Goal: Transaction & Acquisition: Book appointment/travel/reservation

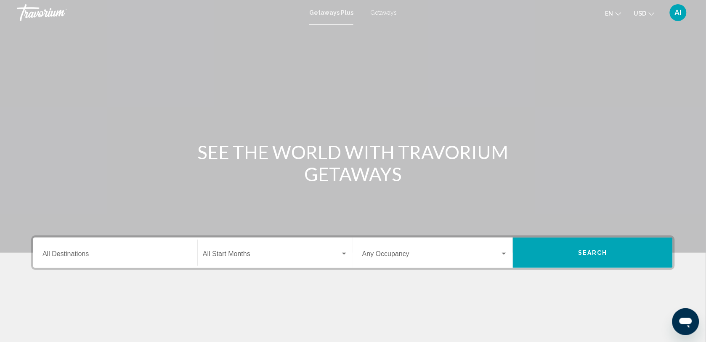
click at [384, 9] on span "Getaways" at bounding box center [383, 12] width 26 height 7
click at [64, 252] on input "Destination All Destinations" at bounding box center [115, 256] width 146 height 8
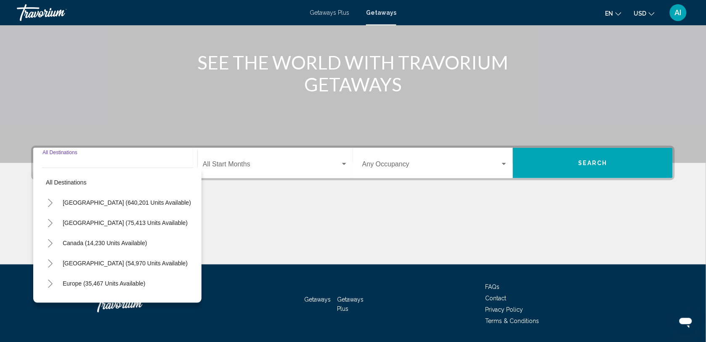
scroll to position [115, 0]
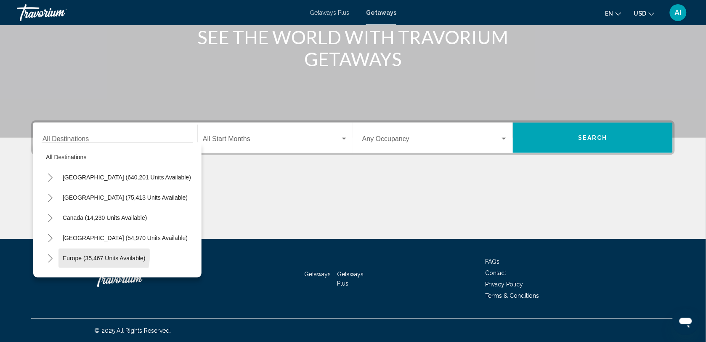
click at [64, 251] on button "Europe (35,467 units available)" at bounding box center [103, 257] width 91 height 19
type input "**********"
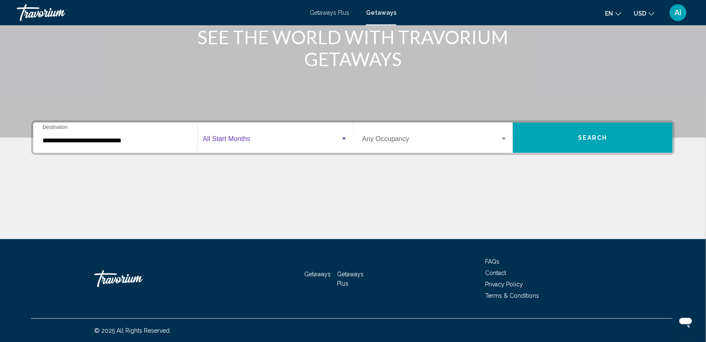
click at [270, 143] on span "Search widget" at bounding box center [272, 141] width 138 height 8
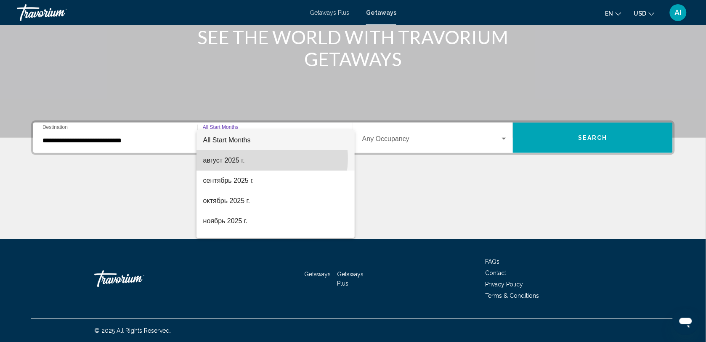
click at [262, 158] on span "август 2025 г." at bounding box center [275, 160] width 145 height 20
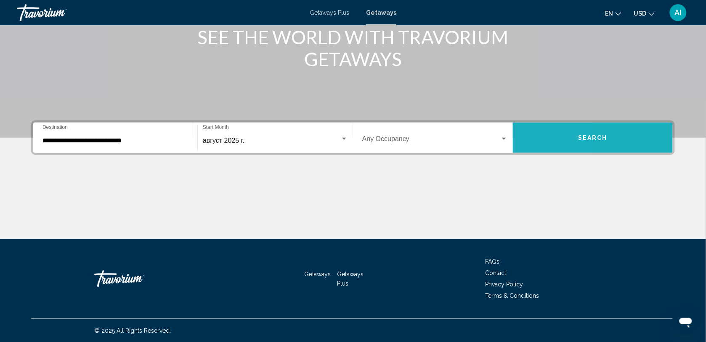
click at [527, 134] on button "Search" at bounding box center [593, 137] width 160 height 30
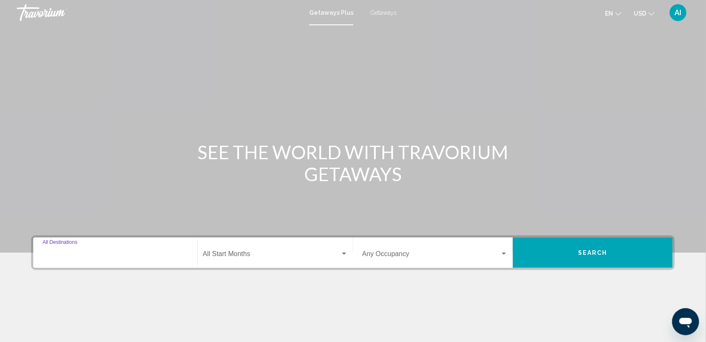
click at [71, 255] on input "Destination All Destinations" at bounding box center [115, 256] width 146 height 8
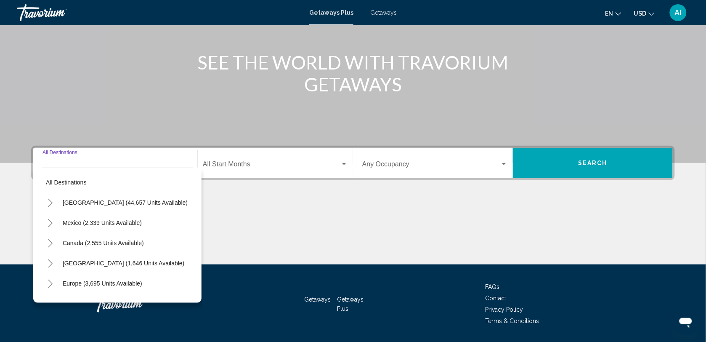
scroll to position [115, 0]
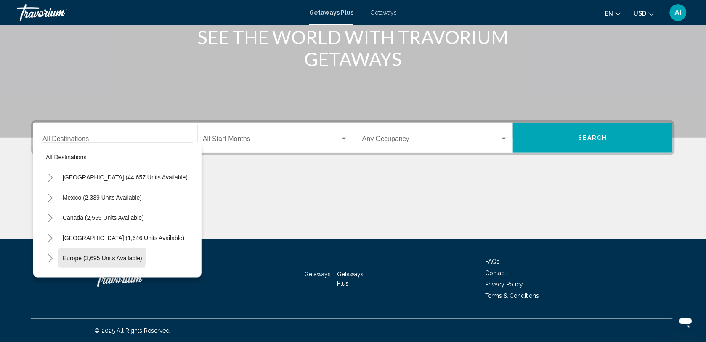
click at [71, 255] on span "Europe (3,695 units available)" at bounding box center [102, 257] width 79 height 7
type input "**********"
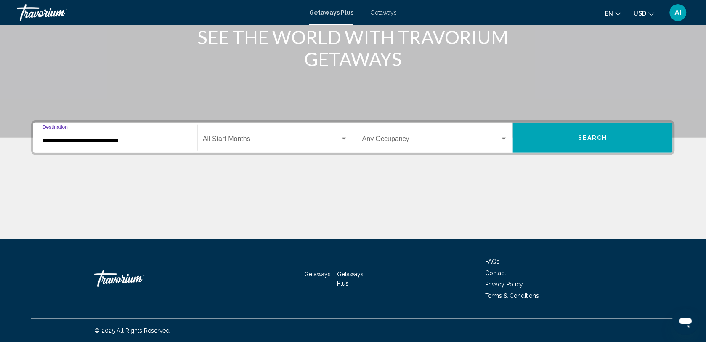
click at [273, 143] on span "Search widget" at bounding box center [272, 141] width 138 height 8
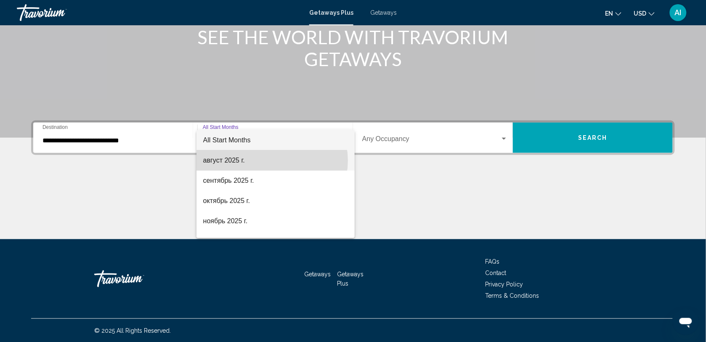
click at [272, 160] on span "август 2025 г." at bounding box center [275, 160] width 145 height 20
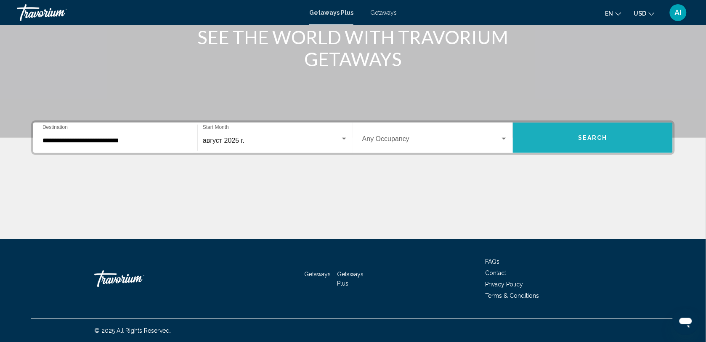
click at [571, 132] on button "Search" at bounding box center [593, 137] width 160 height 30
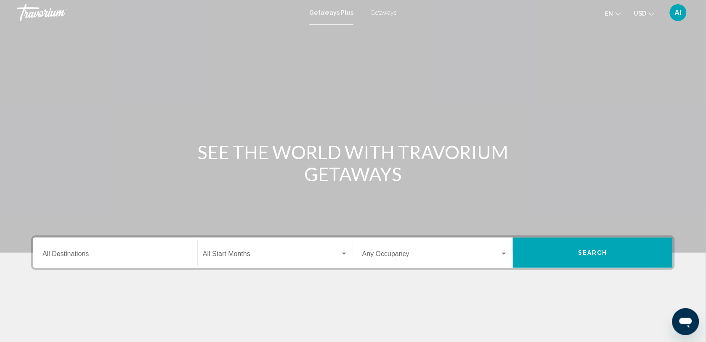
click at [376, 11] on span "Getaways" at bounding box center [383, 12] width 26 height 7
click at [90, 252] on input "Destination All Destinations" at bounding box center [115, 256] width 146 height 8
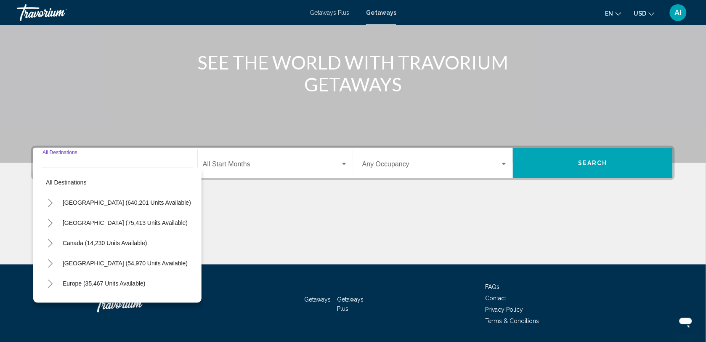
scroll to position [115, 0]
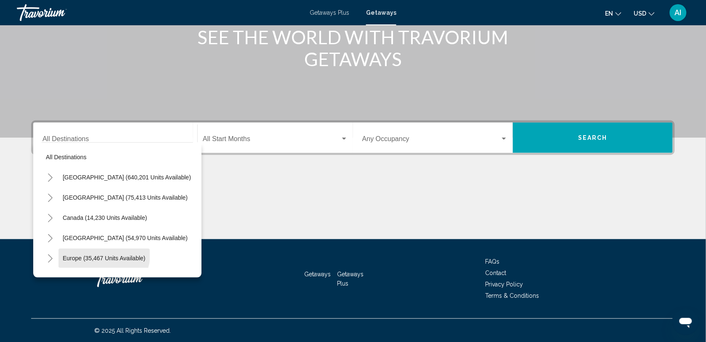
click at [90, 251] on button "Europe (35,467 units available)" at bounding box center [103, 257] width 91 height 19
type input "**********"
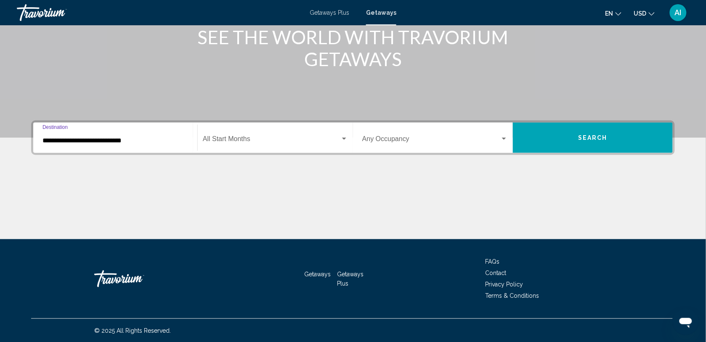
click at [300, 146] on div "Start Month All Start Months" at bounding box center [275, 137] width 145 height 26
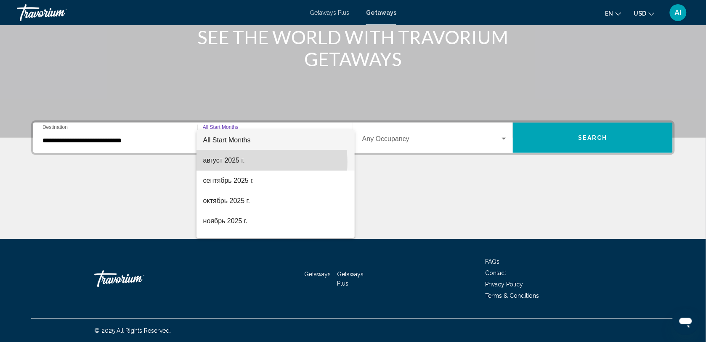
click at [244, 162] on span "август 2025 г." at bounding box center [275, 160] width 145 height 20
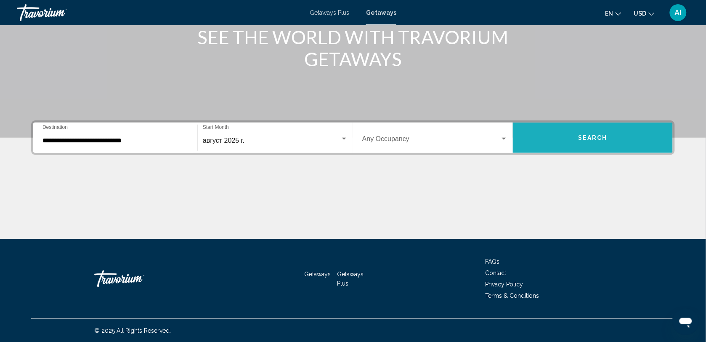
click at [571, 133] on button "Search" at bounding box center [593, 137] width 160 height 30
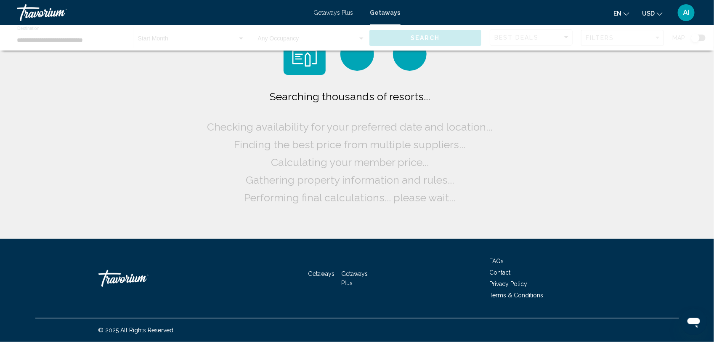
click at [571, 133] on div "Searching thousands of resorts... Checking availability for your preferred date…" at bounding box center [357, 119] width 714 height 238
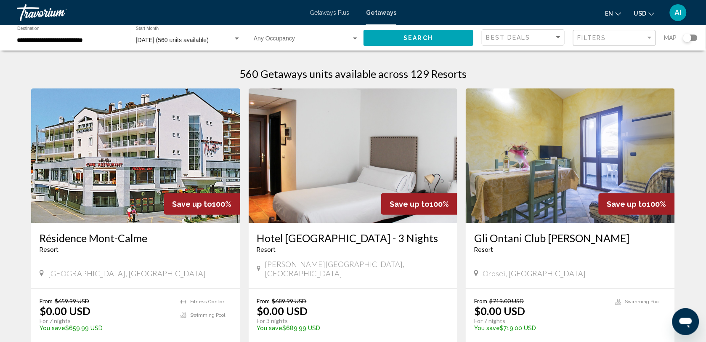
click at [696, 37] on div "Search widget" at bounding box center [690, 37] width 14 height 7
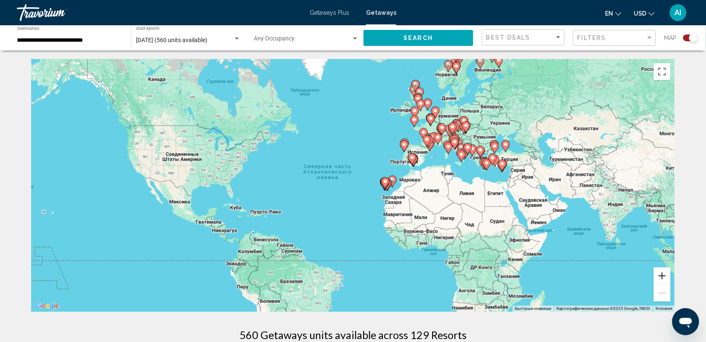
click at [661, 274] on button "Увеличить" at bounding box center [662, 275] width 17 height 17
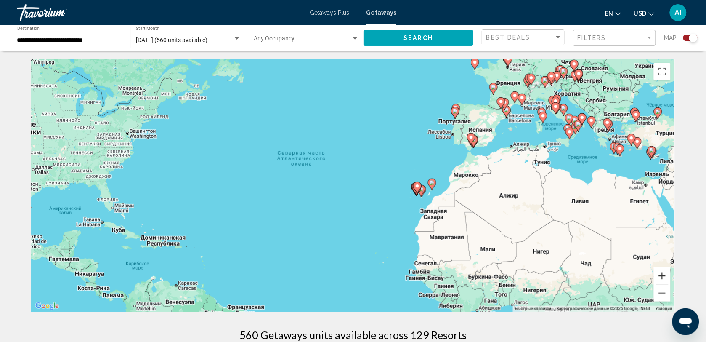
click at [661, 274] on button "Увеличить" at bounding box center [662, 275] width 17 height 17
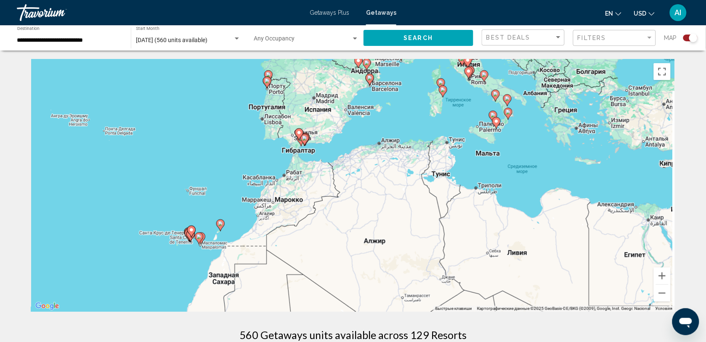
drag, startPoint x: 587, startPoint y: 241, endPoint x: 293, endPoint y: 276, distance: 296.1
click at [293, 276] on div "Чтобы активировать перетаскивание с помощью клавиатуры, нажмите Alt + Ввод. Пос…" at bounding box center [353, 185] width 644 height 252
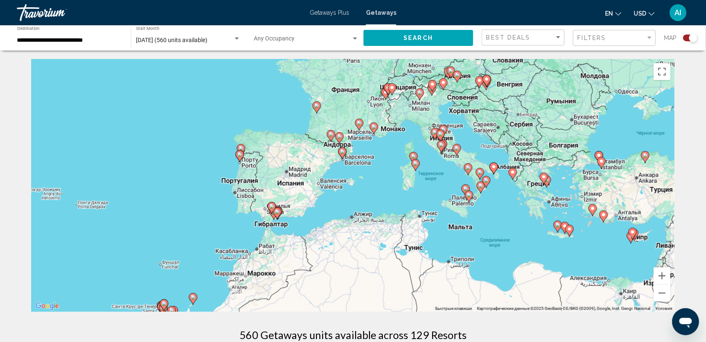
drag, startPoint x: 356, startPoint y: 184, endPoint x: 330, endPoint y: 249, distance: 69.7
click at [330, 249] on div "Чтобы активировать перетаскивание с помощью клавиатуры, нажмите Alt + Ввод. Пос…" at bounding box center [353, 185] width 644 height 252
click at [239, 157] on icon "Main content" at bounding box center [240, 156] width 8 height 11
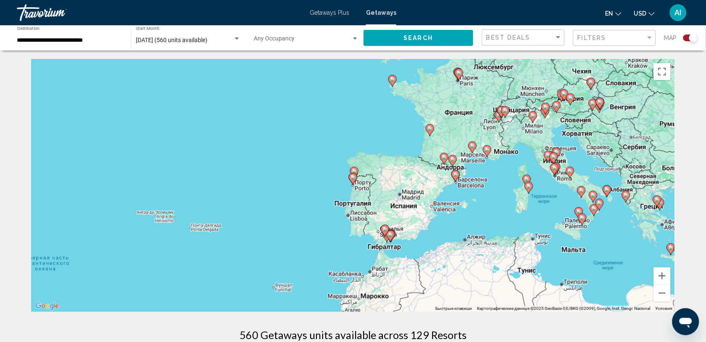
click at [582, 217] on image "Main content" at bounding box center [582, 217] width 5 height 5
type input "**********"
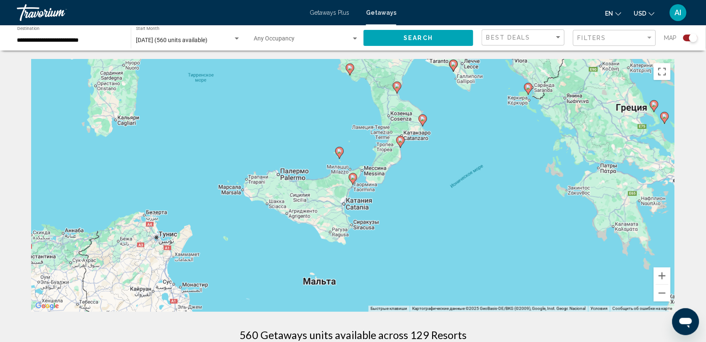
click at [353, 179] on image "Main content" at bounding box center [352, 177] width 5 height 5
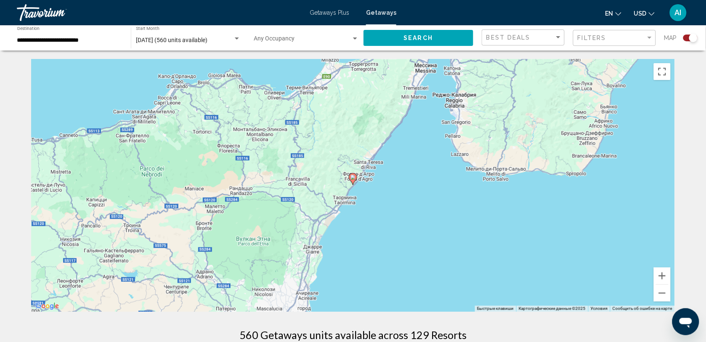
click at [353, 179] on image "Main content" at bounding box center [352, 177] width 5 height 5
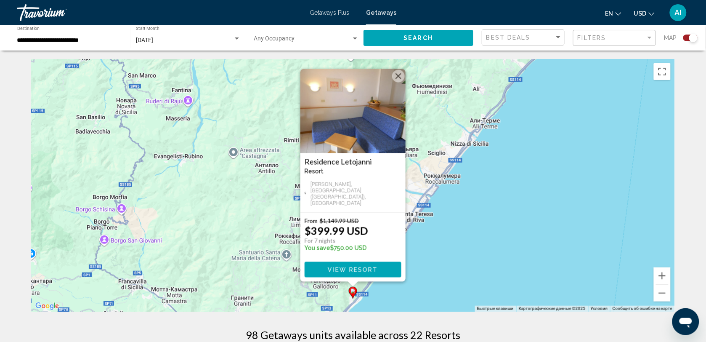
click at [444, 226] on div "Чтобы активировать перетаскивание с помощью клавиатуры, нажмите Alt + Ввод. Пос…" at bounding box center [353, 185] width 644 height 252
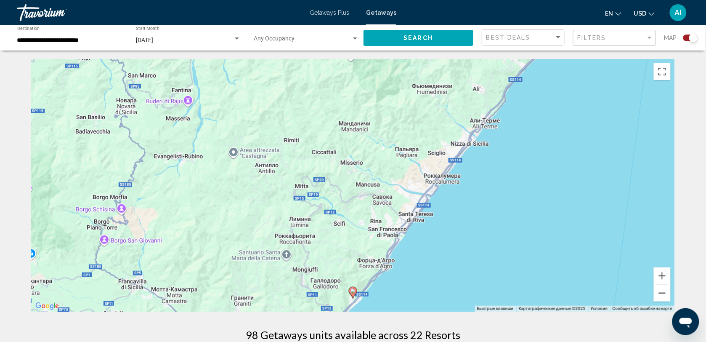
click at [661, 293] on button "Уменьшить" at bounding box center [662, 292] width 17 height 17
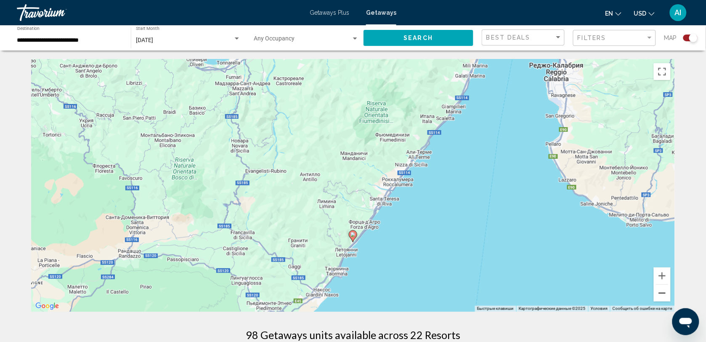
click at [661, 293] on button "Уменьшить" at bounding box center [662, 292] width 17 height 17
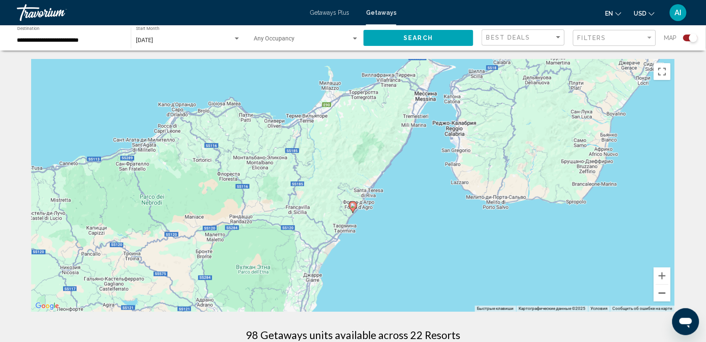
click at [661, 293] on button "Уменьшить" at bounding box center [662, 292] width 17 height 17
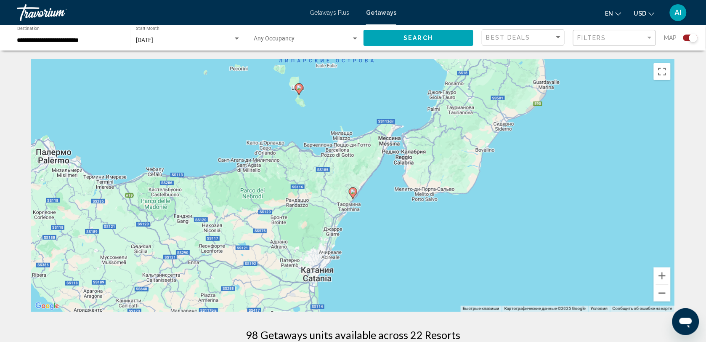
click at [661, 293] on button "Уменьшить" at bounding box center [662, 292] width 17 height 17
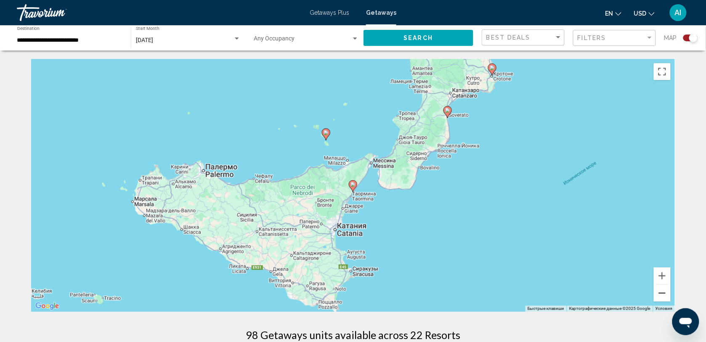
click at [661, 293] on button "Уменьшить" at bounding box center [662, 292] width 17 height 17
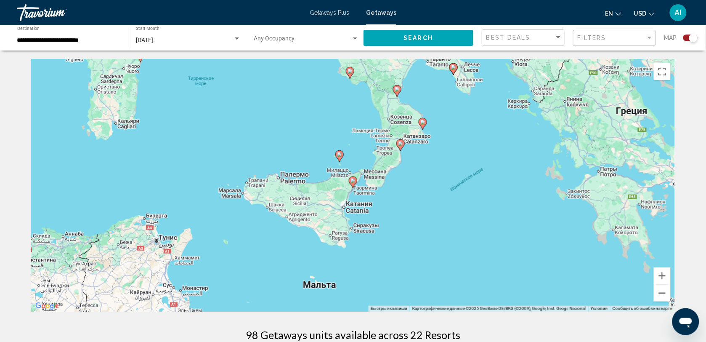
click at [661, 293] on button "Уменьшить" at bounding box center [662, 292] width 17 height 17
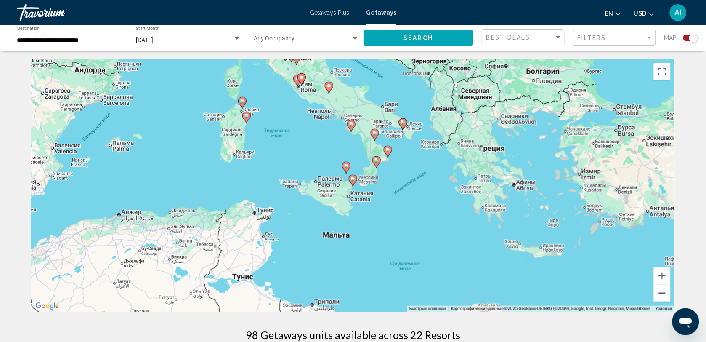
click at [661, 293] on button "Уменьшить" at bounding box center [662, 292] width 17 height 17
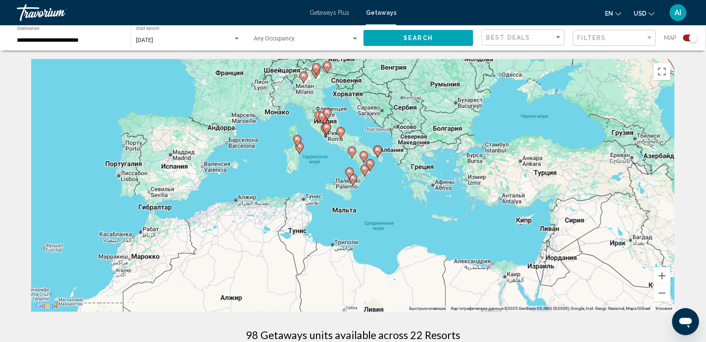
click at [325, 68] on icon "Main content" at bounding box center [327, 67] width 8 height 11
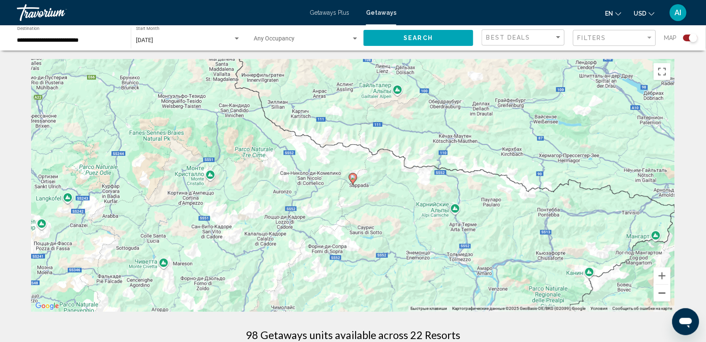
click at [664, 294] on button "Уменьшить" at bounding box center [662, 292] width 17 height 17
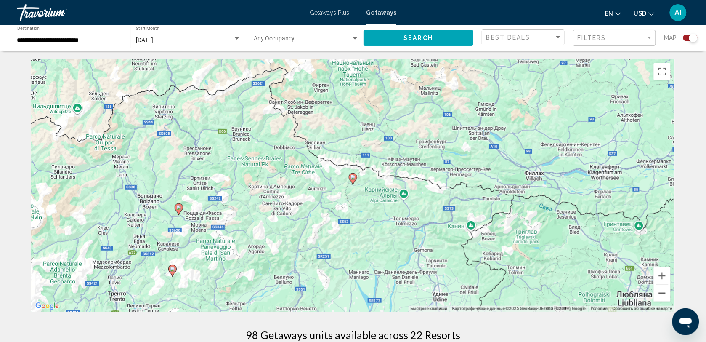
click at [664, 294] on button "Уменьшить" at bounding box center [662, 292] width 17 height 17
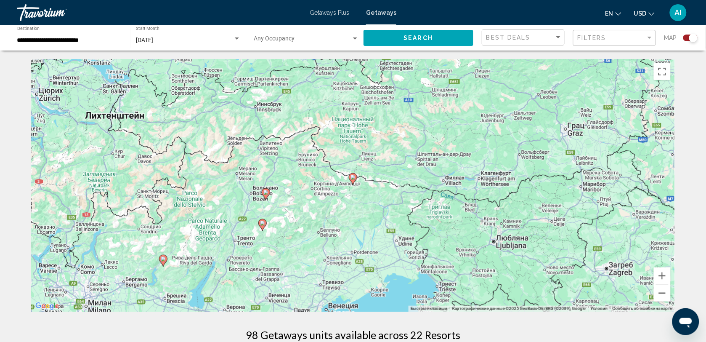
click at [664, 294] on button "Уменьшить" at bounding box center [662, 292] width 17 height 17
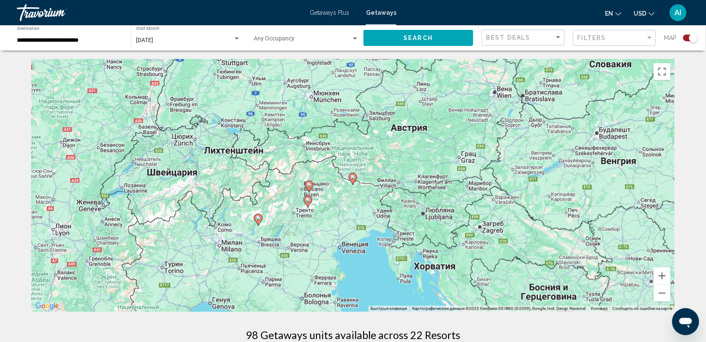
click at [307, 200] on image "Main content" at bounding box center [307, 199] width 5 height 5
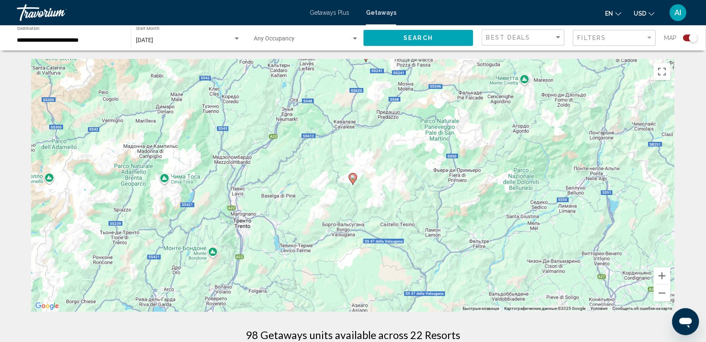
click at [354, 178] on image "Main content" at bounding box center [352, 177] width 5 height 5
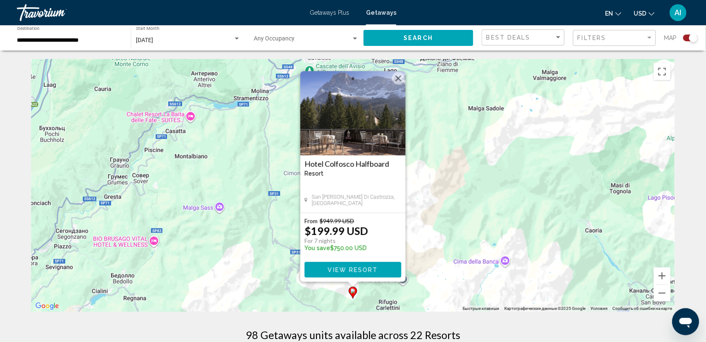
click at [414, 204] on div "Чтобы активировать перетаскивание с помощью клавиатуры, нажмите Alt + Ввод. Пос…" at bounding box center [353, 185] width 644 height 252
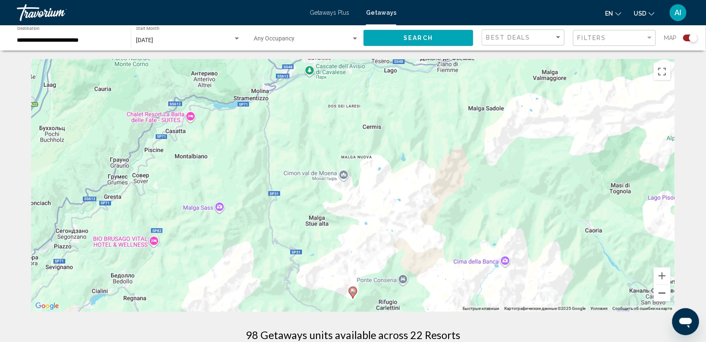
click at [661, 293] on button "Уменьшить" at bounding box center [662, 292] width 17 height 17
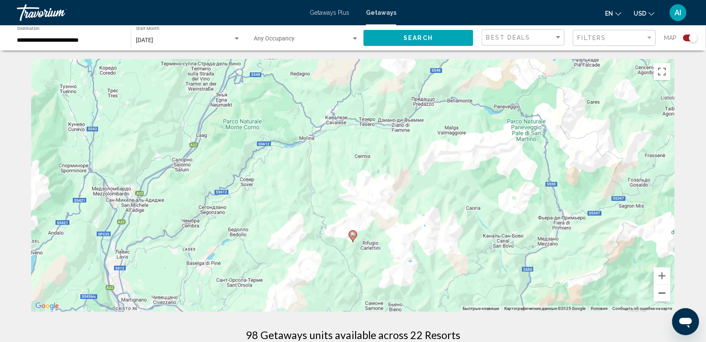
click at [661, 293] on button "Уменьшить" at bounding box center [662, 292] width 17 height 17
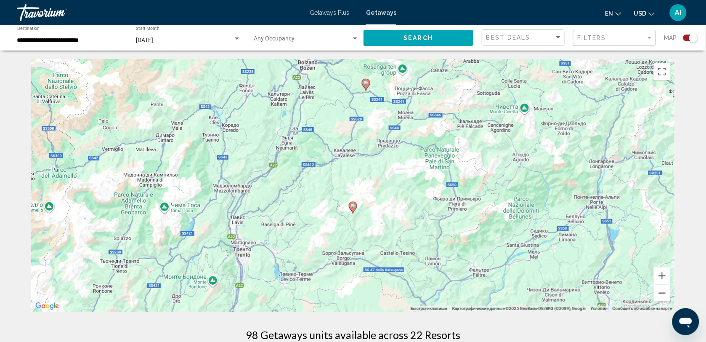
click at [661, 293] on button "Уменьшить" at bounding box center [662, 292] width 17 height 17
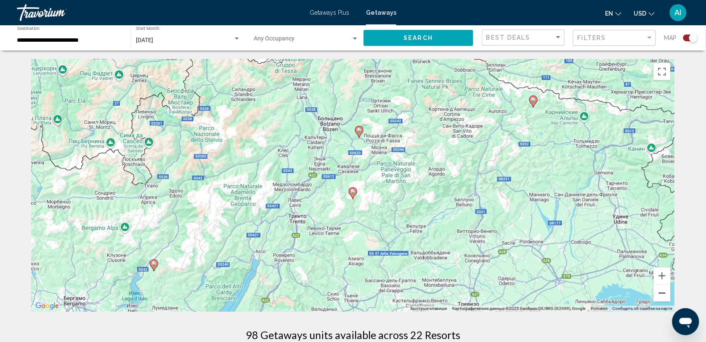
click at [661, 293] on button "Уменьшить" at bounding box center [662, 292] width 17 height 17
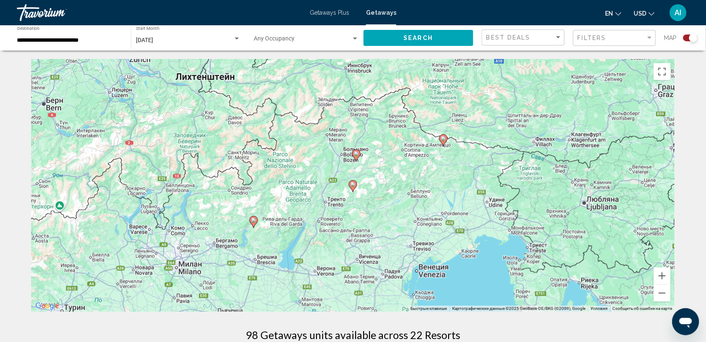
click at [444, 139] on image "Main content" at bounding box center [443, 138] width 5 height 5
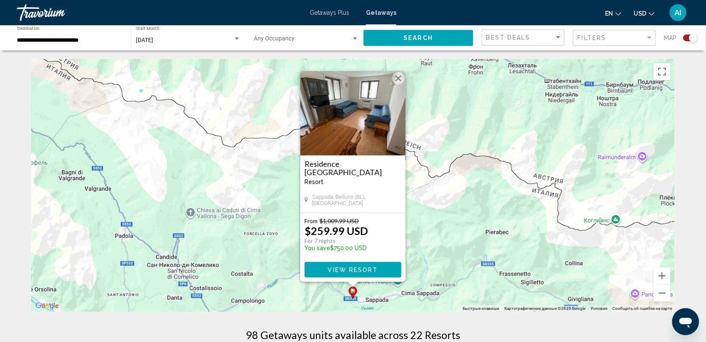
click at [459, 181] on div "Чтобы активировать перетаскивание с помощью клавиатуры, нажмите Alt + Ввод. Пос…" at bounding box center [353, 185] width 644 height 252
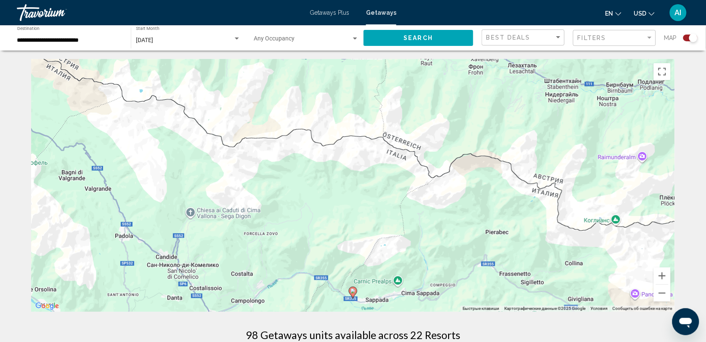
click at [459, 181] on div "Чтобы активировать перетаскивание с помощью клавиатуры, нажмите Alt + Ввод. Пос…" at bounding box center [353, 185] width 644 height 252
click at [662, 291] on button "Уменьшить" at bounding box center [662, 292] width 17 height 17
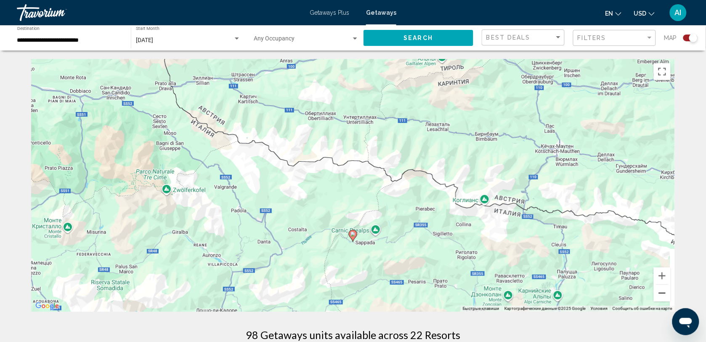
click at [662, 291] on button "Уменьшить" at bounding box center [662, 292] width 17 height 17
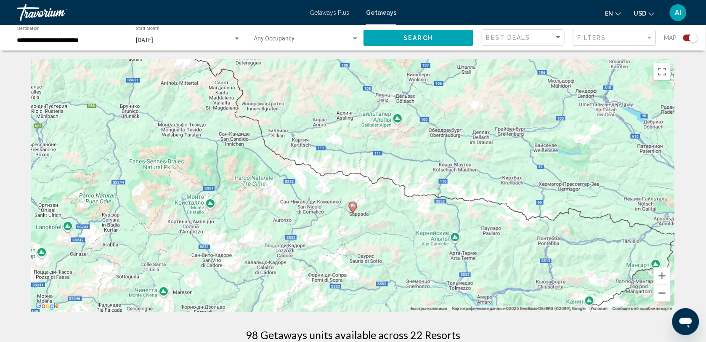
click at [662, 291] on button "Уменьшить" at bounding box center [662, 292] width 17 height 17
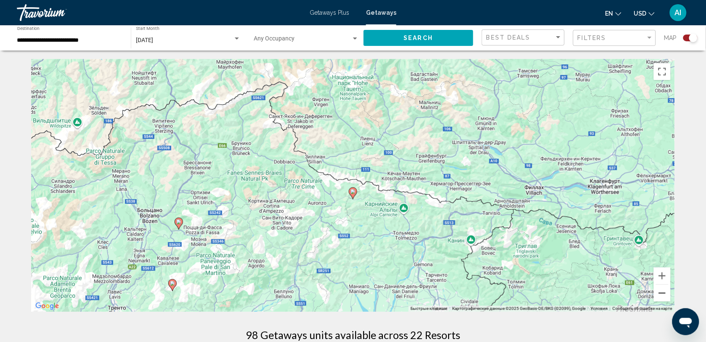
click at [662, 291] on button "Уменьшить" at bounding box center [662, 292] width 17 height 17
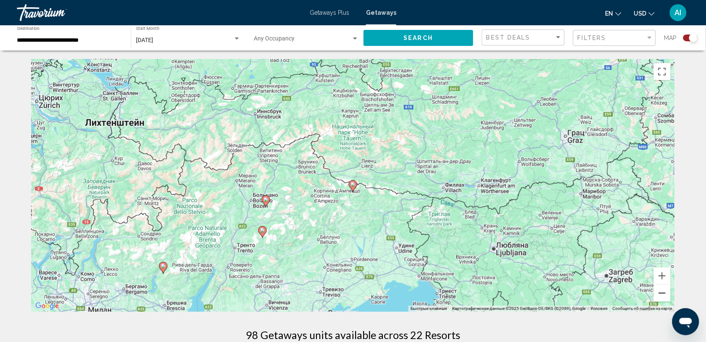
click at [662, 291] on button "Уменьшить" at bounding box center [662, 292] width 17 height 17
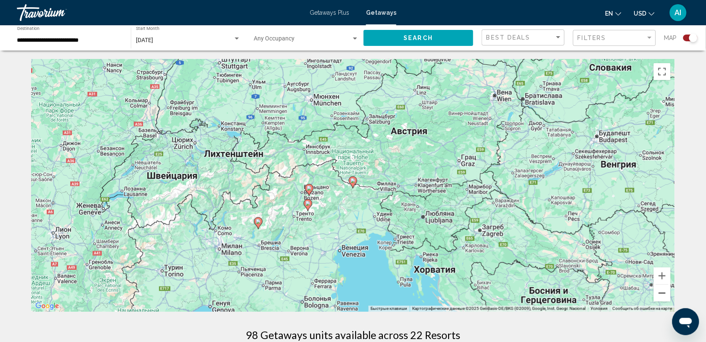
click at [662, 291] on button "Уменьшить" at bounding box center [662, 292] width 17 height 17
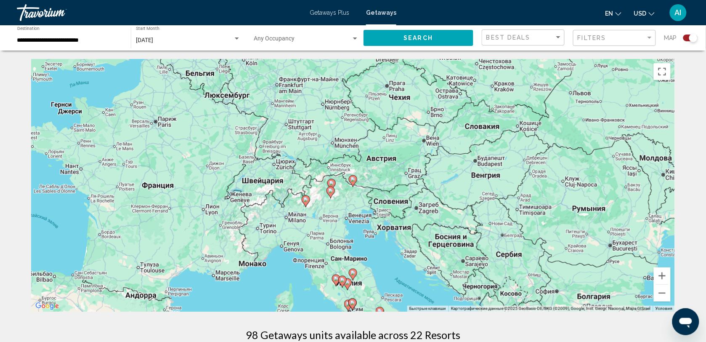
click at [306, 199] on image "Main content" at bounding box center [305, 199] width 5 height 5
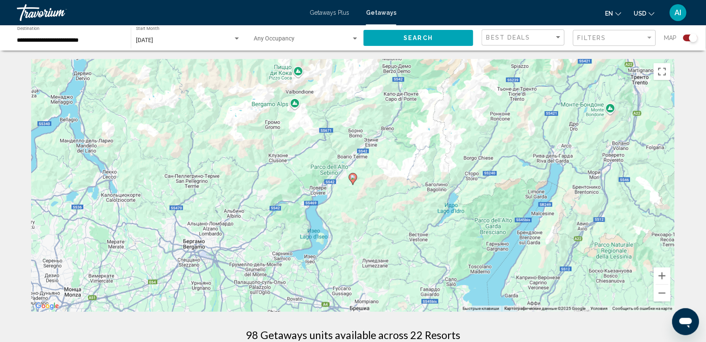
click at [352, 181] on icon "Main content" at bounding box center [353, 178] width 8 height 11
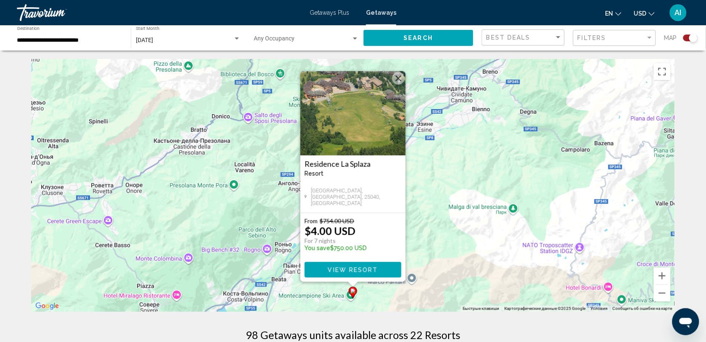
click at [435, 225] on div "Чтобы активировать перетаскивание с помощью клавиатуры, нажмите Alt + Ввод. Пос…" at bounding box center [353, 185] width 644 height 252
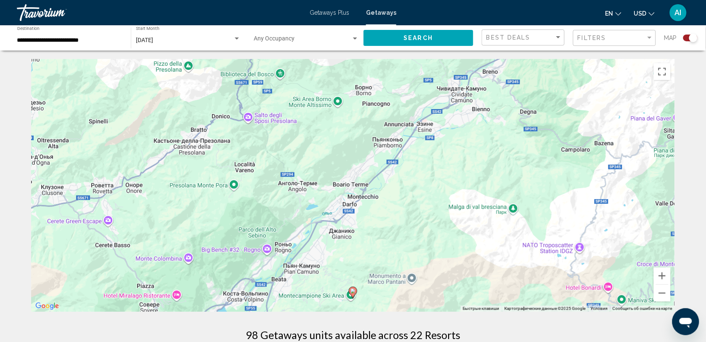
click at [74, 41] on input "**********" at bounding box center [69, 40] width 105 height 7
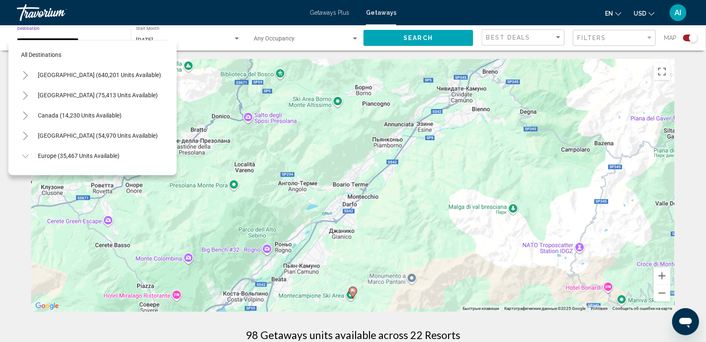
scroll to position [296, 0]
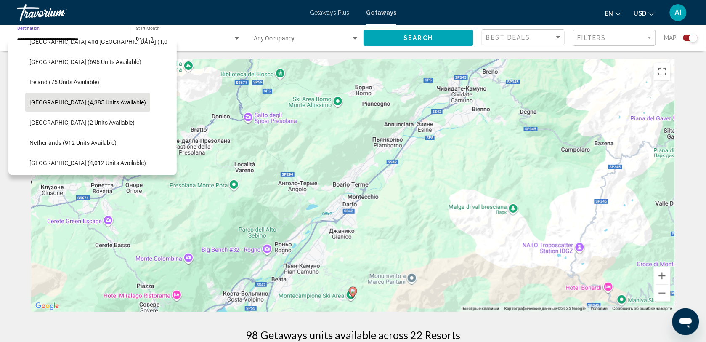
click at [69, 99] on span "Italy (4,385 units available)" at bounding box center [87, 102] width 117 height 7
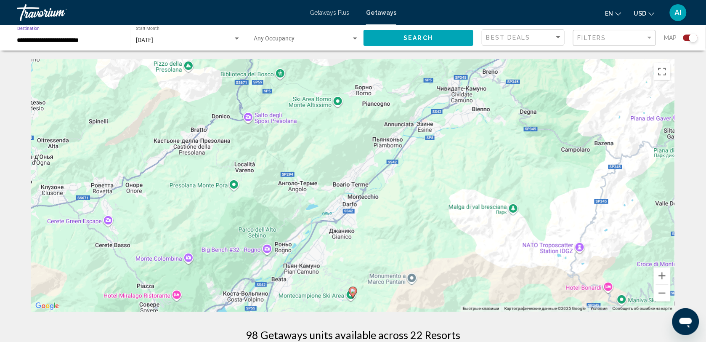
click at [153, 39] on span "August 2025" at bounding box center [144, 40] width 17 height 7
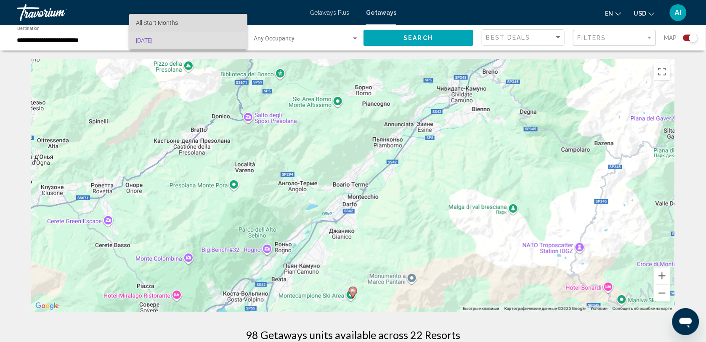
click at [189, 20] on span "All Start Months" at bounding box center [188, 23] width 105 height 18
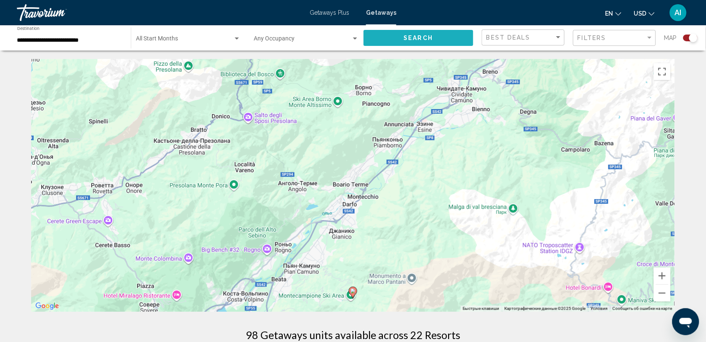
click at [404, 39] on span "Search" at bounding box center [418, 38] width 29 height 7
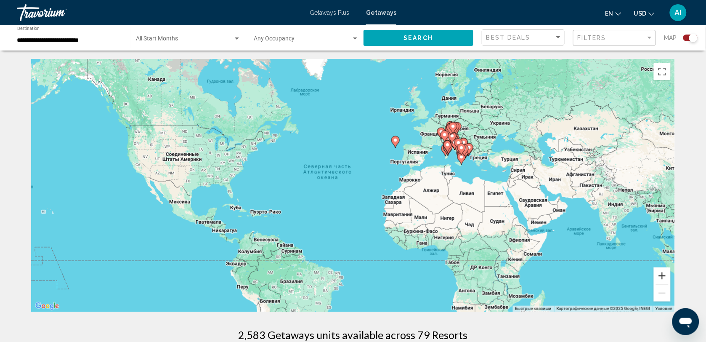
click at [661, 276] on button "Увеличить" at bounding box center [662, 275] width 17 height 17
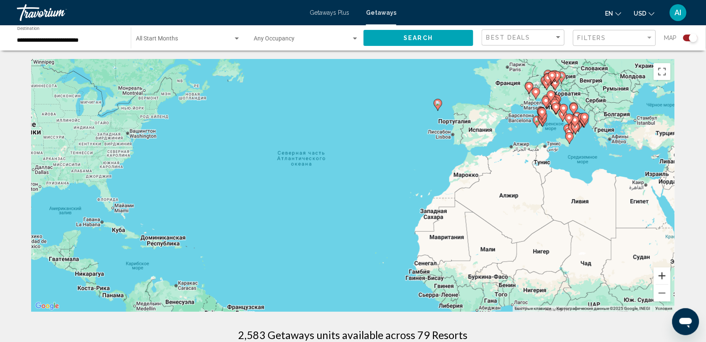
click at [661, 276] on button "Увеличить" at bounding box center [662, 275] width 17 height 17
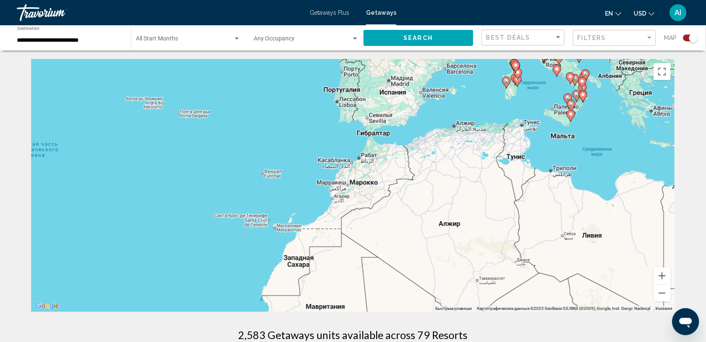
drag, startPoint x: 592, startPoint y: 207, endPoint x: 373, endPoint y: 225, distance: 219.0
click at [373, 225] on div "Чтобы активировать перетаскивание с помощью клавиатуры, нажмите Alt + Ввод. Пос…" at bounding box center [353, 185] width 644 height 252
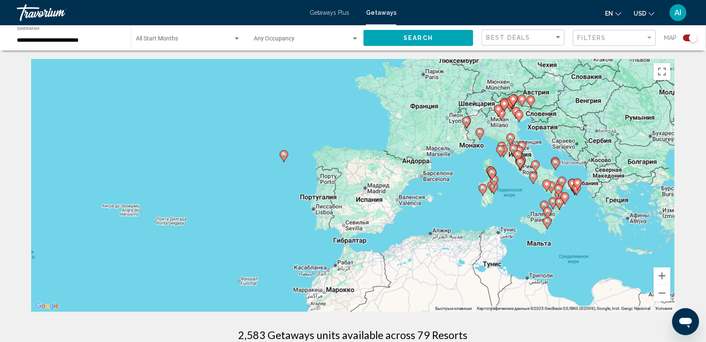
drag, startPoint x: 424, startPoint y: 117, endPoint x: 400, endPoint y: 225, distance: 111.4
click at [400, 225] on div "Чтобы активировать перетаскивание с помощью клавиатуры, нажмите Alt + Ввод. Пос…" at bounding box center [353, 185] width 644 height 252
click at [283, 157] on icon "Main content" at bounding box center [284, 156] width 8 height 11
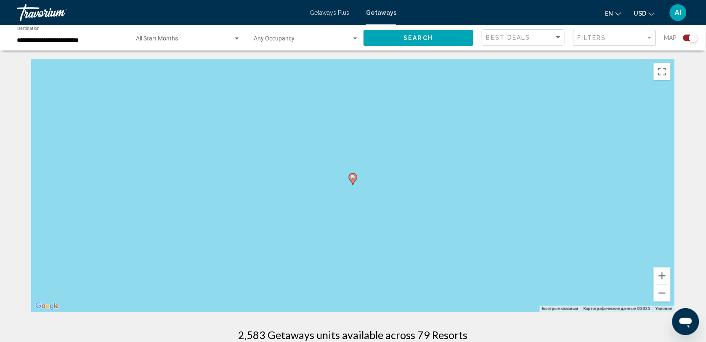
click at [352, 177] on image "Main content" at bounding box center [352, 177] width 5 height 5
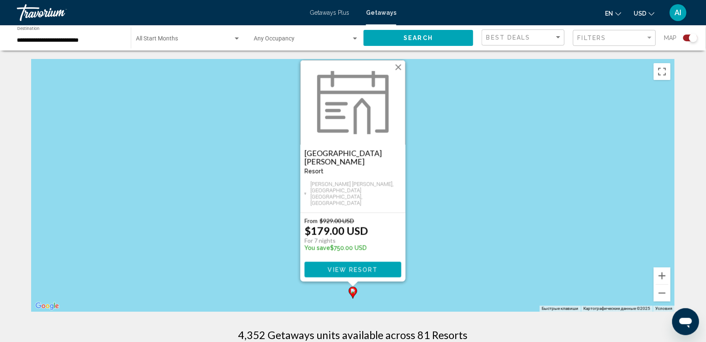
click at [356, 270] on span "View Resort" at bounding box center [353, 269] width 50 height 7
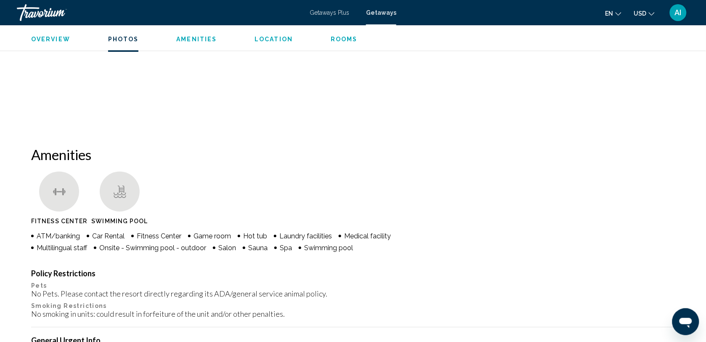
scroll to position [543, 0]
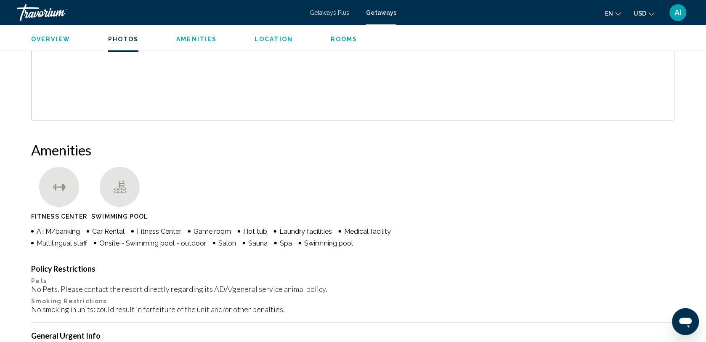
click at [339, 39] on span "Rooms" at bounding box center [344, 39] width 27 height 7
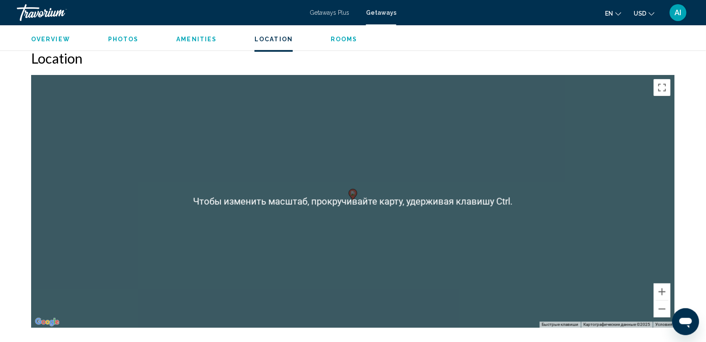
scroll to position [1041, 0]
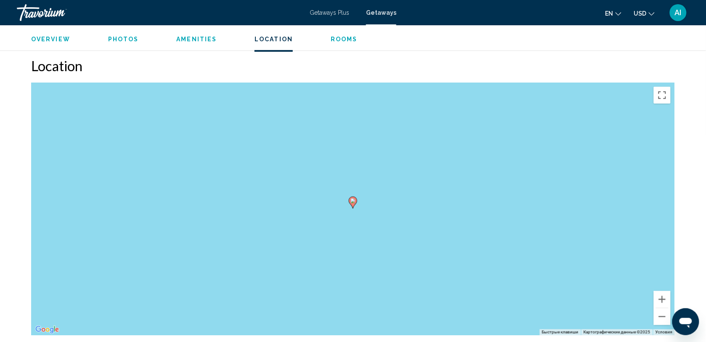
click at [354, 198] on image "Main content" at bounding box center [352, 200] width 5 height 5
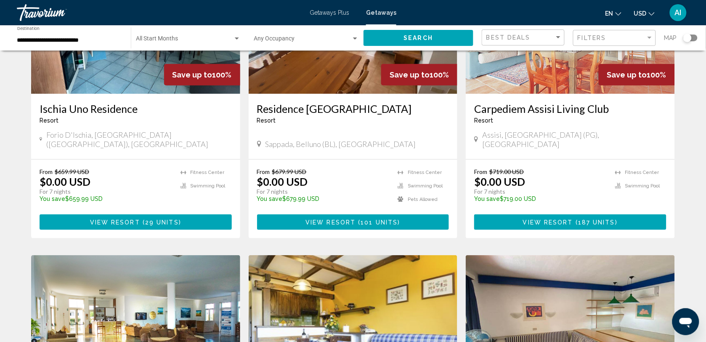
scroll to position [139, 0]
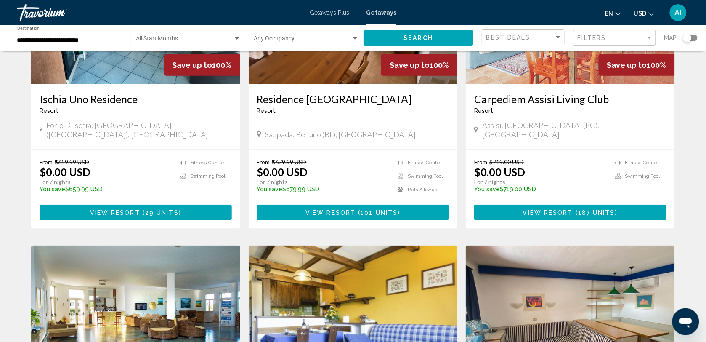
click at [142, 72] on img "Main content" at bounding box center [135, 17] width 209 height 135
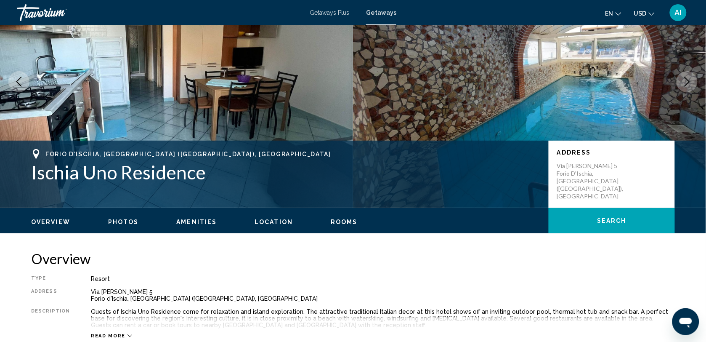
scroll to position [151, 0]
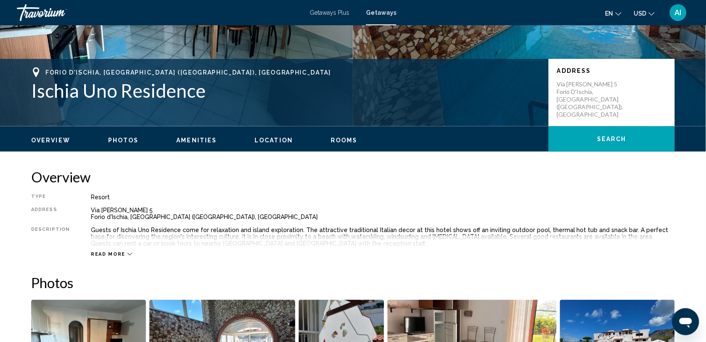
click at [340, 140] on span "Rooms" at bounding box center [344, 140] width 27 height 7
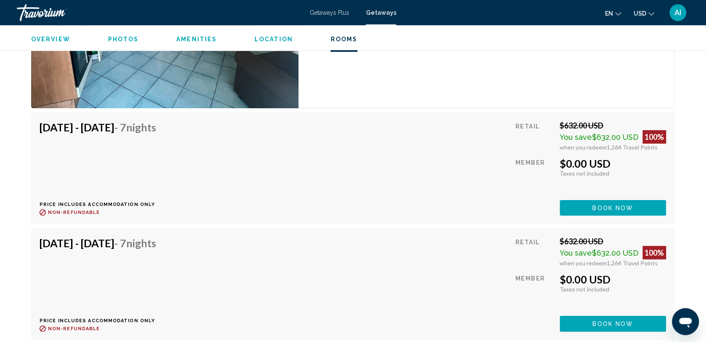
scroll to position [1729, 0]
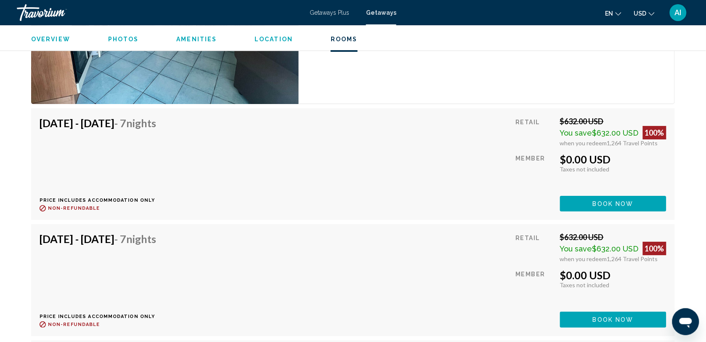
click at [274, 37] on span "Location" at bounding box center [273, 39] width 38 height 7
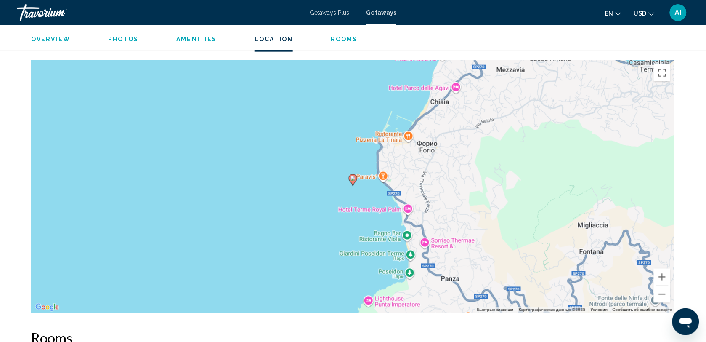
scroll to position [1197, 0]
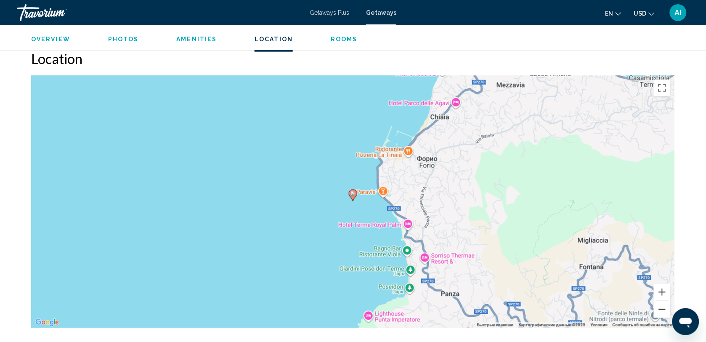
click at [661, 307] on button "Уменьшить" at bounding box center [662, 309] width 17 height 17
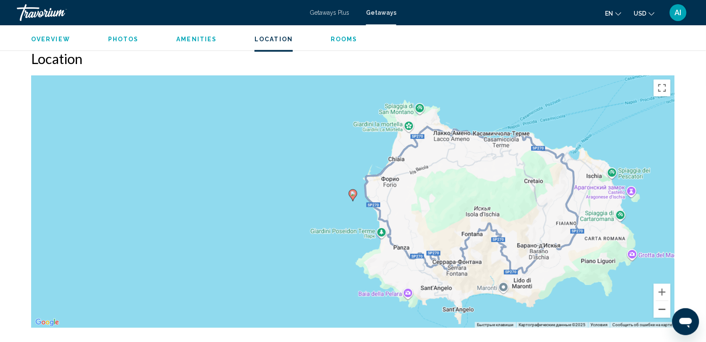
click at [661, 307] on button "Уменьшить" at bounding box center [662, 309] width 17 height 17
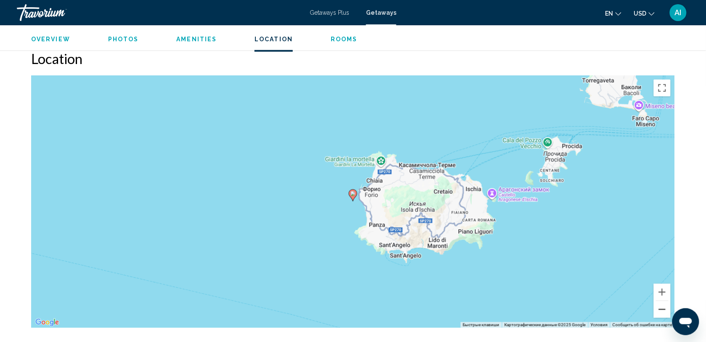
click at [661, 307] on button "Уменьшить" at bounding box center [662, 309] width 17 height 17
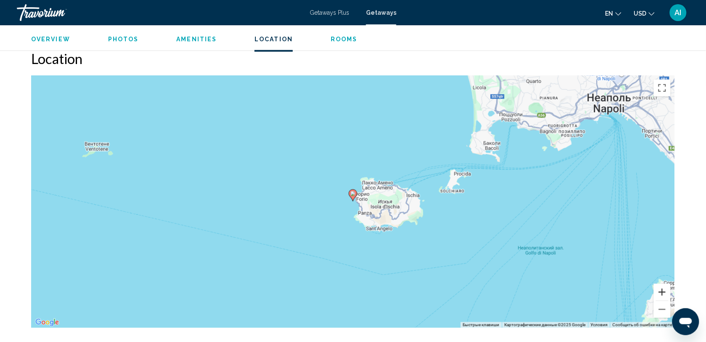
click at [662, 290] on button "Увеличить" at bounding box center [662, 291] width 17 height 17
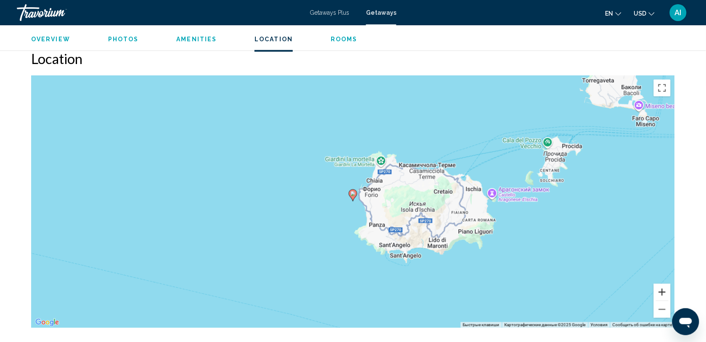
click at [662, 290] on button "Увеличить" at bounding box center [662, 291] width 17 height 17
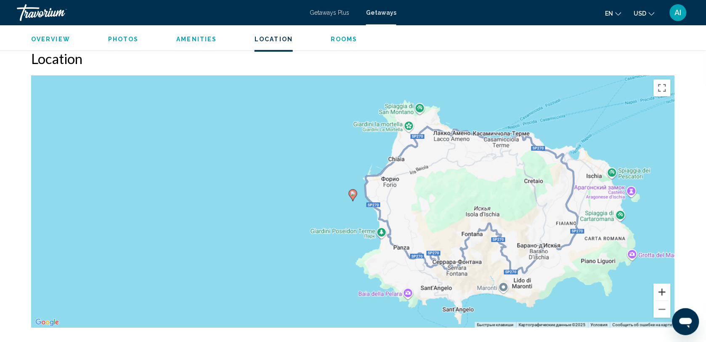
click at [662, 290] on button "Увеличить" at bounding box center [662, 291] width 17 height 17
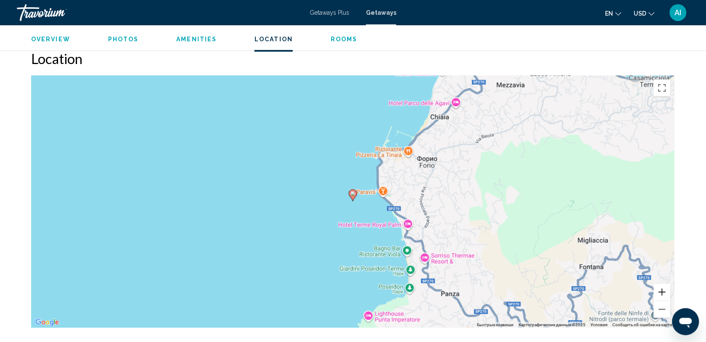
click at [662, 290] on button "Увеличить" at bounding box center [662, 291] width 17 height 17
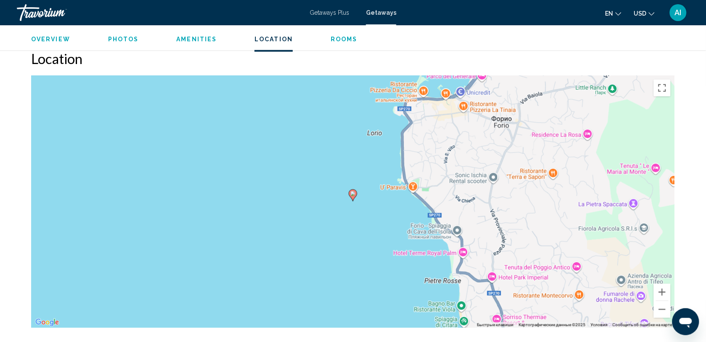
click at [59, 39] on span "Overview" at bounding box center [50, 39] width 39 height 7
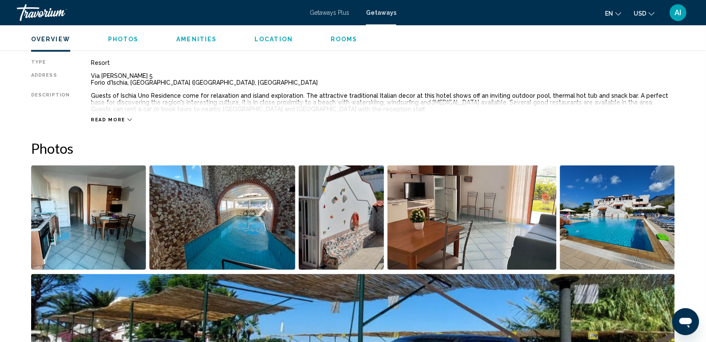
scroll to position [270, 0]
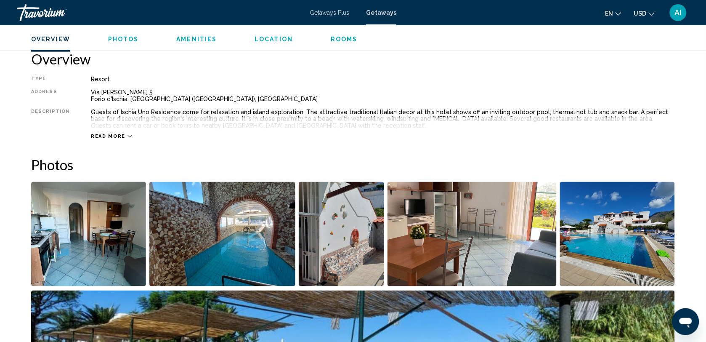
drag, startPoint x: 181, startPoint y: 93, endPoint x: 161, endPoint y: 93, distance: 20.6
click at [161, 93] on div "Via Forche 5 Forio d'Ischia, Napoli (NA), Italy" at bounding box center [383, 95] width 584 height 13
drag, startPoint x: 175, startPoint y: 97, endPoint x: 90, endPoint y: 95, distance: 84.6
click at [91, 95] on div "Via Forche 5 Forio d'Ischia, Napoli (NA), Italy" at bounding box center [383, 95] width 584 height 13
drag, startPoint x: 90, startPoint y: 95, endPoint x: 205, endPoint y: 73, distance: 117.0
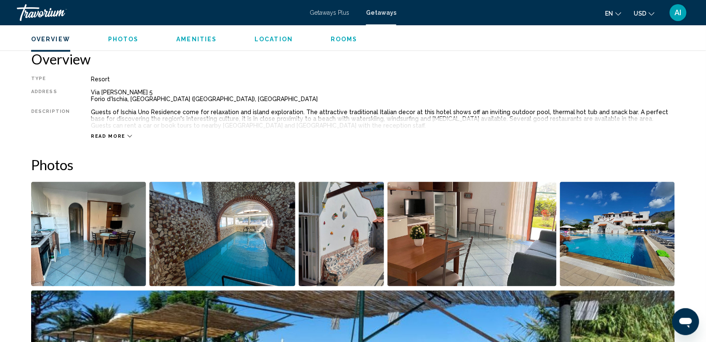
click at [205, 73] on div "Overview Type Resort All-Inclusive No All-Inclusive Address Via Forche 5 Forio …" at bounding box center [353, 94] width 644 height 89
drag, startPoint x: 194, startPoint y: 87, endPoint x: 164, endPoint y: 99, distance: 32.6
click at [164, 99] on div "Overview Type Resort All-Inclusive No All-Inclusive Address Via Forche 5 Forio …" at bounding box center [353, 94] width 644 height 89
click at [164, 99] on div "Via Forche 5 Forio d'Ischia, Napoli (NA), Italy" at bounding box center [383, 95] width 584 height 13
drag, startPoint x: 173, startPoint y: 97, endPoint x: 87, endPoint y: 94, distance: 86.3
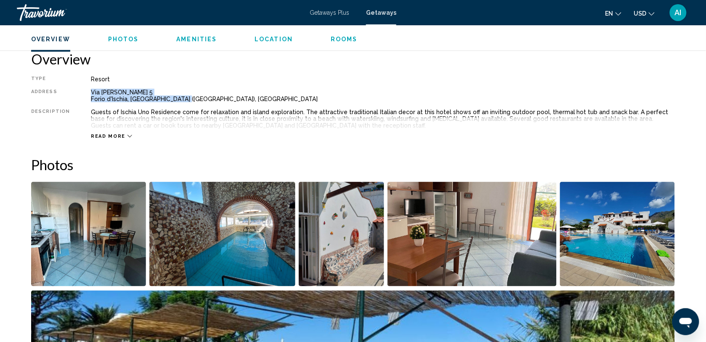
click at [87, 94] on div "Type Resort All-Inclusive No All-Inclusive Address Via Forche 5 Forio d'Ischia,…" at bounding box center [353, 108] width 644 height 64
copy div "Via Forche 5 Forio d'Ischia, Napoli (NA), Italy"
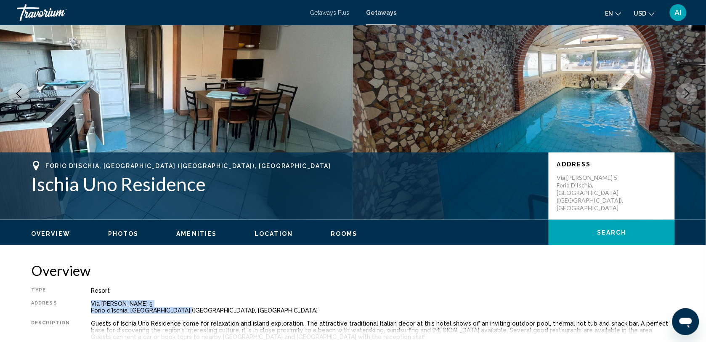
scroll to position [53, 0]
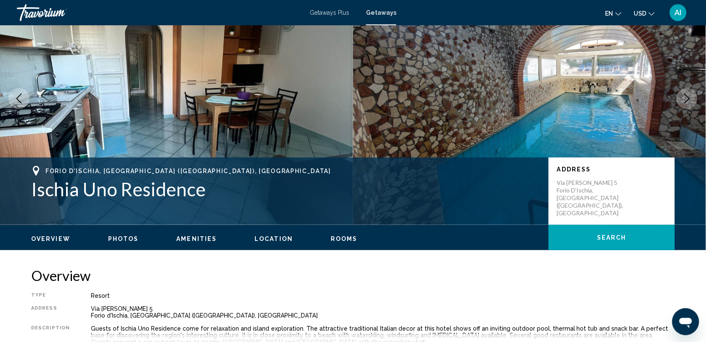
drag, startPoint x: 205, startPoint y: 204, endPoint x: 209, endPoint y: 192, distance: 13.0
click at [209, 192] on div "Forio d'Ischia, Napoli (NA), Italy Ischia Uno Residence Address Via Forche 5 Fo…" at bounding box center [352, 191] width 677 height 50
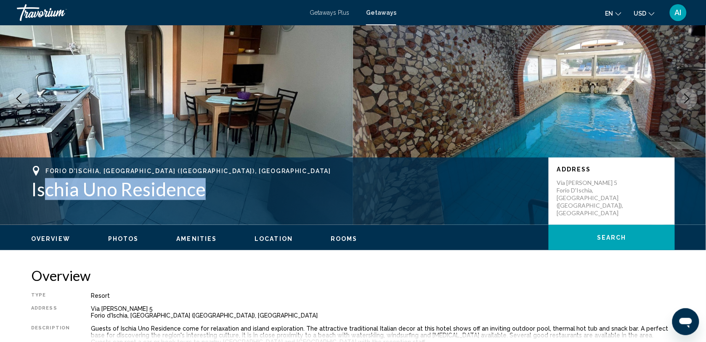
drag, startPoint x: 202, startPoint y: 189, endPoint x: 44, endPoint y: 193, distance: 157.8
click at [44, 193] on h1 "Ischia Uno Residence" at bounding box center [285, 189] width 509 height 22
click at [217, 181] on h1 "Ischia Uno Residence" at bounding box center [285, 189] width 509 height 22
click at [228, 188] on h1 "Ischia Uno Residence" at bounding box center [285, 189] width 509 height 22
drag, startPoint x: 228, startPoint y: 188, endPoint x: 23, endPoint y: 196, distance: 205.0
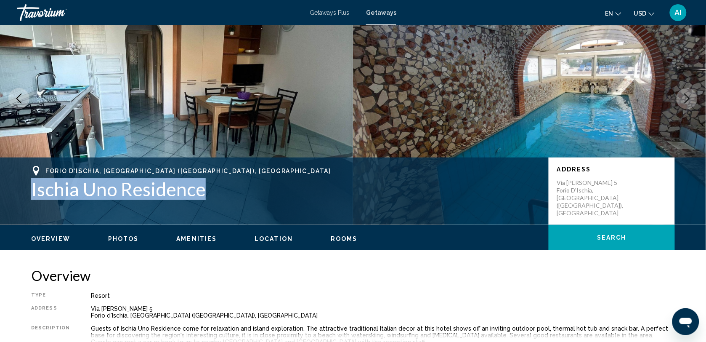
click at [23, 196] on div "Forio d'Ischia, Napoli (NA), Italy Ischia Uno Residence Address Via Forche 5 Fo…" at bounding box center [352, 191] width 677 height 50
copy h1 "Ischia Uno Residence"
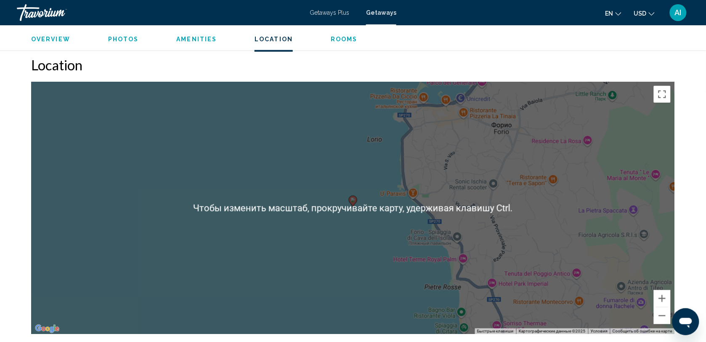
scroll to position [1191, 0]
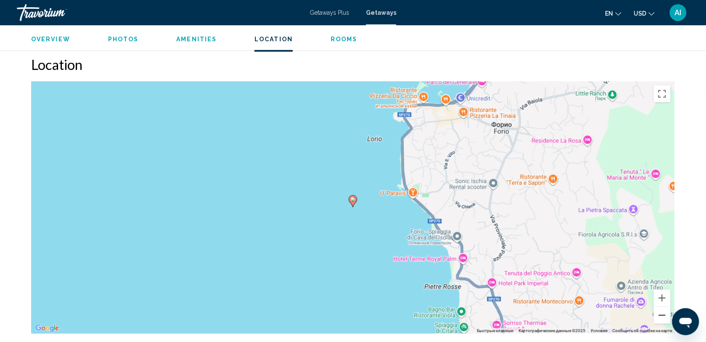
click at [667, 318] on button "Уменьшить" at bounding box center [662, 315] width 17 height 17
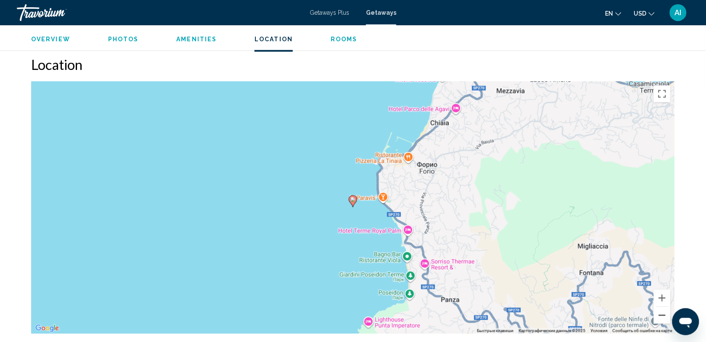
click at [667, 318] on button "Уменьшить" at bounding box center [662, 315] width 17 height 17
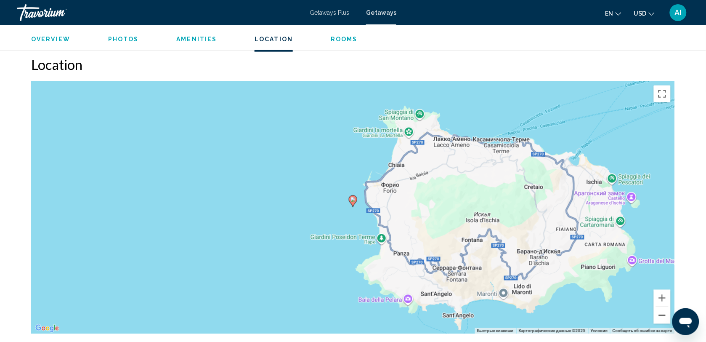
click at [667, 318] on button "Уменьшить" at bounding box center [662, 315] width 17 height 17
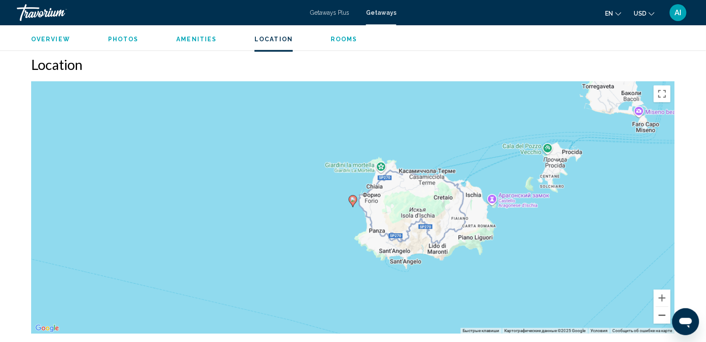
click at [667, 318] on button "Уменьшить" at bounding box center [662, 315] width 17 height 17
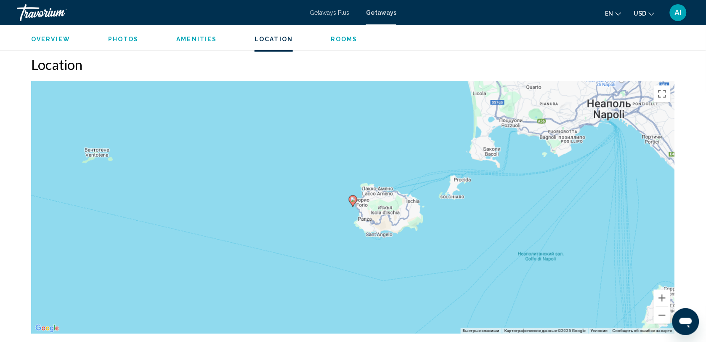
click at [5, 6] on div "Getaways Plus Getaways en English Español Français Italiano Português русский U…" at bounding box center [353, 13] width 706 height 18
click at [341, 37] on span "Rooms" at bounding box center [344, 39] width 27 height 7
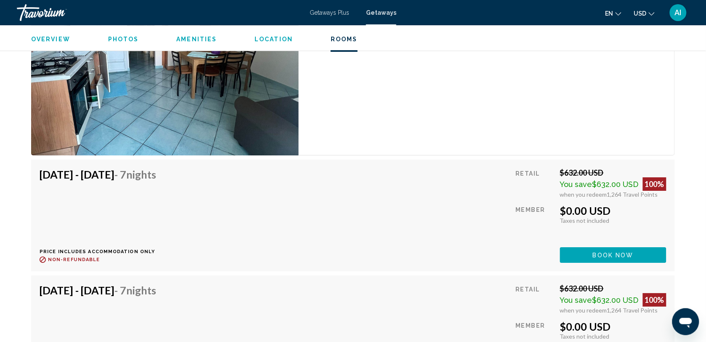
scroll to position [1688, 0]
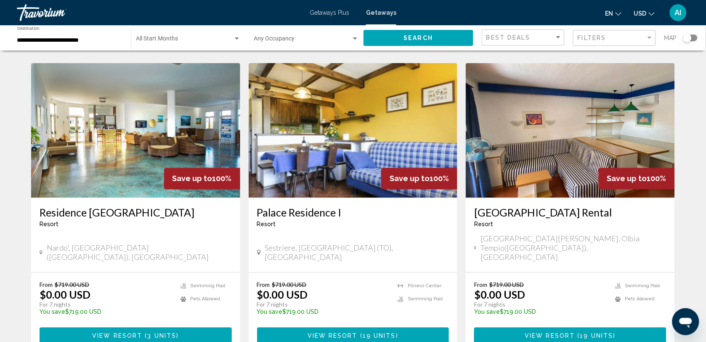
scroll to position [331, 0]
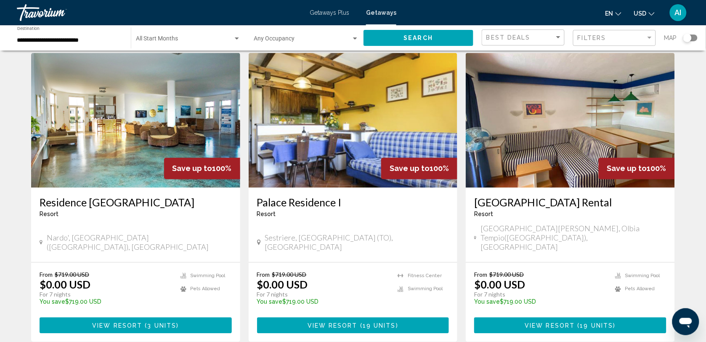
click at [505, 146] on img "Main content" at bounding box center [570, 120] width 209 height 135
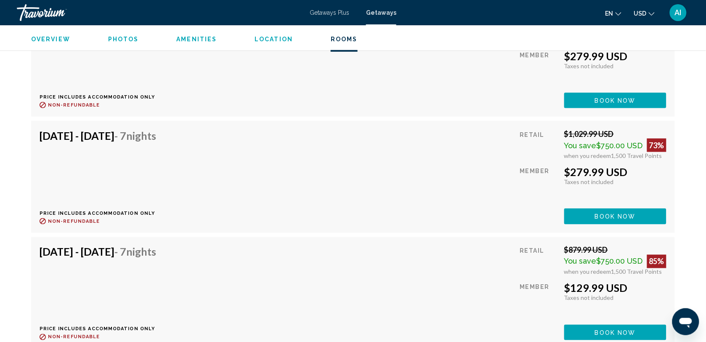
scroll to position [1977, 0]
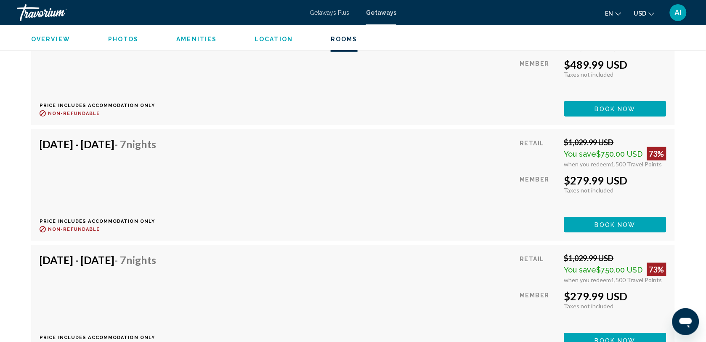
click at [277, 36] on span "Location" at bounding box center [273, 39] width 38 height 7
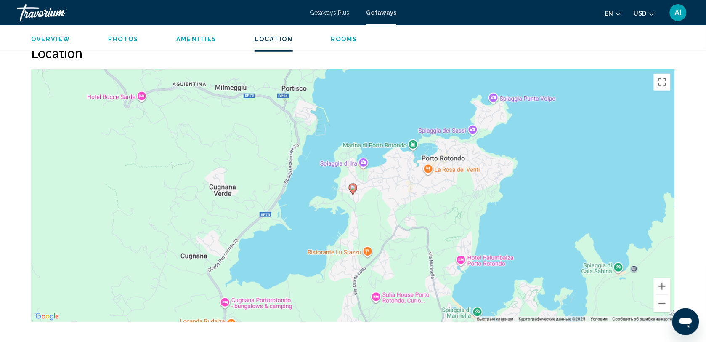
scroll to position [1118, 0]
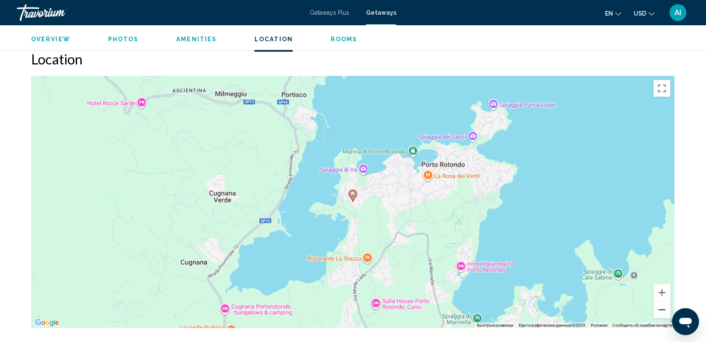
click at [660, 312] on button "Уменьшить" at bounding box center [662, 309] width 17 height 17
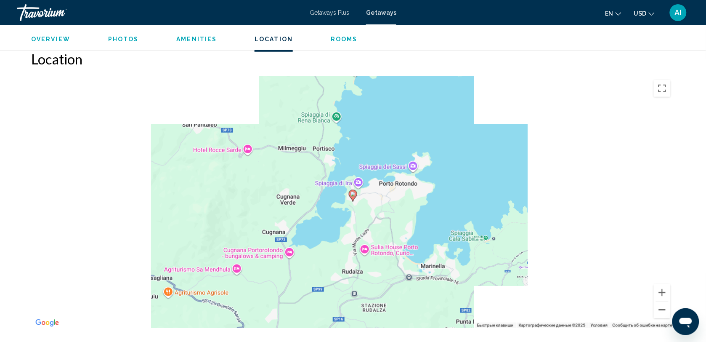
click at [660, 312] on button "Уменьшить" at bounding box center [662, 309] width 17 height 17
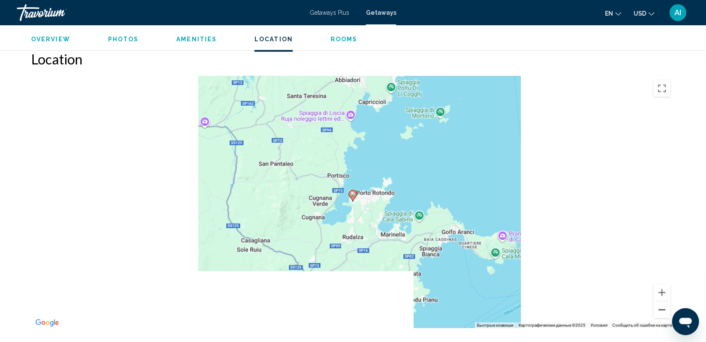
click at [660, 312] on button "Уменьшить" at bounding box center [662, 309] width 17 height 17
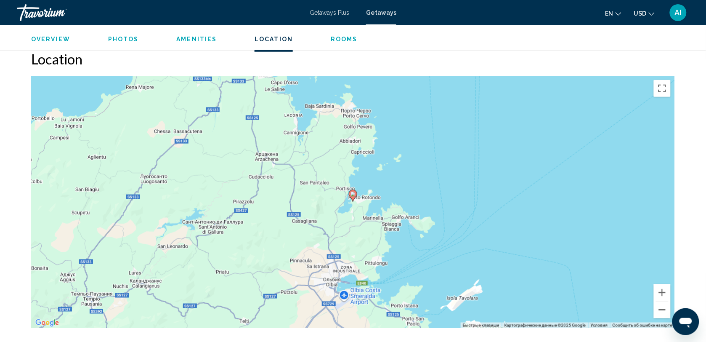
click at [660, 312] on button "Уменьшить" at bounding box center [662, 309] width 17 height 17
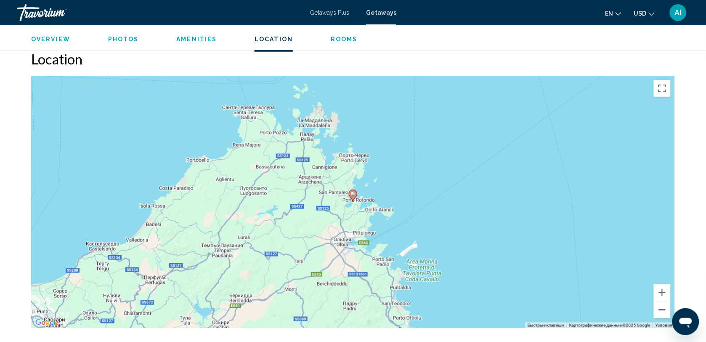
click at [660, 312] on button "Уменьшить" at bounding box center [662, 309] width 17 height 17
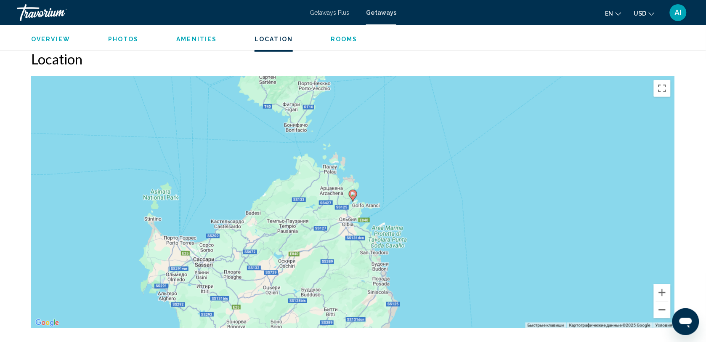
click at [660, 312] on button "Уменьшить" at bounding box center [662, 309] width 17 height 17
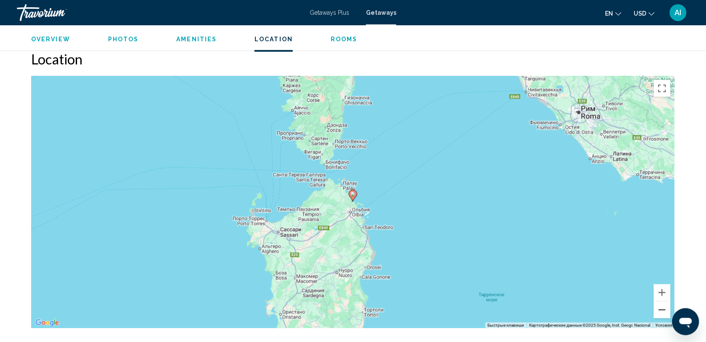
click at [660, 312] on button "Уменьшить" at bounding box center [662, 309] width 17 height 17
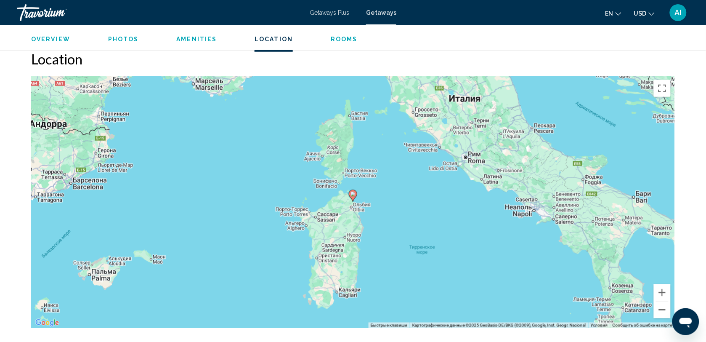
click at [660, 312] on button "Уменьшить" at bounding box center [662, 309] width 17 height 17
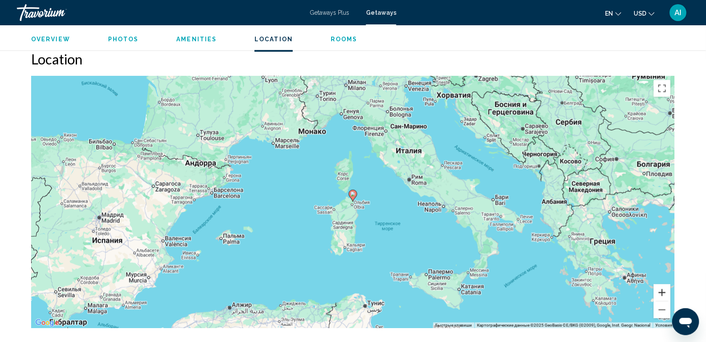
click at [662, 294] on button "Увеличить" at bounding box center [662, 292] width 17 height 17
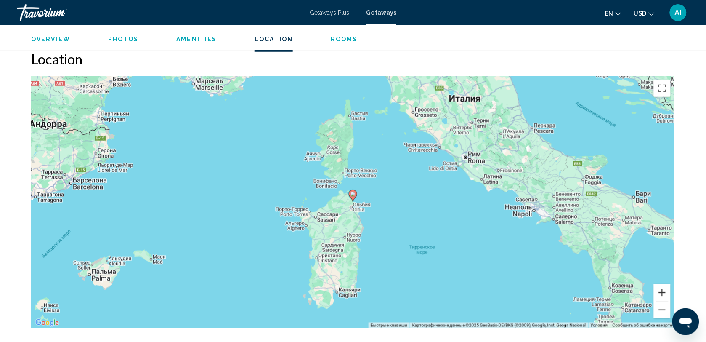
click at [662, 294] on button "Увеличить" at bounding box center [662, 292] width 17 height 17
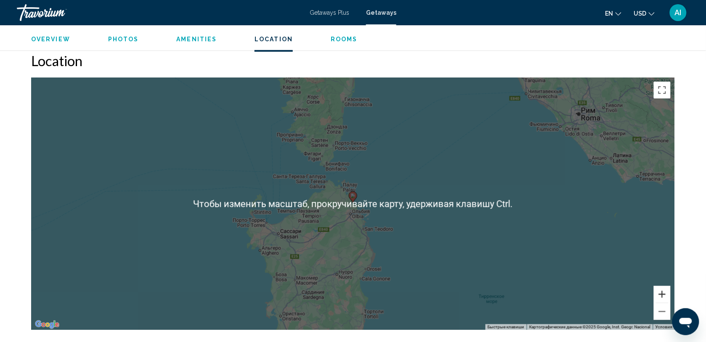
scroll to position [1113, 0]
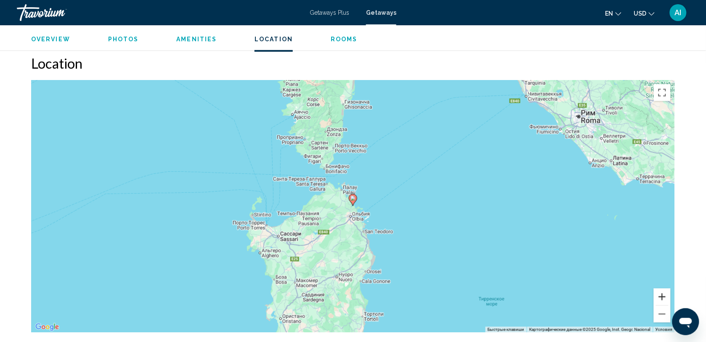
click at [661, 294] on button "Увеличить" at bounding box center [662, 296] width 17 height 17
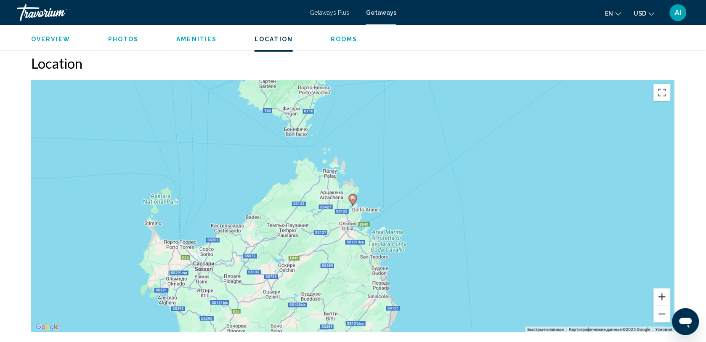
click at [661, 294] on button "Увеличить" at bounding box center [662, 296] width 17 height 17
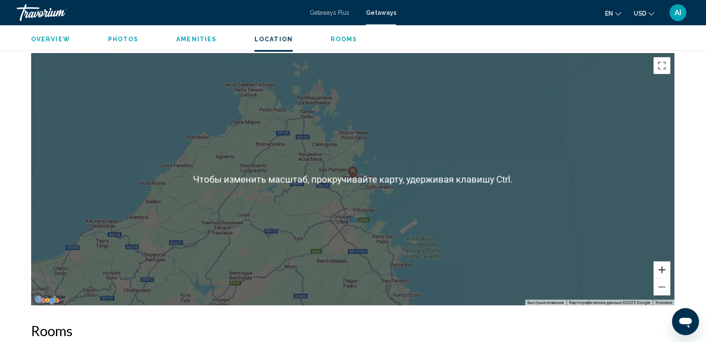
scroll to position [1183, 0]
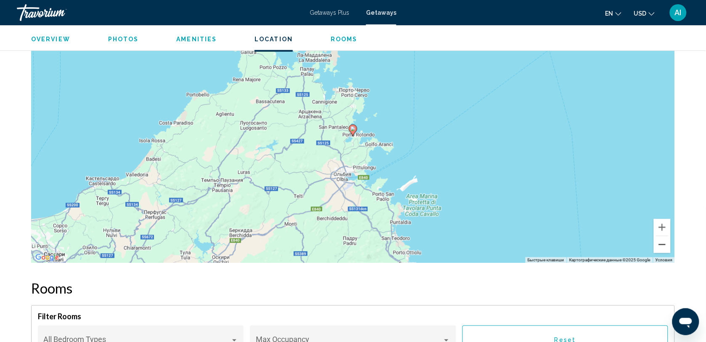
click at [657, 248] on button "Уменьшить" at bounding box center [662, 244] width 17 height 17
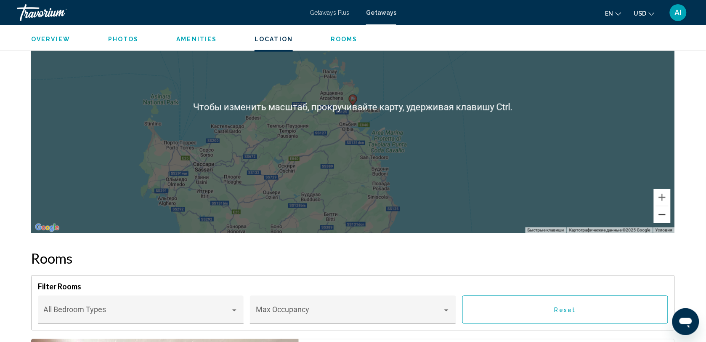
scroll to position [1228, 0]
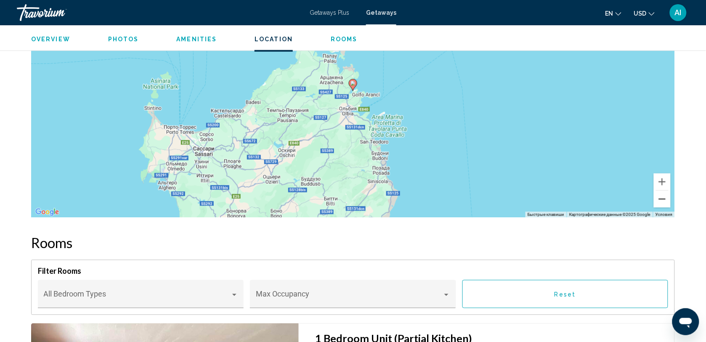
click at [660, 205] on button "Уменьшить" at bounding box center [662, 199] width 17 height 17
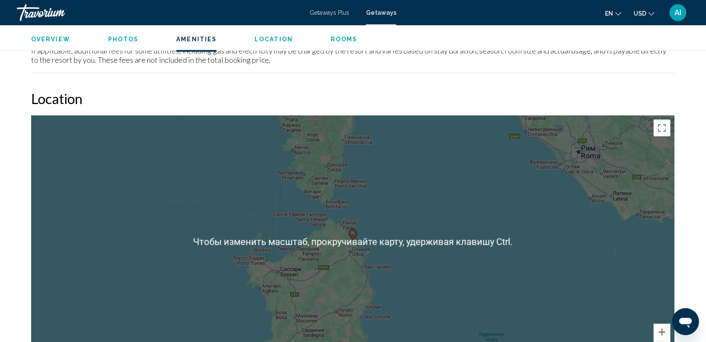
scroll to position [1069, 0]
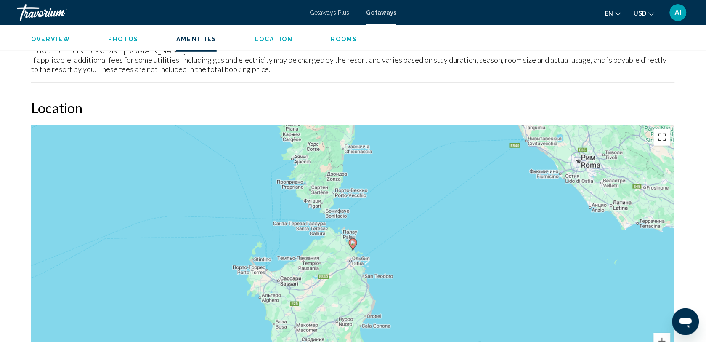
click at [658, 138] on button "Включить полноэкранный режим" at bounding box center [662, 137] width 17 height 17
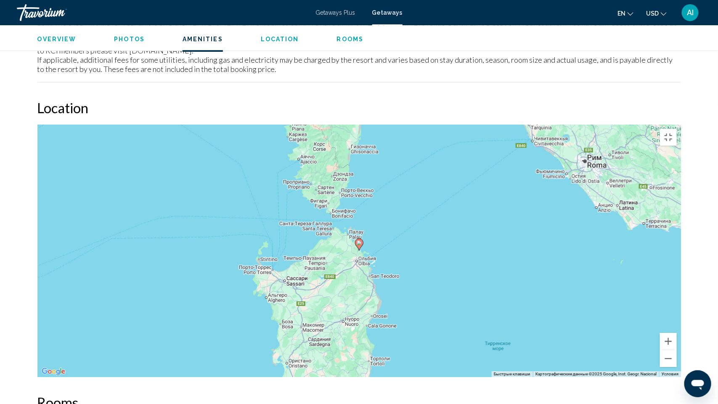
click at [360, 240] on image "Main content" at bounding box center [359, 242] width 5 height 5
click at [359, 240] on image "Main content" at bounding box center [359, 242] width 5 height 5
click at [377, 218] on div "Для навигации используйте клавиши со стрелками. Чтобы активировать перетаскиван…" at bounding box center [359, 250] width 644 height 252
click at [358, 239] on icon "Main content" at bounding box center [359, 244] width 8 height 11
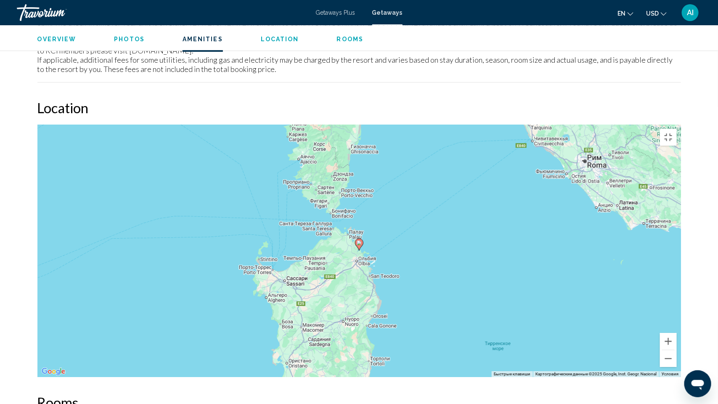
click at [358, 239] on icon "Main content" at bounding box center [359, 244] width 8 height 11
click at [677, 341] on button "Уменьшить" at bounding box center [668, 358] width 17 height 17
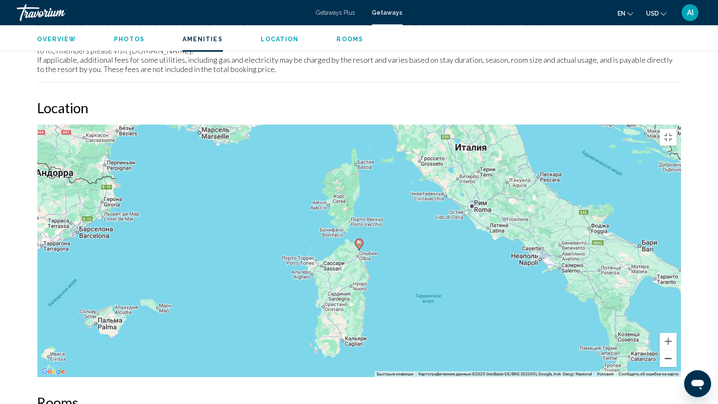
click at [677, 341] on button "Уменьшить" at bounding box center [668, 358] width 17 height 17
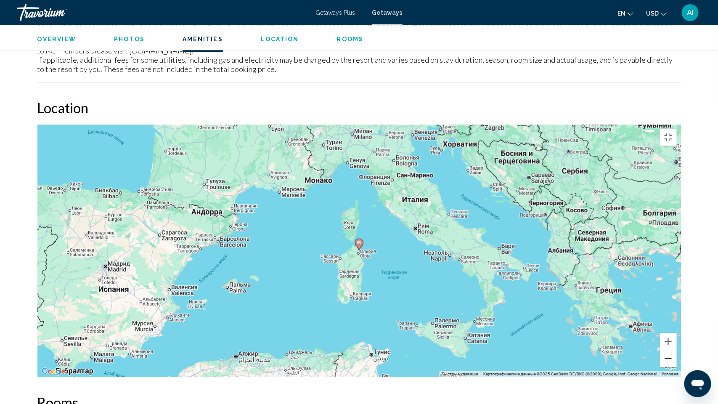
click at [677, 341] on button "Уменьшить" at bounding box center [668, 358] width 17 height 17
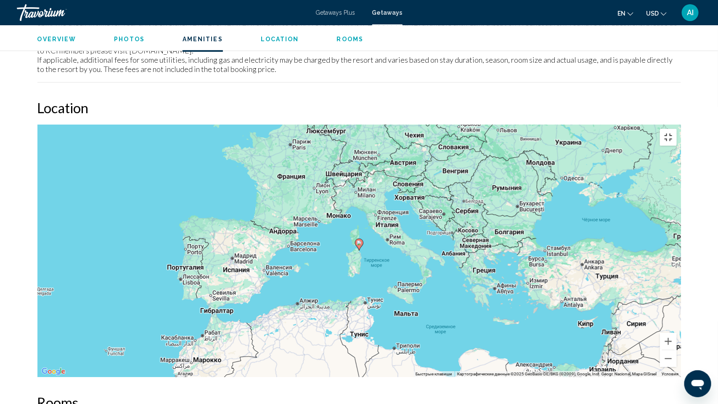
click at [677, 129] on button "Включить полноэкранный режим" at bounding box center [668, 137] width 17 height 17
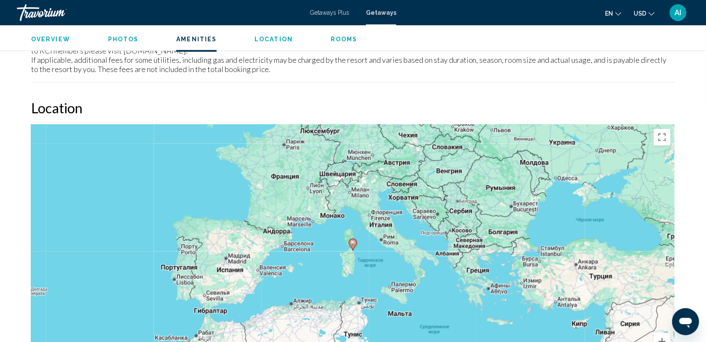
click at [335, 38] on span "Rooms" at bounding box center [344, 39] width 27 height 7
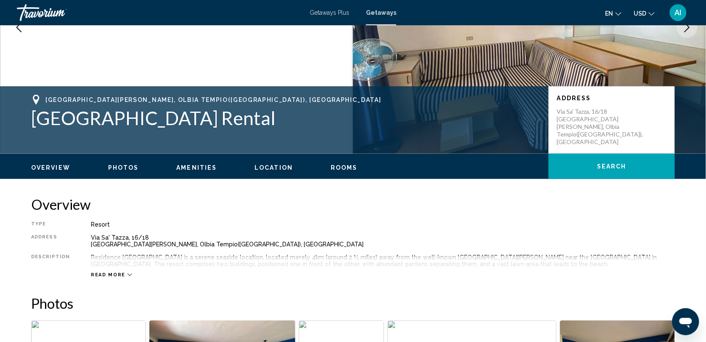
scroll to position [0, 0]
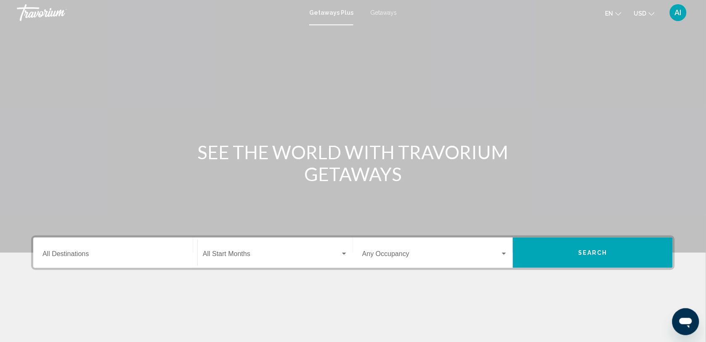
click at [375, 13] on span "Getaways" at bounding box center [383, 12] width 26 height 7
click at [72, 259] on div "Destination All Destinations" at bounding box center [115, 252] width 146 height 26
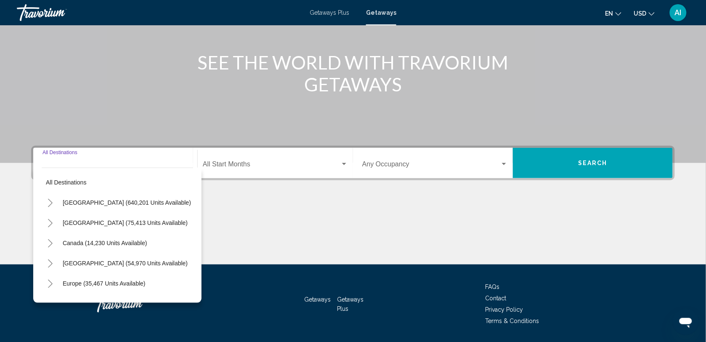
scroll to position [115, 0]
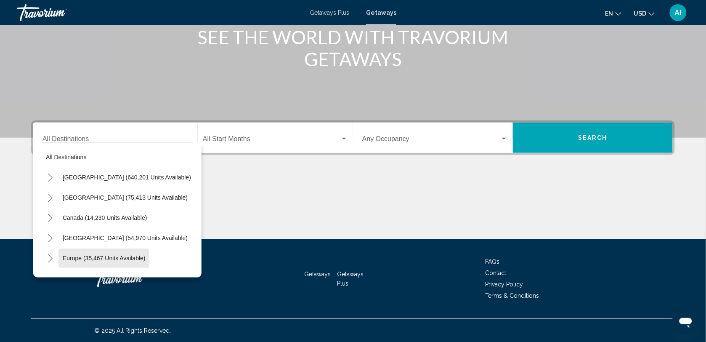
click at [72, 259] on span "Europe (35,467 units available)" at bounding box center [104, 257] width 83 height 7
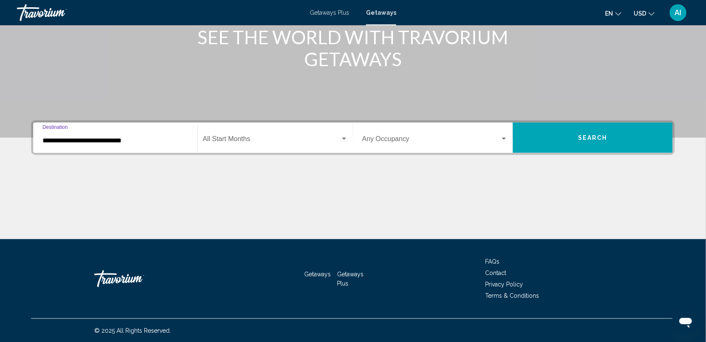
click at [76, 142] on input "**********" at bounding box center [115, 141] width 146 height 8
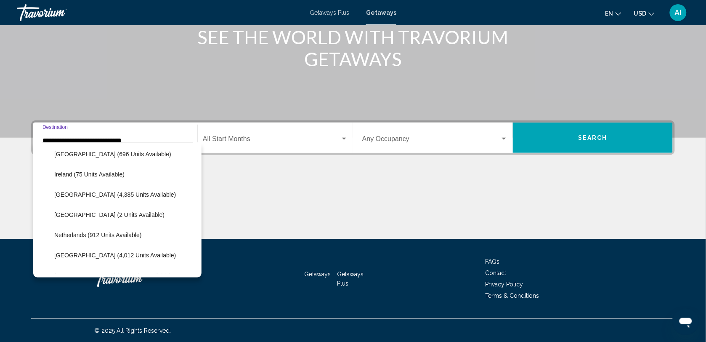
scroll to position [305, 0]
click at [72, 198] on button "Italy (4,385 units available)" at bounding box center [115, 194] width 130 height 19
type input "**********"
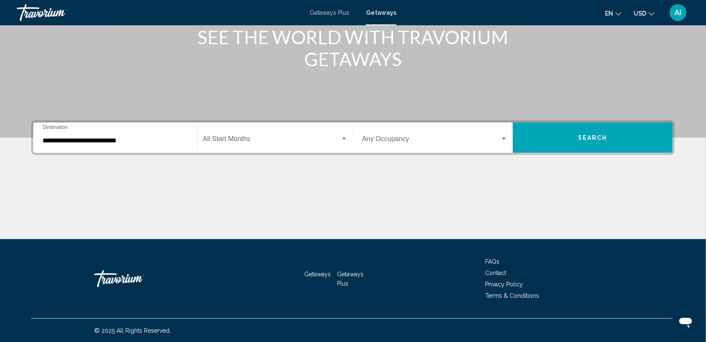
click at [228, 135] on div "Start Month All Start Months" at bounding box center [275, 137] width 145 height 26
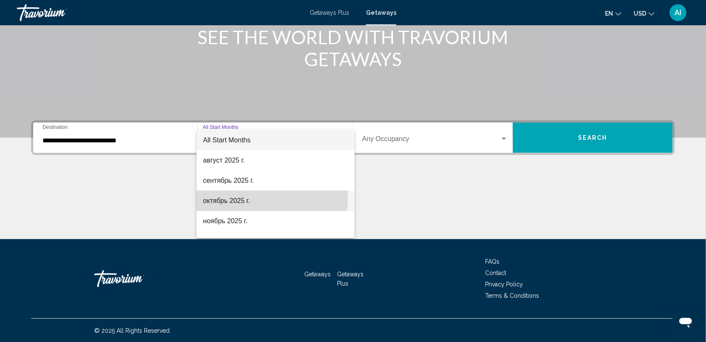
click at [229, 196] on span "октябрь 2025 г." at bounding box center [275, 201] width 145 height 20
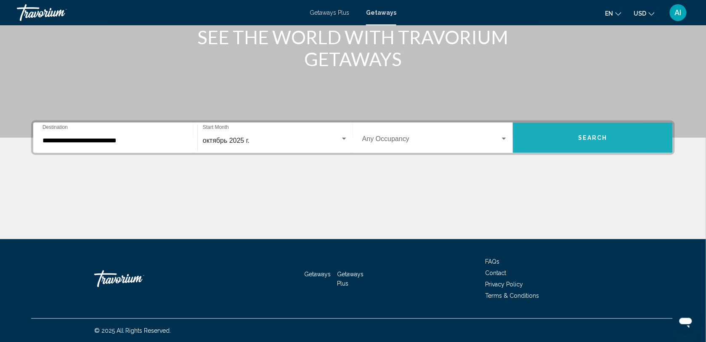
click at [552, 142] on button "Search" at bounding box center [593, 137] width 160 height 30
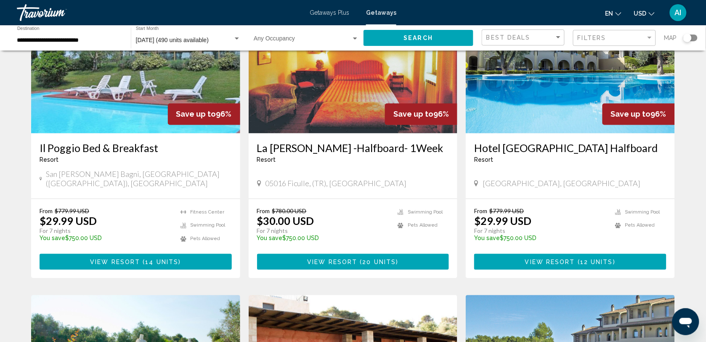
scroll to position [392, 0]
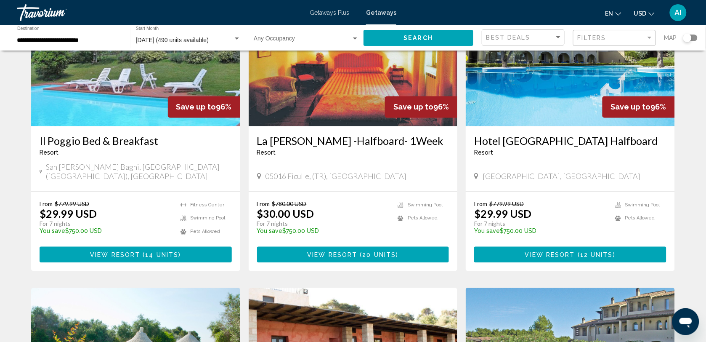
click at [694, 38] on div "Search widget" at bounding box center [690, 37] width 14 height 7
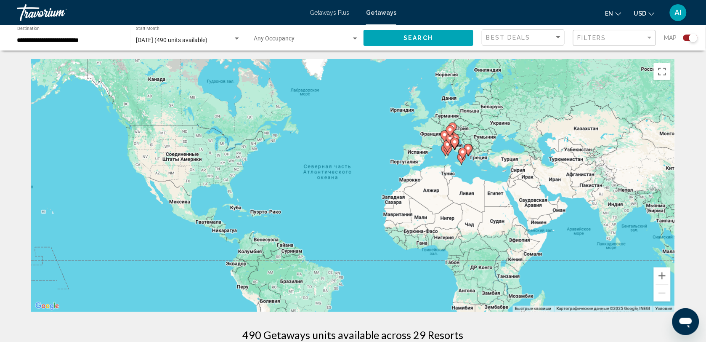
scroll to position [4, 0]
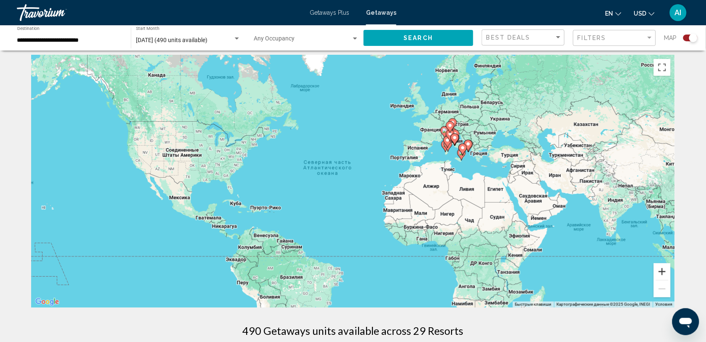
click at [659, 270] on button "Увеличить" at bounding box center [662, 271] width 17 height 17
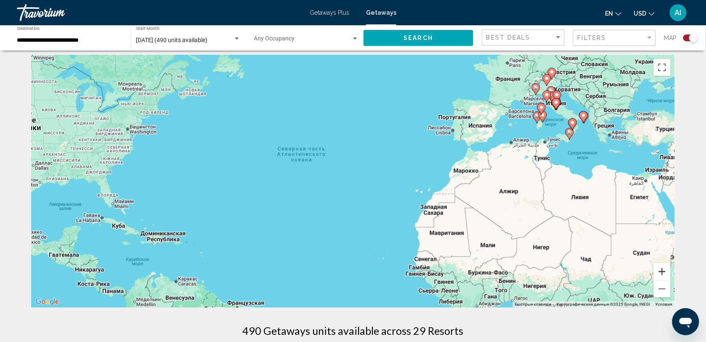
click at [659, 270] on button "Увеличить" at bounding box center [662, 271] width 17 height 17
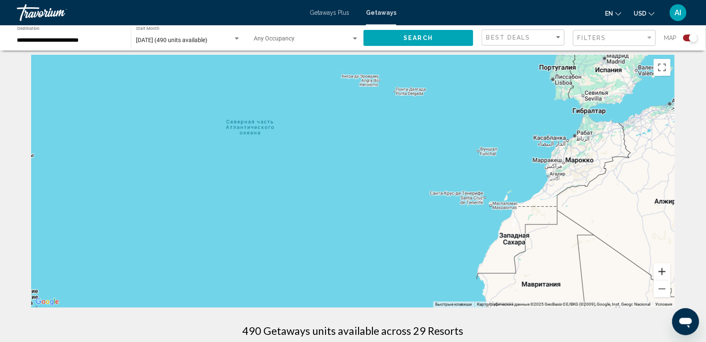
drag, startPoint x: 659, startPoint y: 270, endPoint x: 545, endPoint y: 273, distance: 113.6
click at [545, 273] on div "Чтобы активировать перетаскивание с помощью клавиатуры, нажмите Alt + Ввод. Пос…" at bounding box center [353, 181] width 644 height 252
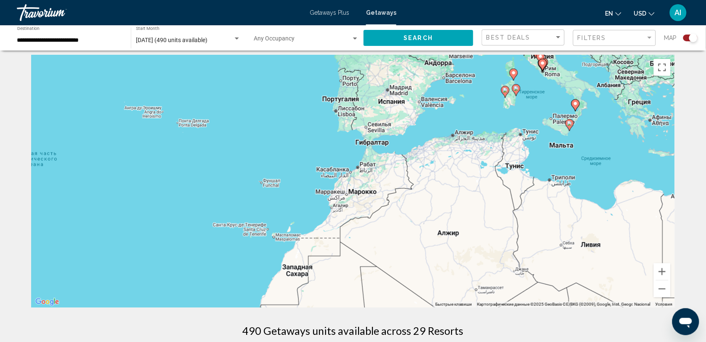
drag, startPoint x: 490, startPoint y: 211, endPoint x: 269, endPoint y: 242, distance: 223.4
click at [269, 242] on div "Чтобы активировать перетаскивание с помощью клавиатуры, нажмите Alt + Ввод. Пос…" at bounding box center [353, 181] width 644 height 252
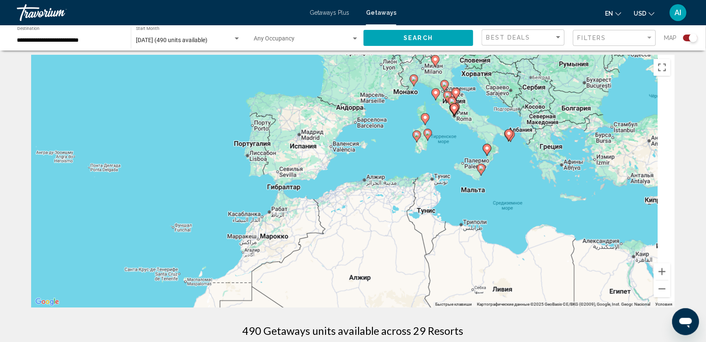
drag, startPoint x: 304, startPoint y: 209, endPoint x: 216, endPoint y: 257, distance: 100.5
click at [216, 257] on div "Чтобы активировать перетаскивание с помощью клавиатуры, нажмите Alt + Ввод. Пос…" at bounding box center [353, 181] width 644 height 252
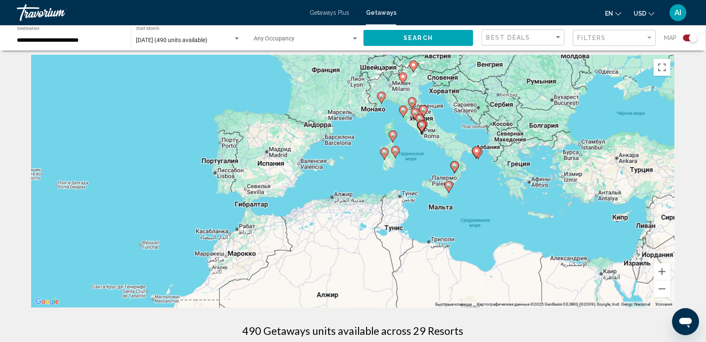
click at [394, 134] on image "Main content" at bounding box center [392, 134] width 5 height 5
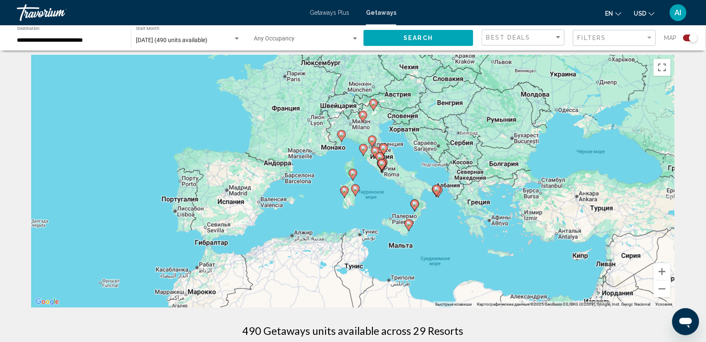
click at [355, 173] on image "Main content" at bounding box center [352, 172] width 5 height 5
type input "**********"
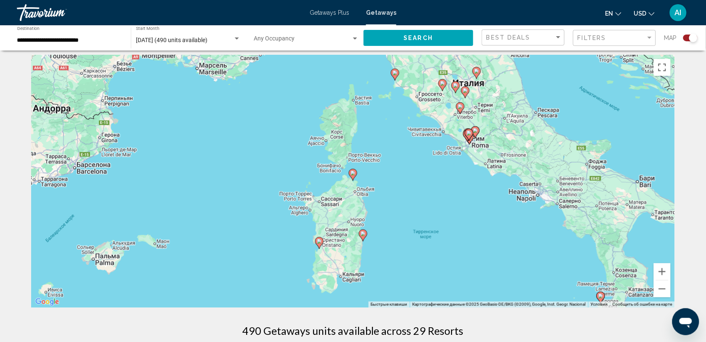
click at [355, 173] on image "Main content" at bounding box center [352, 172] width 5 height 5
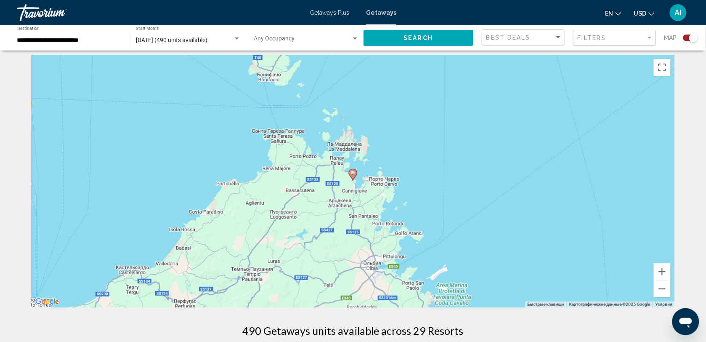
click at [355, 173] on image "Main content" at bounding box center [352, 172] width 5 height 5
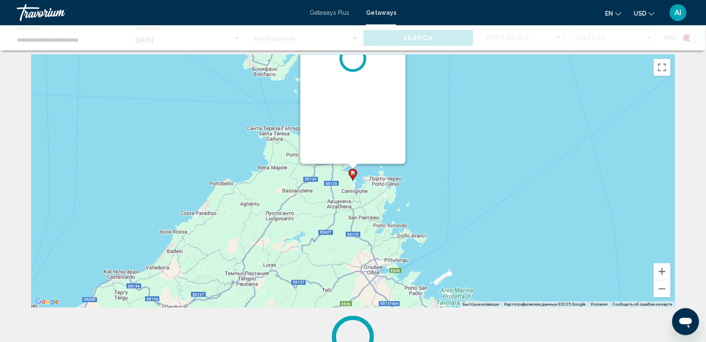
scroll to position [0, 0]
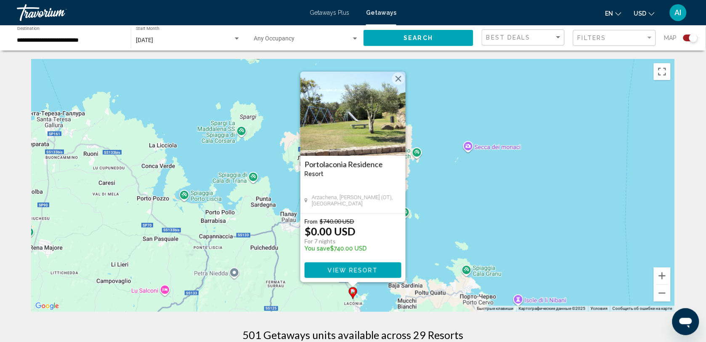
click at [455, 199] on div "Чтобы активировать перетаскивание с помощью клавиатуры, нажмите Alt + Ввод. Пос…" at bounding box center [353, 185] width 644 height 252
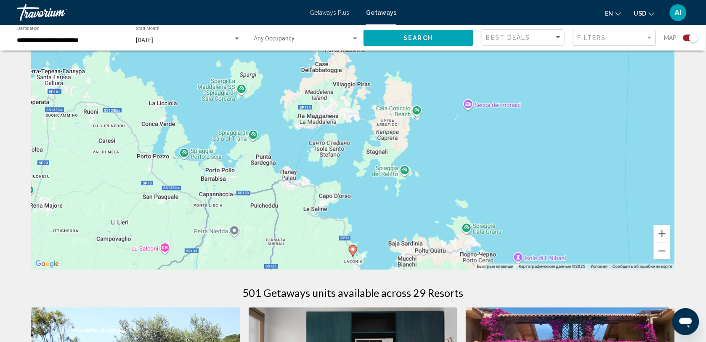
scroll to position [17, 0]
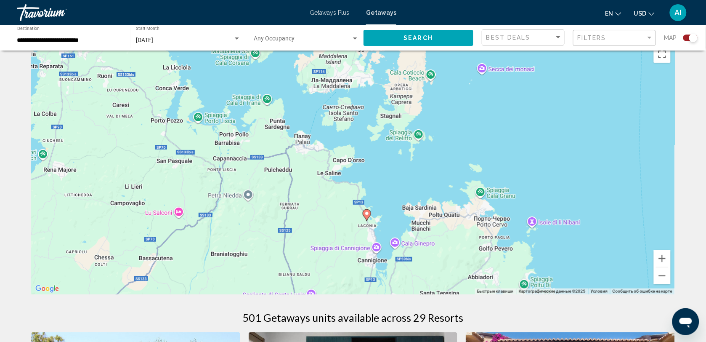
drag, startPoint x: 452, startPoint y: 160, endPoint x: 466, endPoint y: 98, distance: 63.4
click at [466, 98] on div "Чтобы активировать перетаскивание с помощью клавиатуры, нажмите Alt + Ввод. Пос…" at bounding box center [353, 168] width 644 height 252
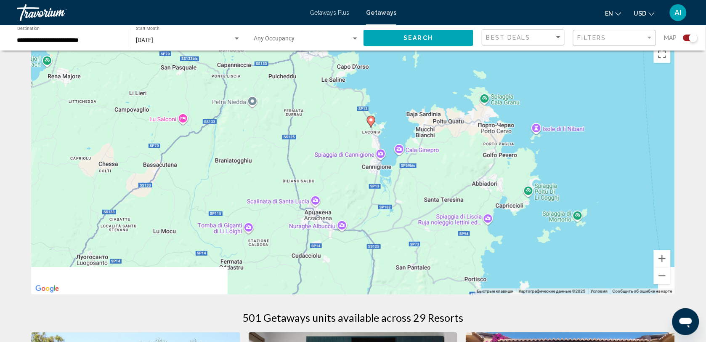
drag, startPoint x: 455, startPoint y: 131, endPoint x: 451, endPoint y: 82, distance: 49.0
click at [451, 82] on div "Чтобы активировать перетаскивание с помощью клавиатуры, нажмите Alt + Ввод. Пос…" at bounding box center [353, 168] width 644 height 252
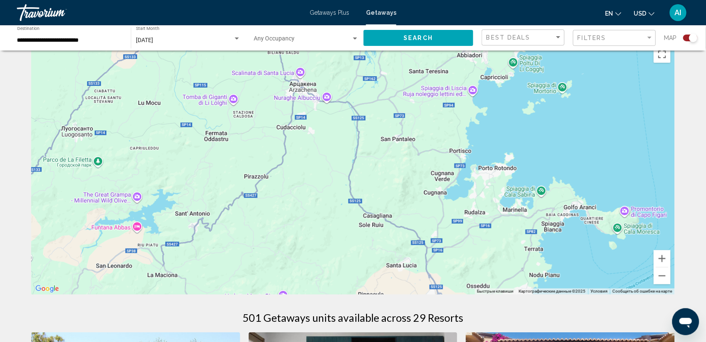
drag, startPoint x: 428, startPoint y: 217, endPoint x: 415, endPoint y: 92, distance: 126.4
click at [415, 92] on div "Чтобы активировать перетаскивание с помощью клавиатуры, нажмите Alt + Ввод. Пос…" at bounding box center [353, 168] width 644 height 252
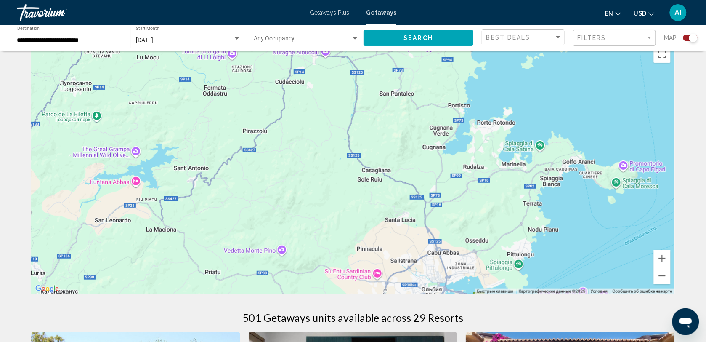
drag, startPoint x: 402, startPoint y: 188, endPoint x: 414, endPoint y: 120, distance: 69.3
click at [414, 120] on div "Чтобы активировать перетаскивание с помощью клавиатуры, нажмите Alt + Ввод. Пос…" at bounding box center [353, 168] width 644 height 252
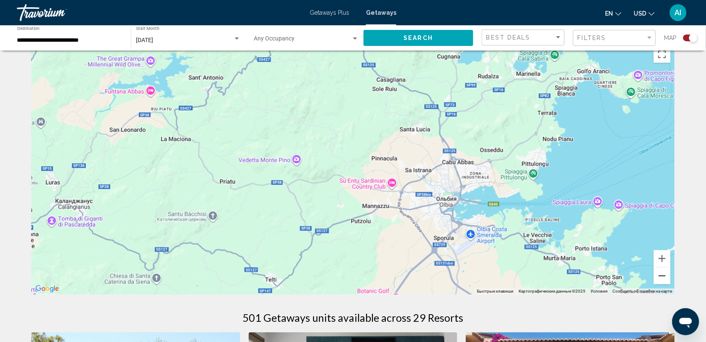
click at [667, 276] on button "Уменьшить" at bounding box center [662, 275] width 17 height 17
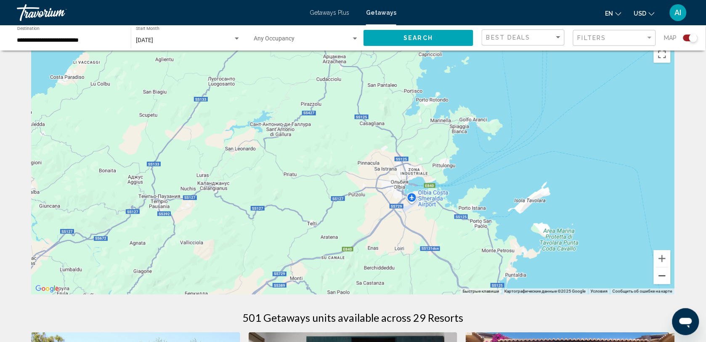
click at [667, 276] on button "Уменьшить" at bounding box center [662, 275] width 17 height 17
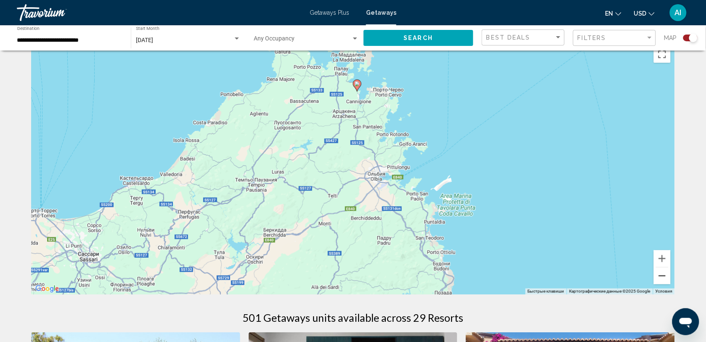
click at [667, 276] on button "Уменьшить" at bounding box center [662, 275] width 17 height 17
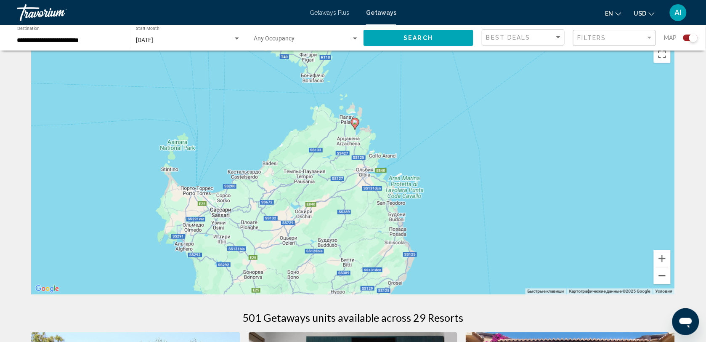
click at [667, 276] on button "Уменьшить" at bounding box center [662, 275] width 17 height 17
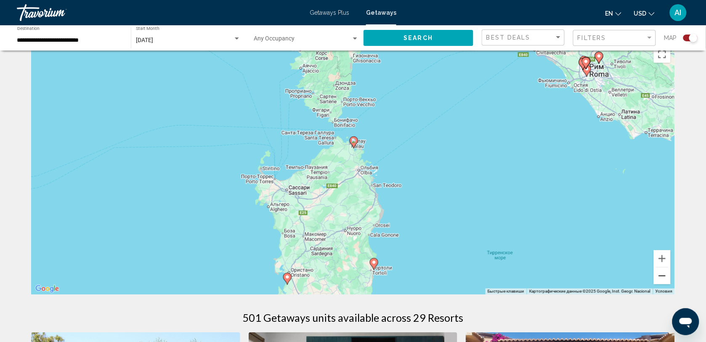
click at [667, 276] on button "Уменьшить" at bounding box center [662, 275] width 17 height 17
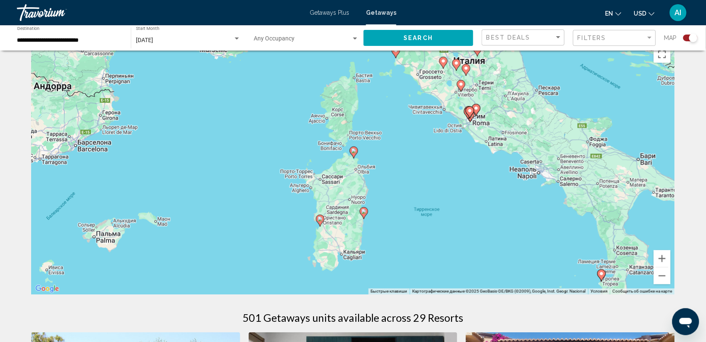
click at [365, 210] on image "Main content" at bounding box center [363, 211] width 5 height 5
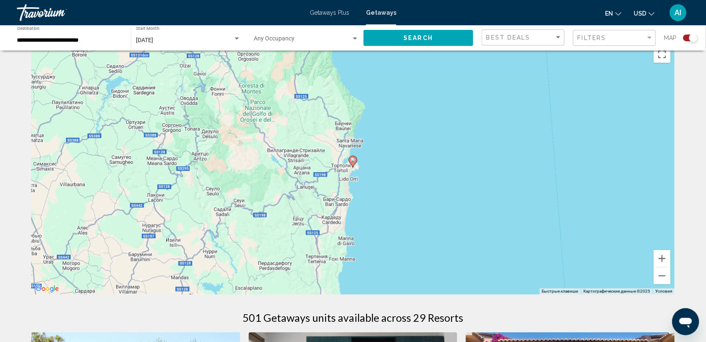
click at [352, 159] on image "Main content" at bounding box center [352, 159] width 5 height 5
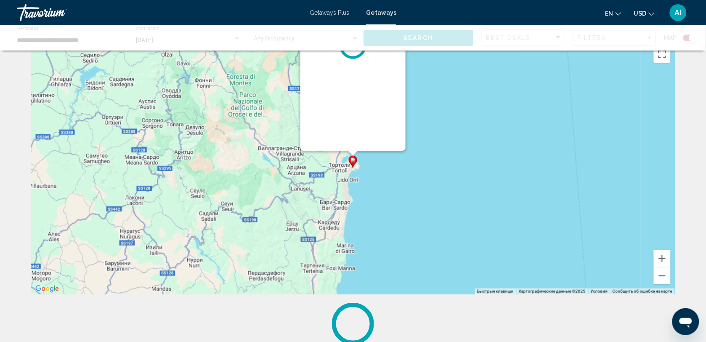
scroll to position [0, 0]
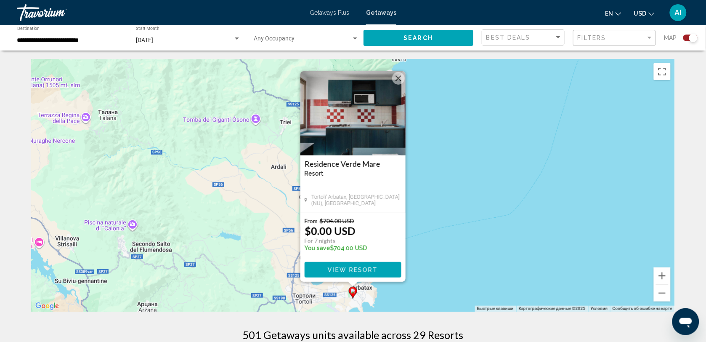
click at [438, 163] on div "Чтобы активировать перетаскивание с помощью клавиатуры, нажмите Alt + Ввод. Пос…" at bounding box center [353, 185] width 644 height 252
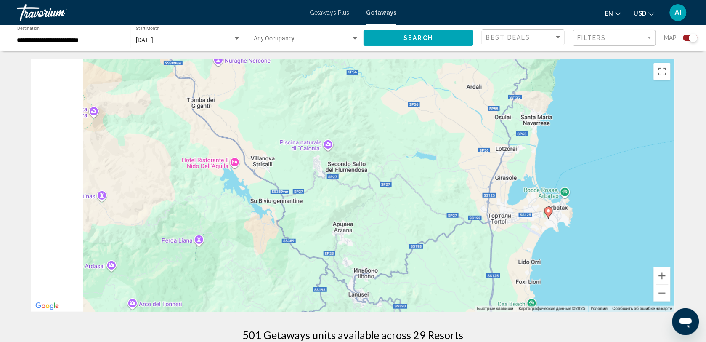
drag, startPoint x: 282, startPoint y: 204, endPoint x: 484, endPoint y: 124, distance: 217.1
click at [484, 124] on div "Чтобы активировать перетаскивание с помощью клавиатуры, нажмите Alt + Ввод. Пос…" at bounding box center [353, 185] width 644 height 252
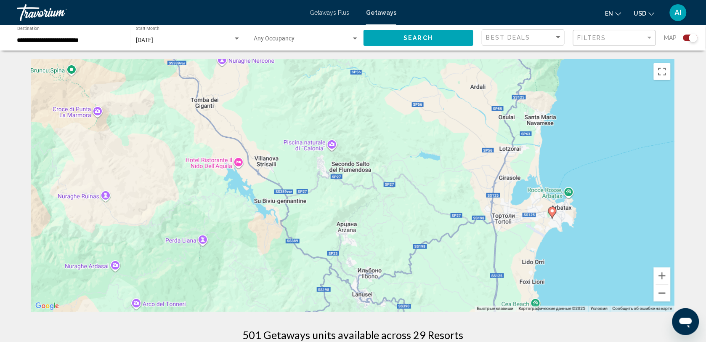
click at [659, 293] on button "Уменьшить" at bounding box center [662, 292] width 17 height 17
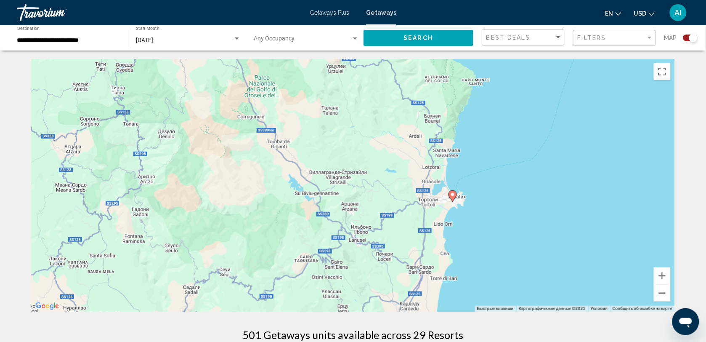
click at [659, 293] on button "Уменьшить" at bounding box center [662, 292] width 17 height 17
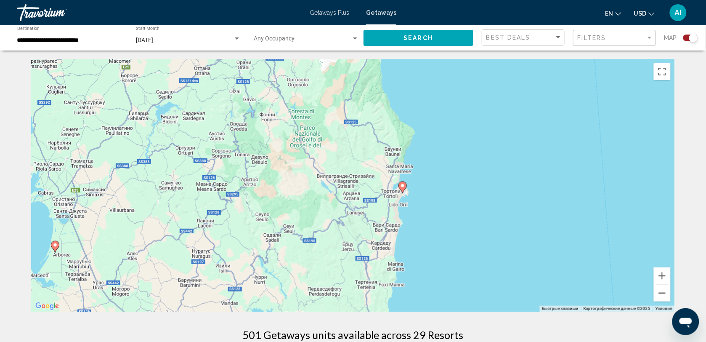
click at [659, 293] on button "Уменьшить" at bounding box center [662, 292] width 17 height 17
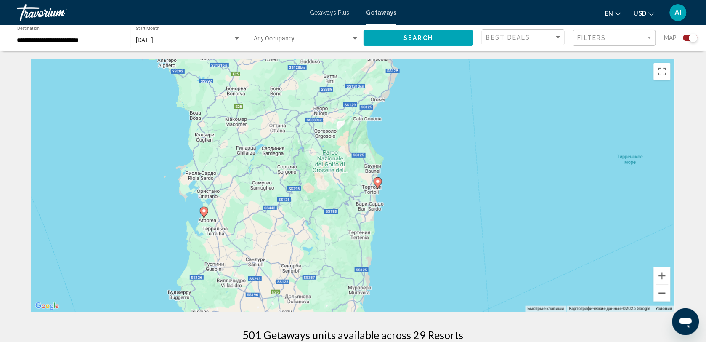
click at [659, 293] on button "Уменьшить" at bounding box center [662, 292] width 17 height 17
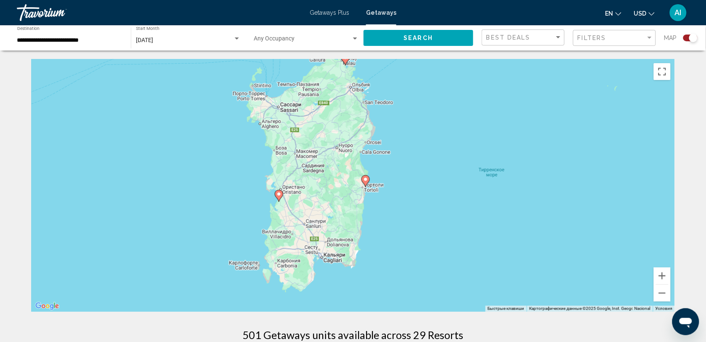
click at [278, 194] on image "Main content" at bounding box center [278, 193] width 5 height 5
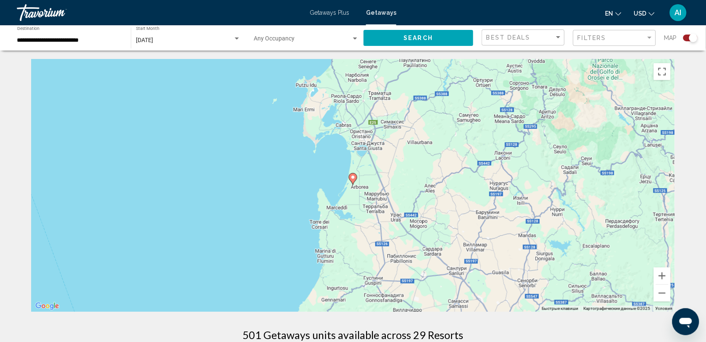
click at [355, 180] on icon "Main content" at bounding box center [353, 178] width 8 height 11
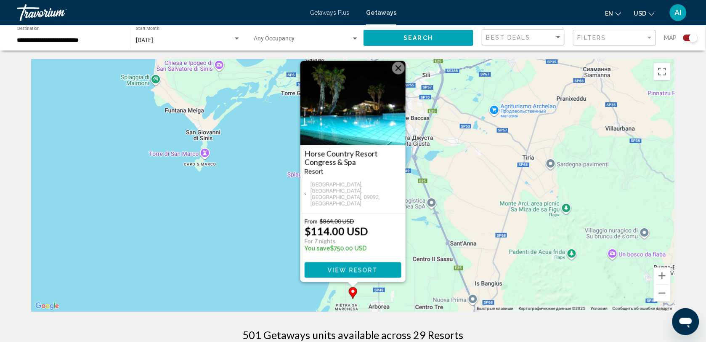
click at [365, 135] on img "Main content" at bounding box center [352, 103] width 105 height 84
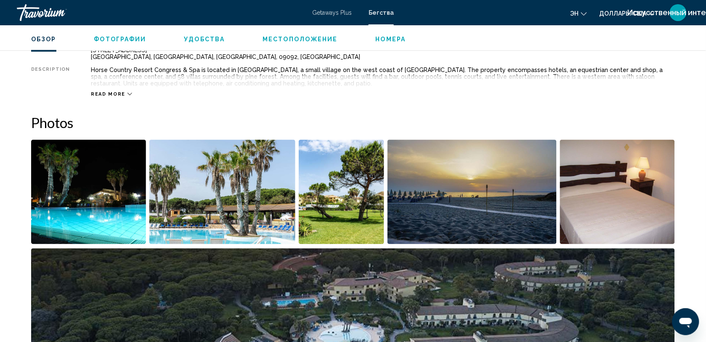
scroll to position [278, 0]
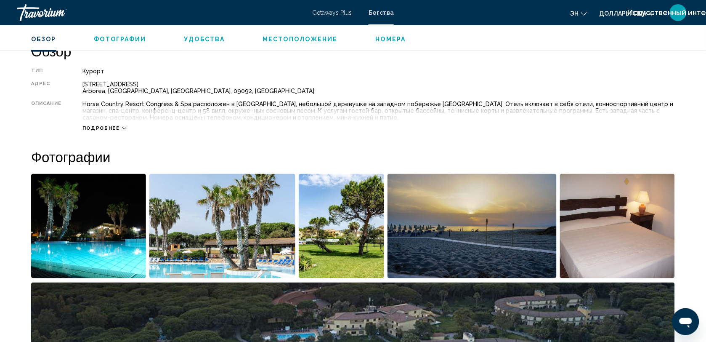
click at [114, 129] on span "Подробнее" at bounding box center [100, 127] width 37 height 5
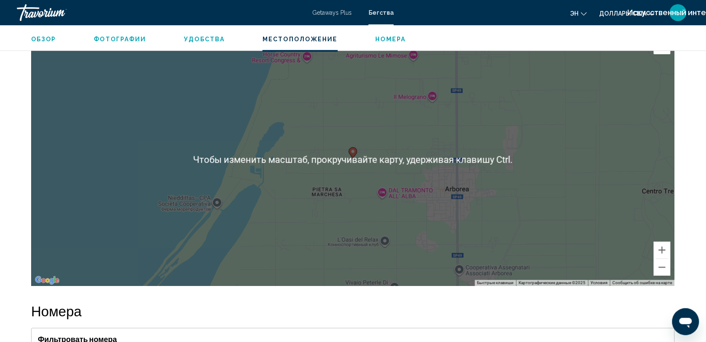
scroll to position [1157, 0]
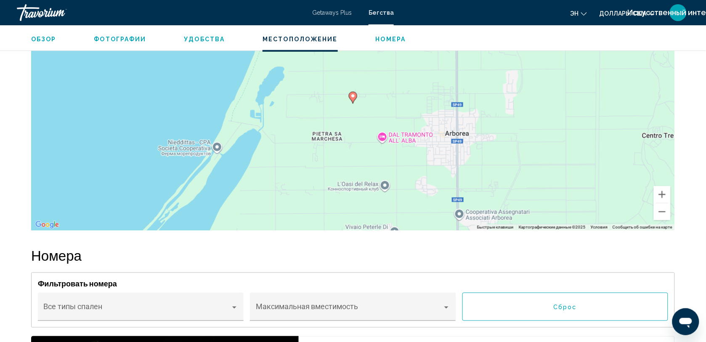
click at [348, 188] on div "Чтобы активировать перетаскивание с помощью клавиатуры, нажмите Alt + Ввод. Пос…" at bounding box center [353, 104] width 644 height 252
click at [661, 220] on button "Уменьшить" at bounding box center [662, 211] width 17 height 17
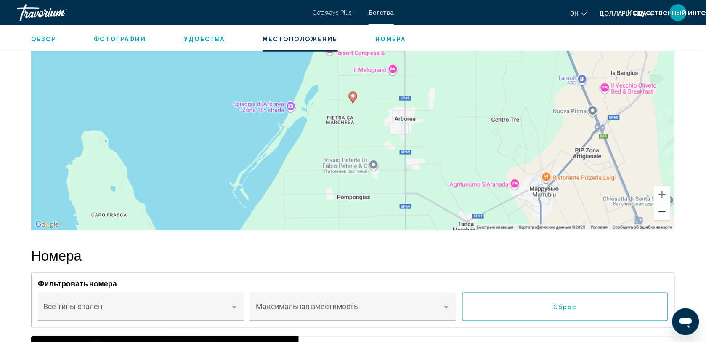
click at [661, 220] on button "Уменьшить" at bounding box center [662, 211] width 17 height 17
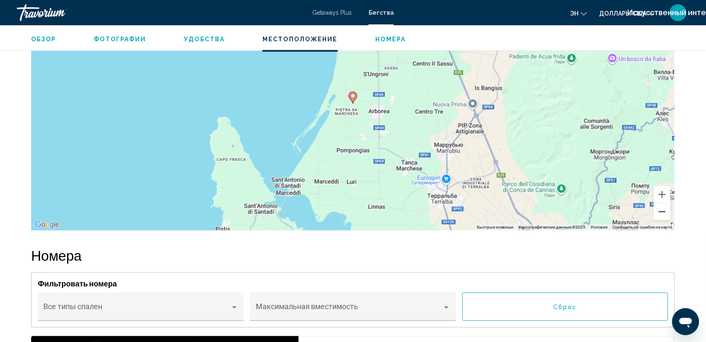
click at [661, 220] on button "Уменьшить" at bounding box center [662, 211] width 17 height 17
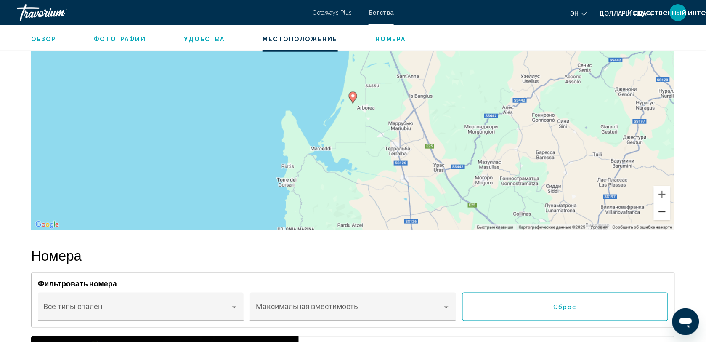
click at [661, 220] on button "Уменьшить" at bounding box center [662, 211] width 17 height 17
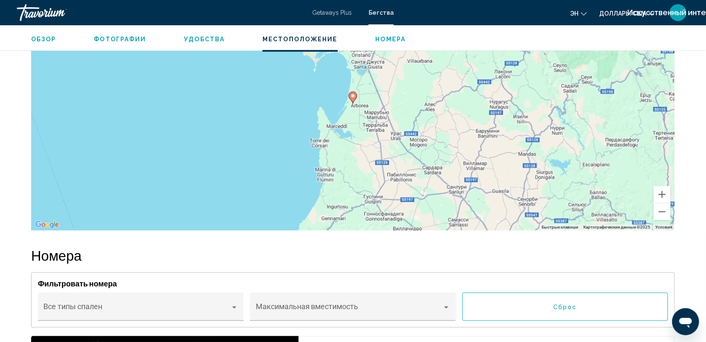
click at [123, 42] on button "Фотографии" at bounding box center [120, 39] width 52 height 8
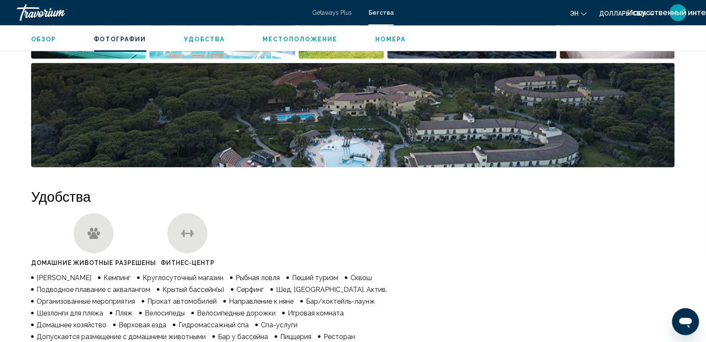
scroll to position [375, 0]
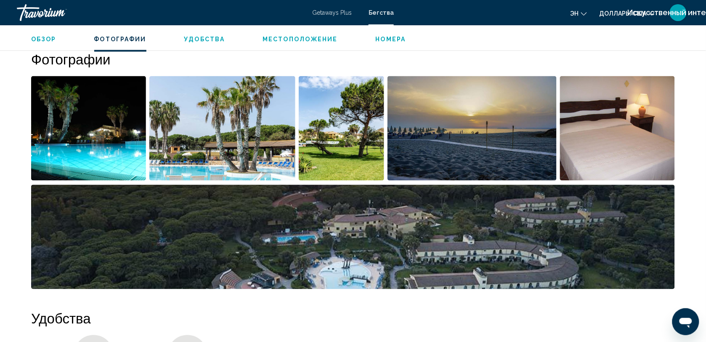
click at [132, 127] on img "Открыть полноэкранный слайдер изображений" at bounding box center [88, 128] width 115 height 104
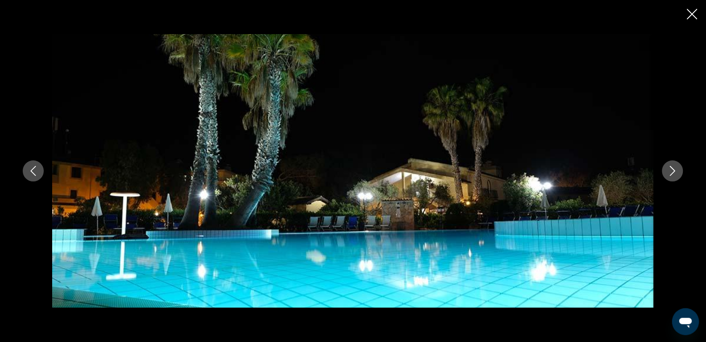
click at [669, 166] on icon "Следующее изображение" at bounding box center [672, 171] width 10 height 10
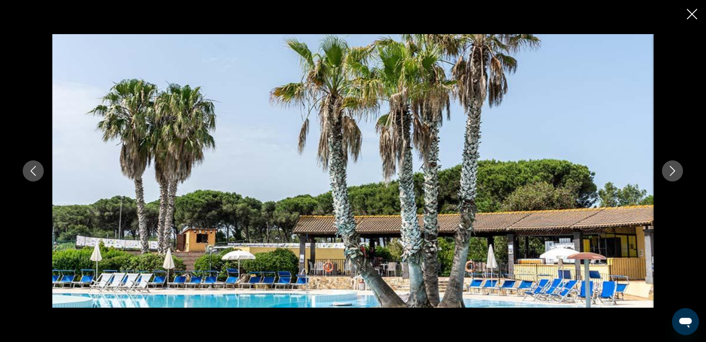
click at [669, 166] on icon "Следующее изображение" at bounding box center [672, 171] width 10 height 10
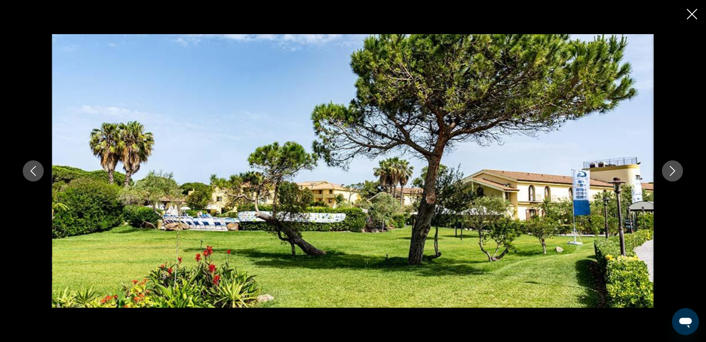
click at [669, 166] on icon "Следующее изображение" at bounding box center [672, 171] width 10 height 10
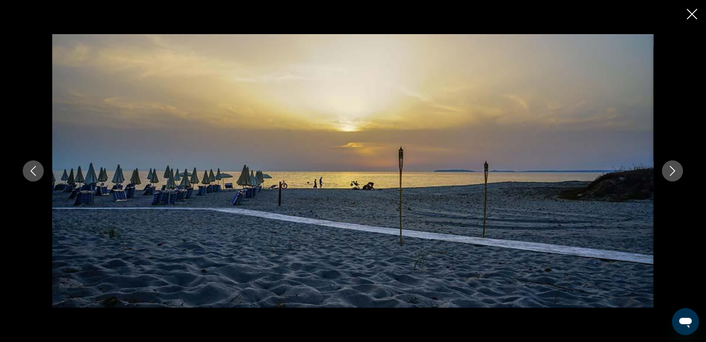
click at [669, 166] on icon "Следующее изображение" at bounding box center [672, 171] width 10 height 10
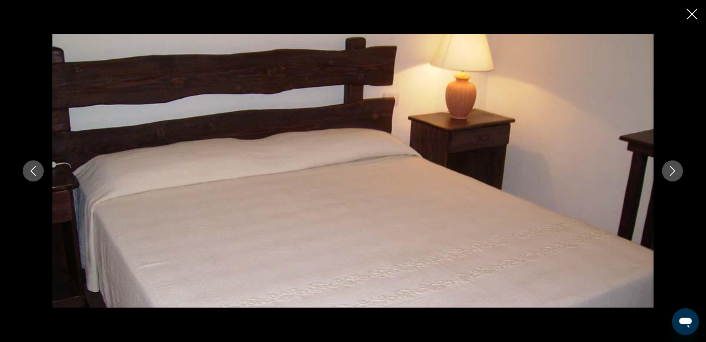
click at [669, 166] on icon "Следующее изображение" at bounding box center [672, 171] width 10 height 10
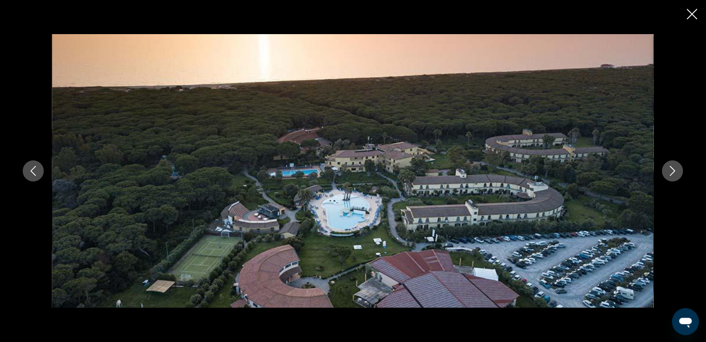
click at [669, 166] on icon "Следующее изображение" at bounding box center [672, 171] width 10 height 10
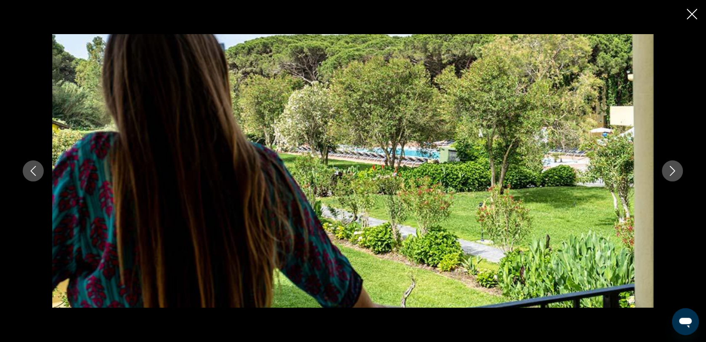
click at [669, 166] on icon "Следующее изображение" at bounding box center [672, 171] width 10 height 10
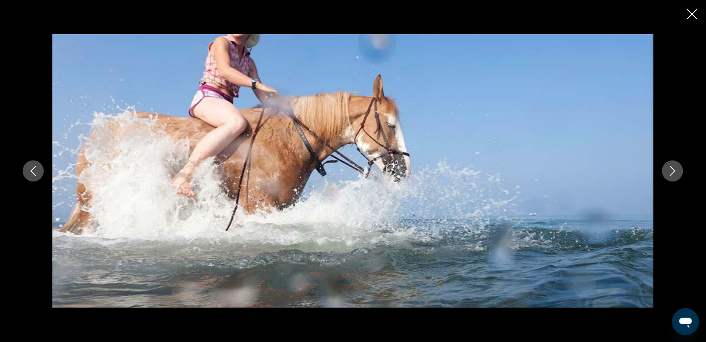
click at [669, 166] on icon "Следующее изображение" at bounding box center [672, 171] width 10 height 10
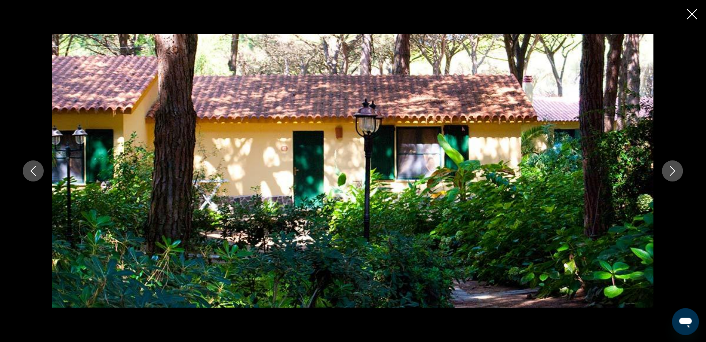
click at [669, 166] on icon "Следующее изображение" at bounding box center [672, 171] width 10 height 10
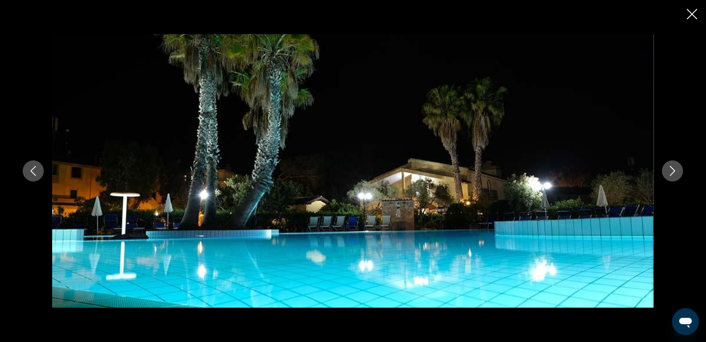
click at [693, 13] on icon "Закрыть слайд-шоу" at bounding box center [692, 14] width 11 height 11
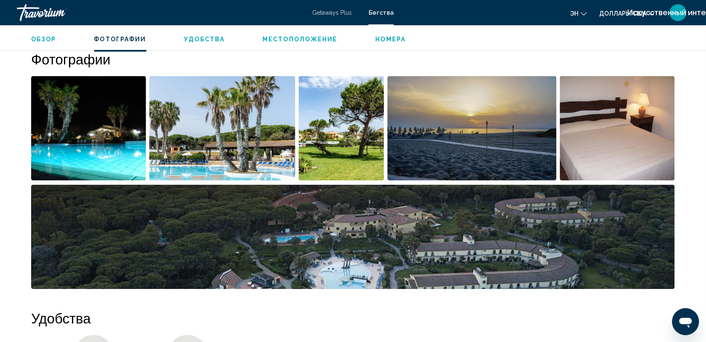
click at [388, 38] on span "Номера" at bounding box center [391, 39] width 30 height 7
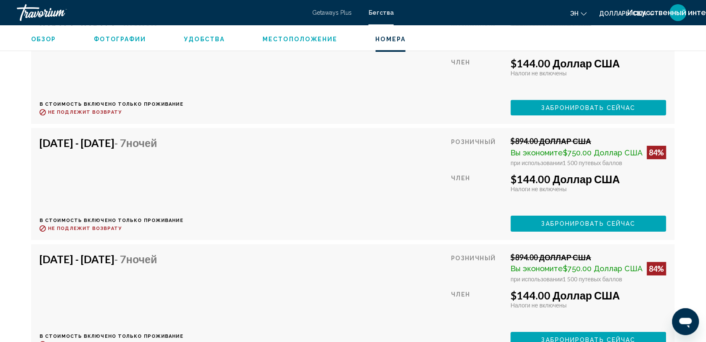
scroll to position [1647, 0]
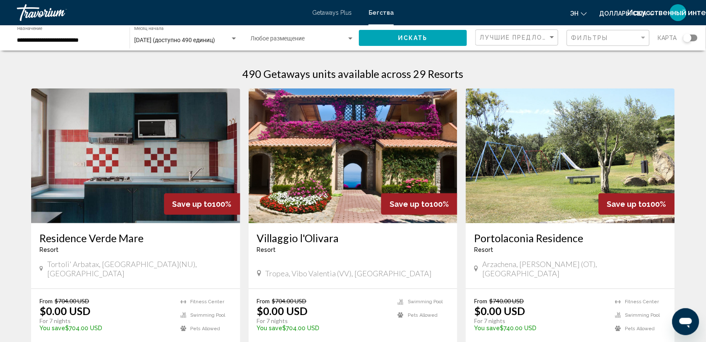
click at [696, 37] on div "Виджет поиска" at bounding box center [690, 37] width 14 height 7
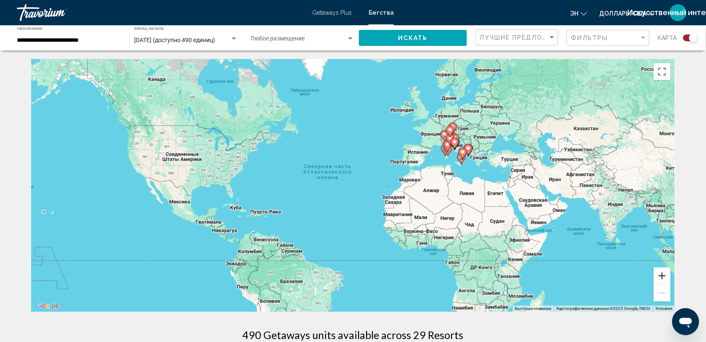
click at [663, 270] on button "Увеличить" at bounding box center [662, 275] width 17 height 17
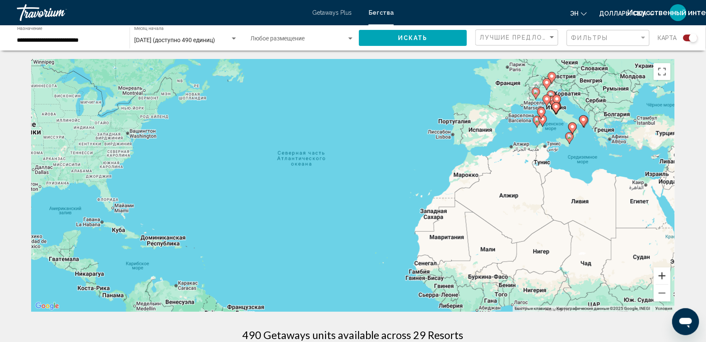
click at [663, 270] on button "Увеличить" at bounding box center [662, 275] width 17 height 17
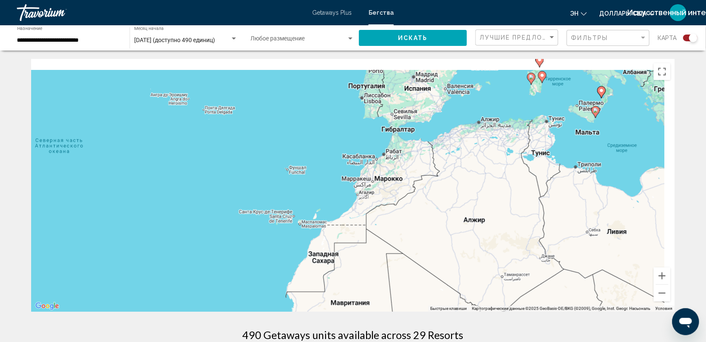
drag, startPoint x: 593, startPoint y: 207, endPoint x: 344, endPoint y: 240, distance: 251.3
click at [344, 240] on div "Чтобы активировать перетаскивание с помощью клавиатуры, нажмите Alt + Ввод. Пос…" at bounding box center [353, 185] width 644 height 252
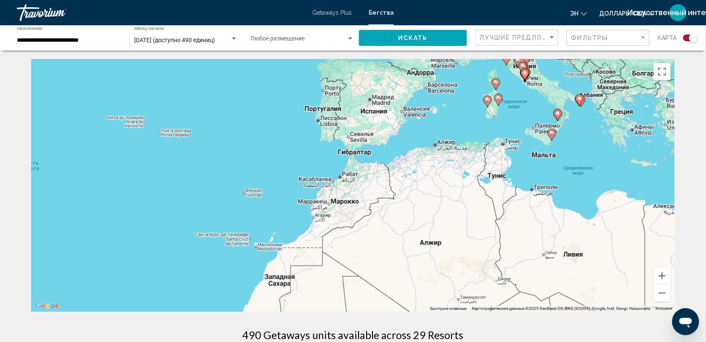
click at [498, 99] on image "Основное содержание" at bounding box center [498, 97] width 5 height 5
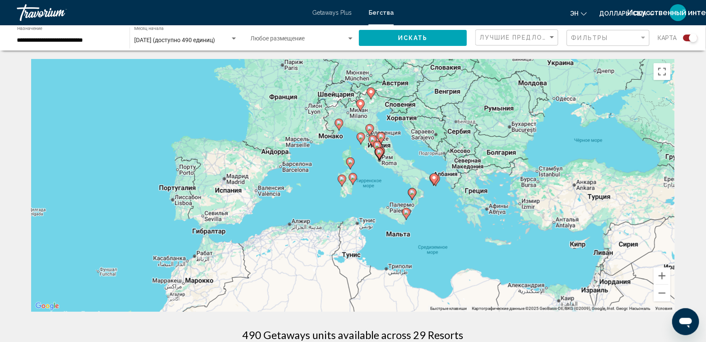
click at [355, 182] on gmp-advanced-marker "Основное содержание" at bounding box center [353, 178] width 8 height 13
type input "**********"
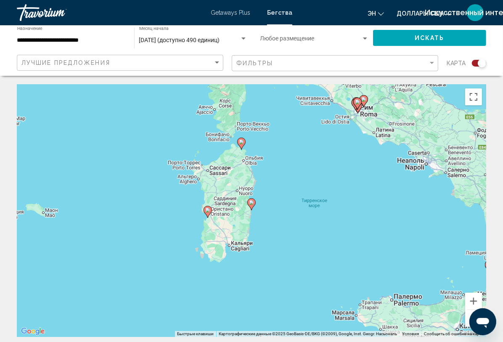
click at [251, 204] on image "Основное содержание" at bounding box center [251, 202] width 5 height 5
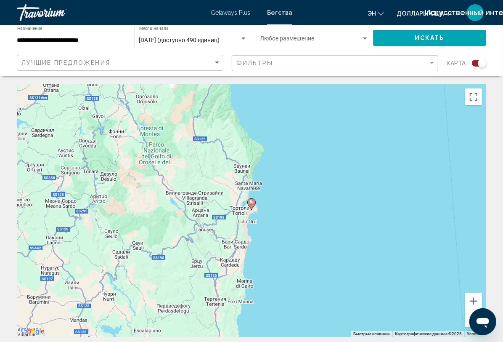
click at [251, 204] on image "Основное содержание" at bounding box center [251, 202] width 5 height 5
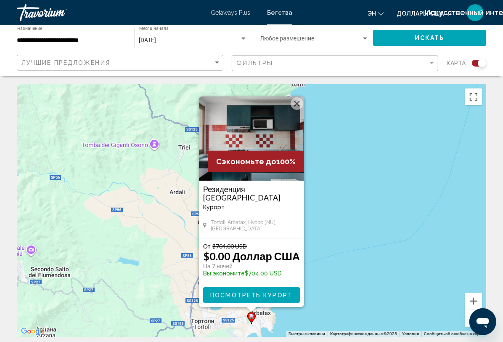
click at [259, 151] on div "Сэкономьте до 100%" at bounding box center [256, 161] width 96 height 21
click at [272, 298] on span "Посмотреть курорт" at bounding box center [251, 294] width 82 height 7
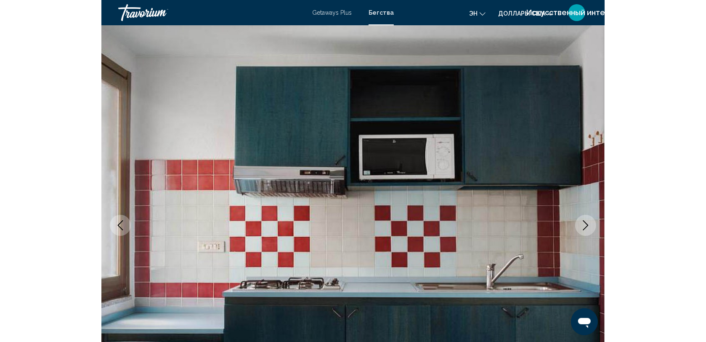
scroll to position [54, 0]
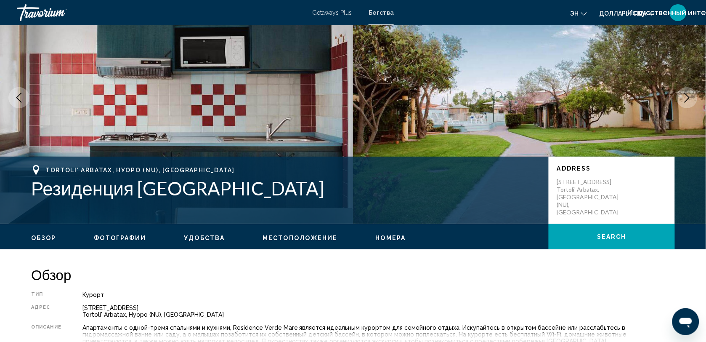
click at [390, 236] on span "Номера" at bounding box center [391, 237] width 30 height 7
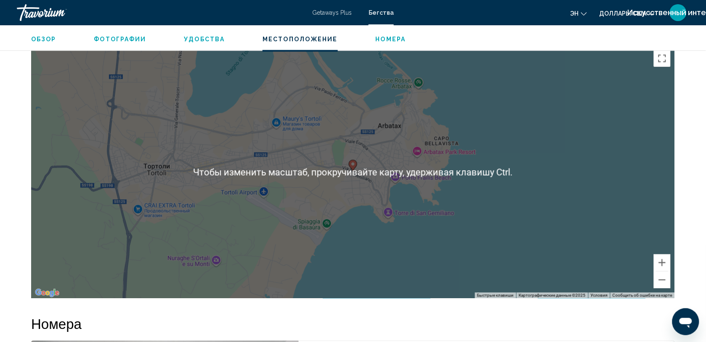
scroll to position [1230, 0]
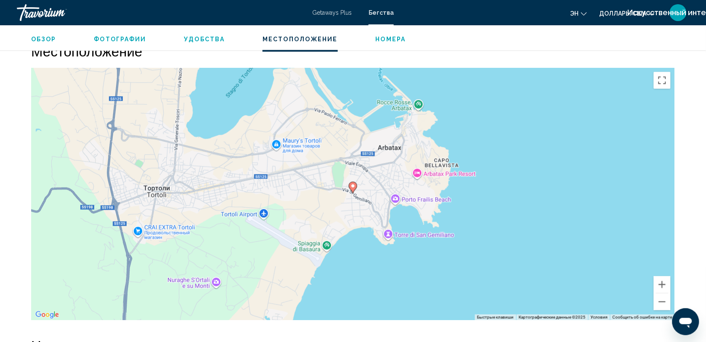
click at [114, 38] on span "Фотографии" at bounding box center [120, 39] width 52 height 7
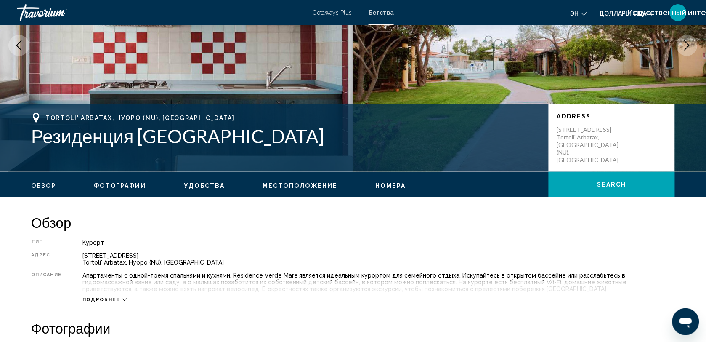
scroll to position [119, 0]
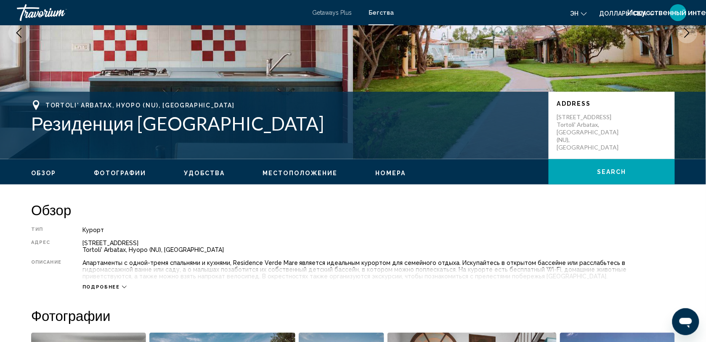
click at [109, 288] on span "Подробнее" at bounding box center [100, 286] width 37 height 5
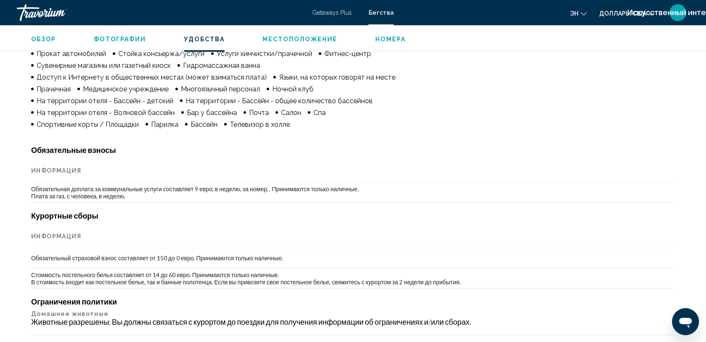
scroll to position [720, 0]
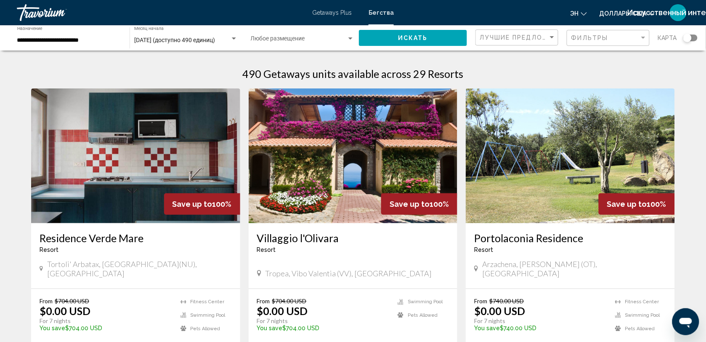
click at [695, 39] on div "Виджет поиска" at bounding box center [690, 37] width 14 height 7
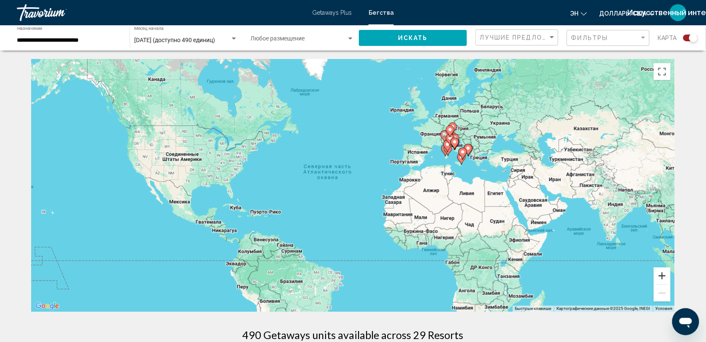
click at [667, 273] on button "Увеличить" at bounding box center [662, 275] width 17 height 17
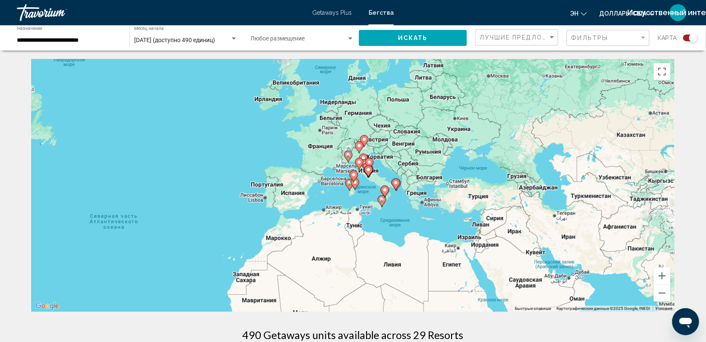
drag, startPoint x: 588, startPoint y: 221, endPoint x: 394, endPoint y: 284, distance: 203.9
click at [394, 284] on div "Чтобы активировать перетаскивание с помощью клавиатуры, нажмите Alt + Ввод. Пос…" at bounding box center [353, 185] width 644 height 252
click at [663, 277] on button "Увеличить" at bounding box center [662, 275] width 17 height 17
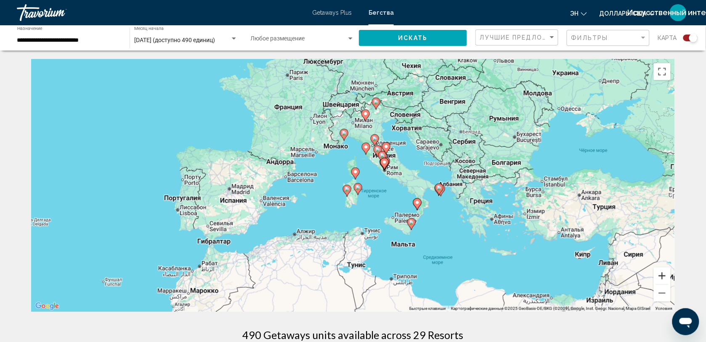
click at [663, 277] on button "Увеличить" at bounding box center [662, 275] width 17 height 17
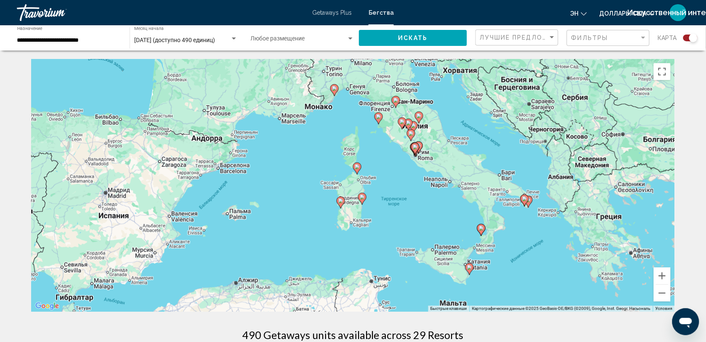
click at [358, 167] on image "Основное содержание" at bounding box center [357, 166] width 5 height 5
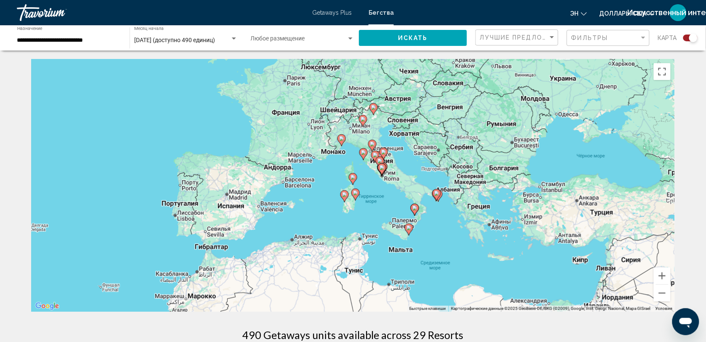
click at [353, 172] on gmp-advanced-marker "Основное содержание" at bounding box center [353, 178] width 8 height 13
type input "**********"
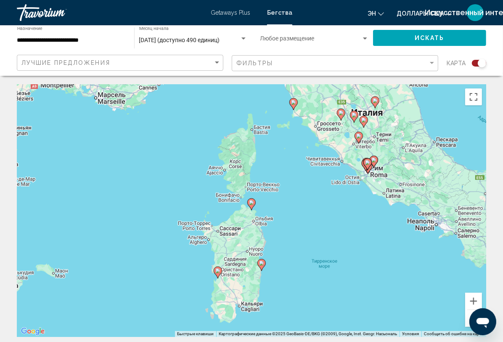
click at [251, 204] on image "Основное содержание" at bounding box center [251, 202] width 5 height 5
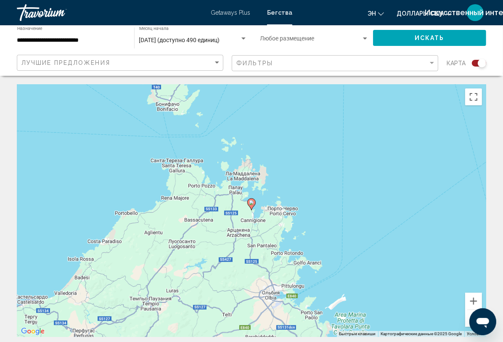
click at [251, 204] on image "Основное содержание" at bounding box center [251, 202] width 5 height 5
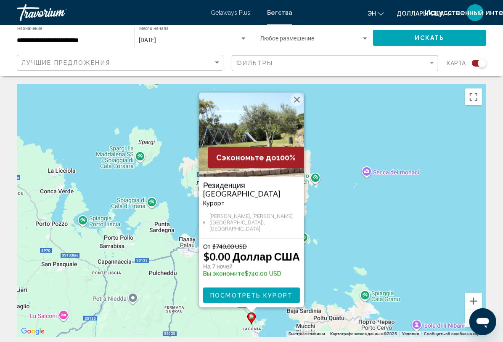
click at [252, 315] on image "Основное содержание" at bounding box center [251, 316] width 5 height 5
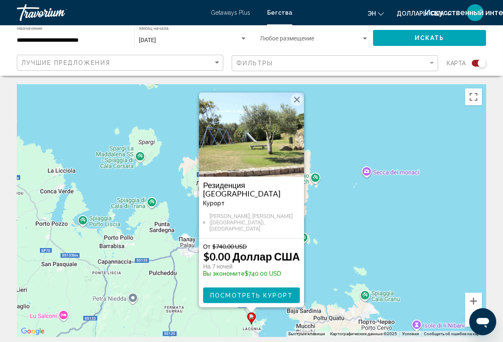
click at [273, 292] on span "Посмотреть курорт" at bounding box center [251, 295] width 82 height 7
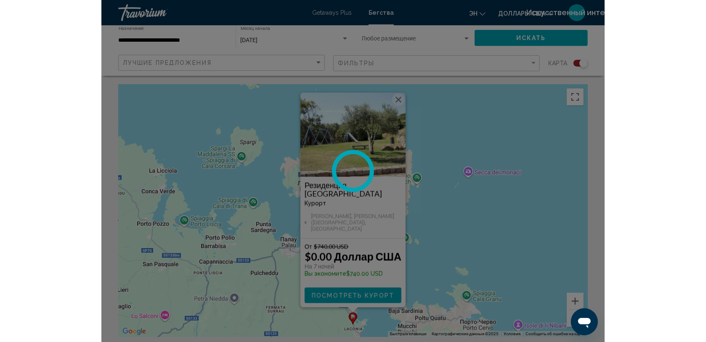
scroll to position [54, 0]
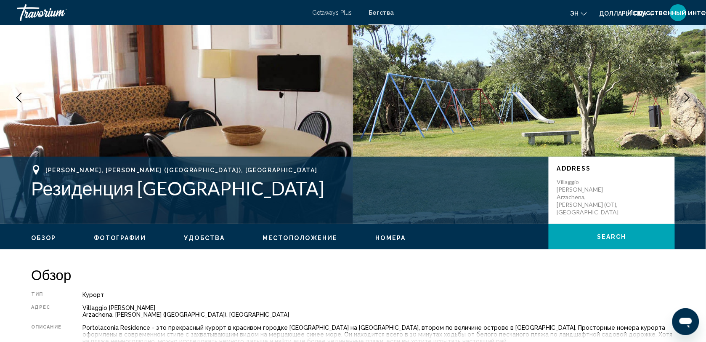
click at [386, 237] on span "Номера" at bounding box center [391, 237] width 30 height 7
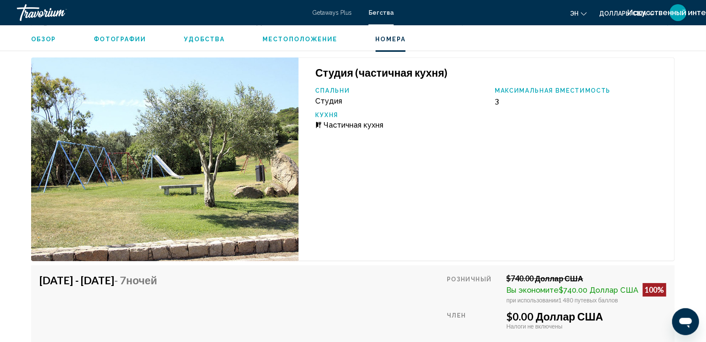
scroll to position [1609, 0]
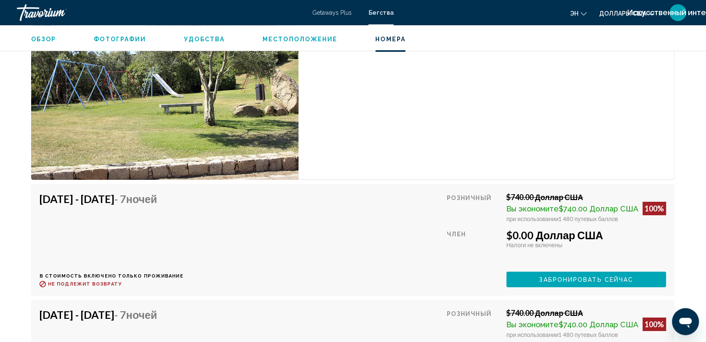
click at [307, 38] on span "Местоположение" at bounding box center [299, 39] width 75 height 7
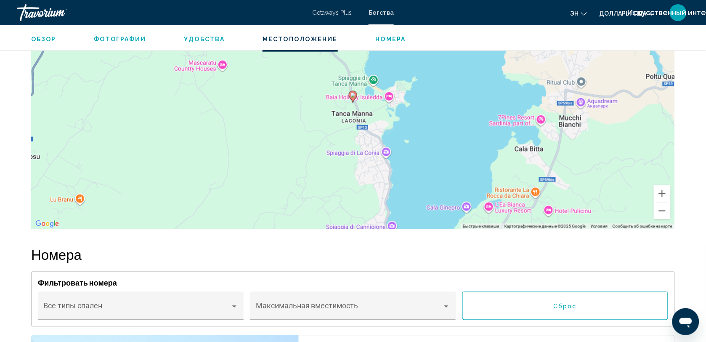
scroll to position [1152, 0]
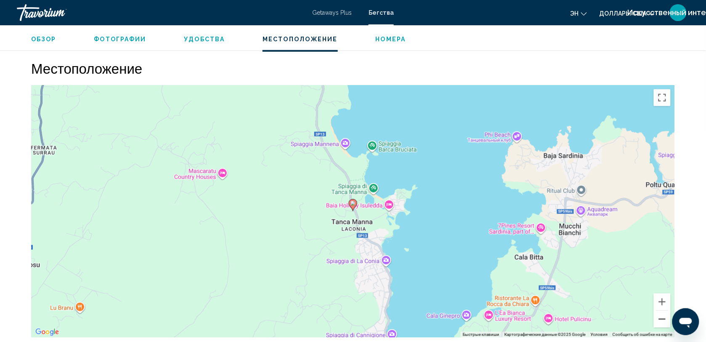
click at [662, 318] on button "Уменьшить" at bounding box center [662, 318] width 17 height 17
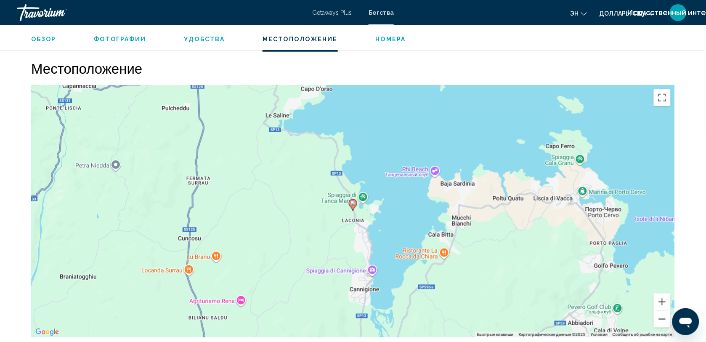
click at [662, 318] on button "Уменьшить" at bounding box center [662, 318] width 17 height 17
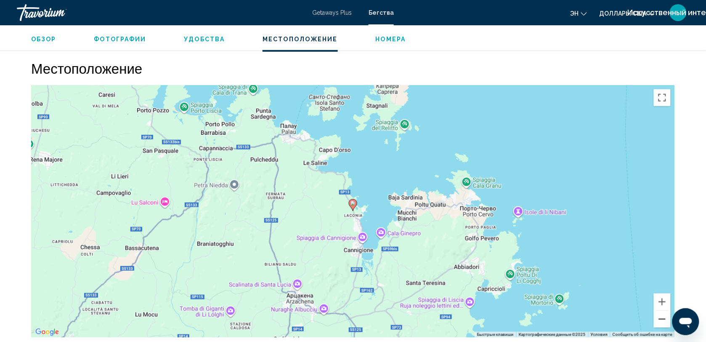
click at [662, 318] on button "Уменьшить" at bounding box center [662, 318] width 17 height 17
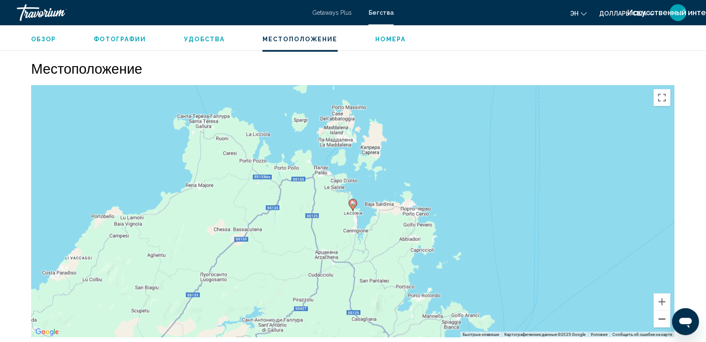
click at [662, 318] on button "Уменьшить" at bounding box center [662, 318] width 17 height 17
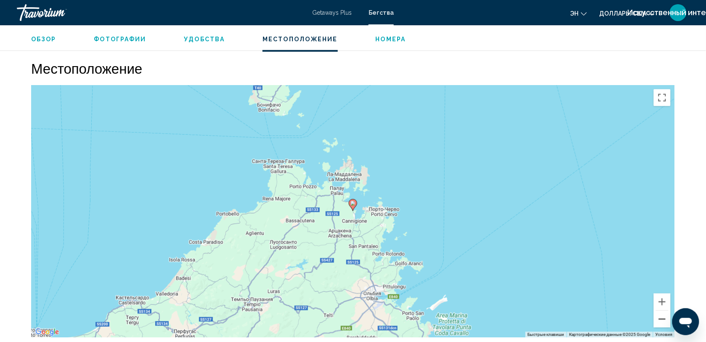
click at [662, 318] on button "Уменьшить" at bounding box center [662, 318] width 17 height 17
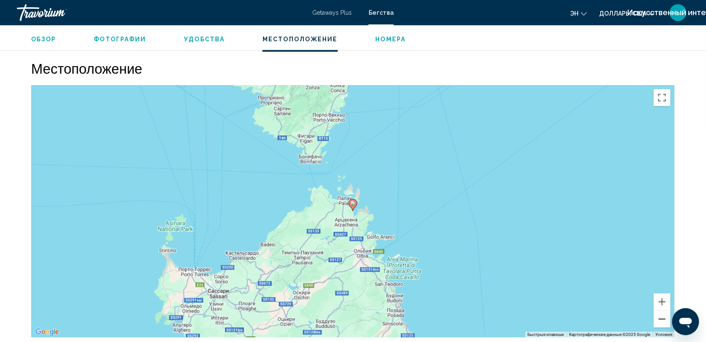
click at [662, 318] on button "Уменьшить" at bounding box center [662, 318] width 17 height 17
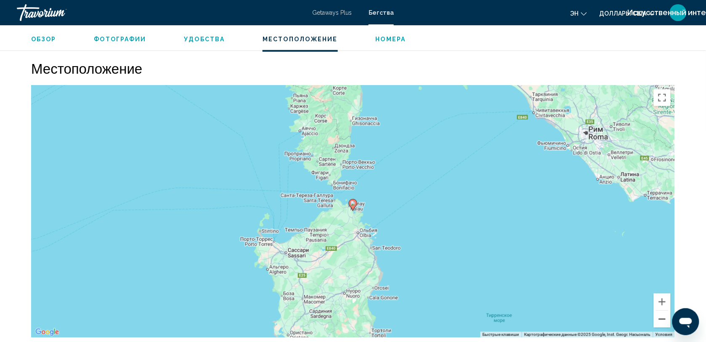
click at [662, 318] on button "Уменьшить" at bounding box center [662, 318] width 17 height 17
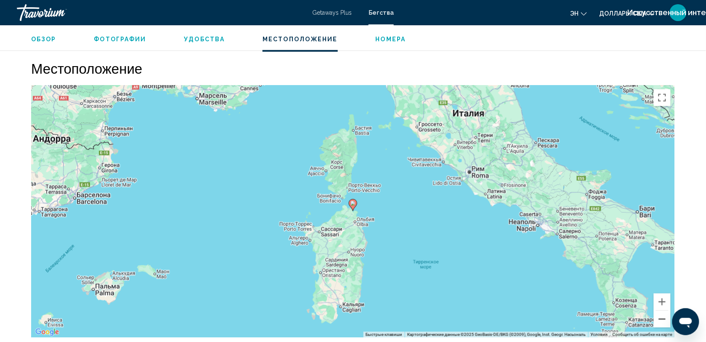
click at [662, 318] on button "Уменьшить" at bounding box center [662, 318] width 17 height 17
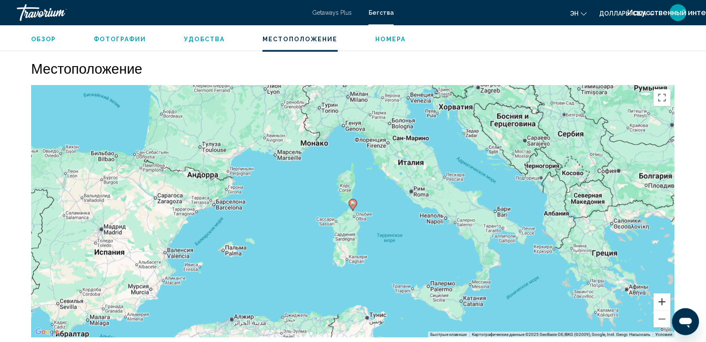
click at [662, 301] on button "Увеличить" at bounding box center [662, 301] width 17 height 17
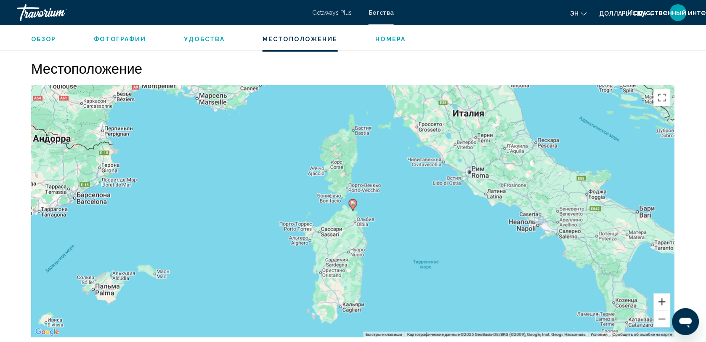
click at [662, 301] on button "Увеличить" at bounding box center [662, 301] width 17 height 17
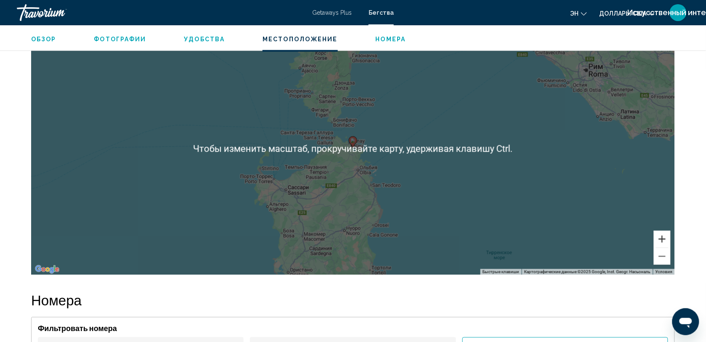
scroll to position [1111, 0]
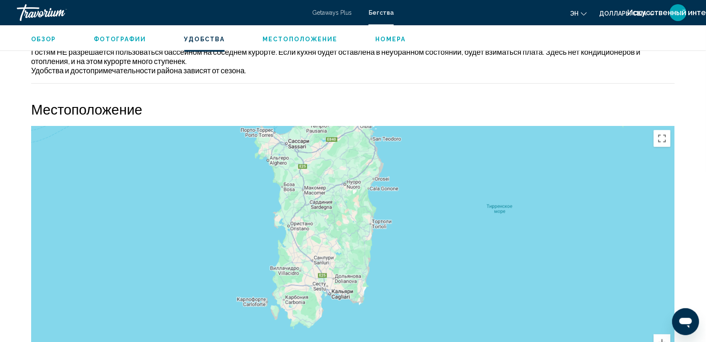
drag, startPoint x: 558, startPoint y: 158, endPoint x: 559, endPoint y: 7, distance: 150.6
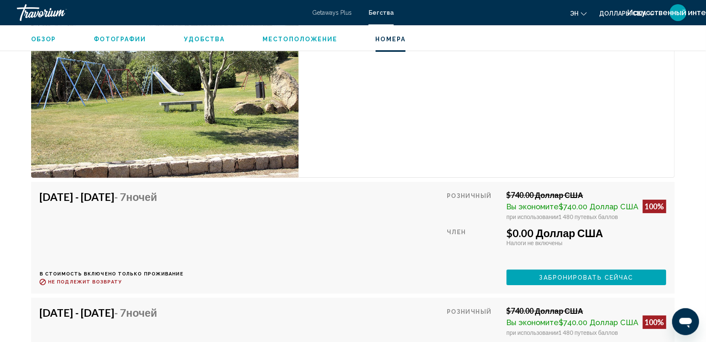
scroll to position [1588, 0]
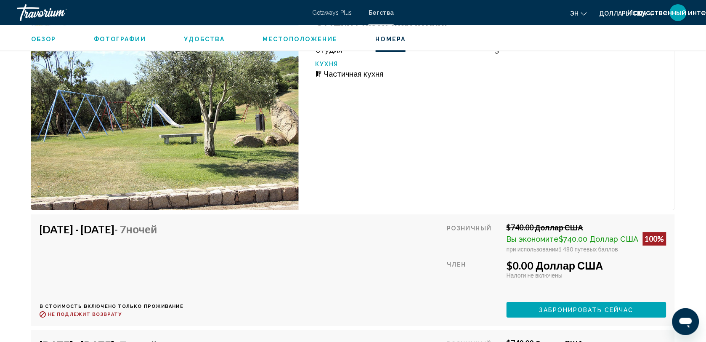
click at [307, 40] on span "Местоположение" at bounding box center [299, 39] width 75 height 7
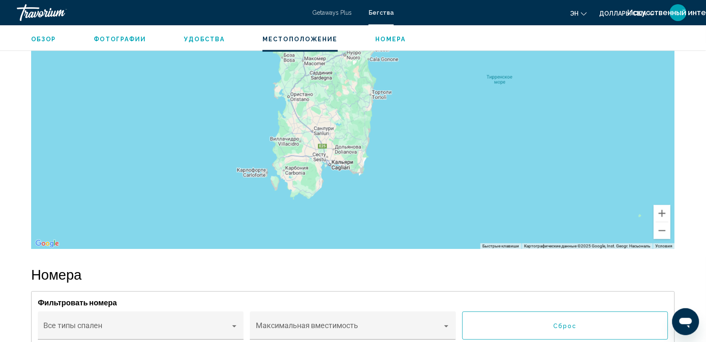
scroll to position [1161, 0]
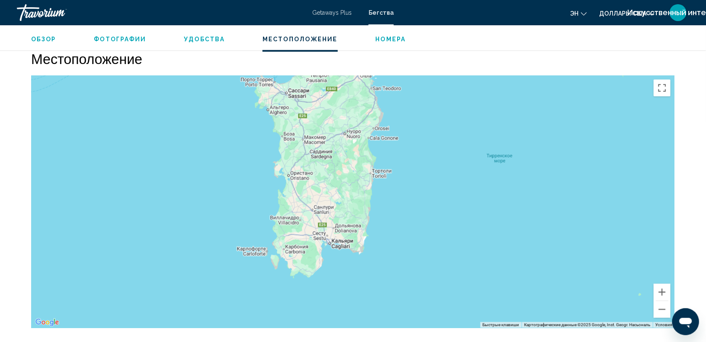
click at [214, 41] on span "Удобства" at bounding box center [204, 39] width 41 height 7
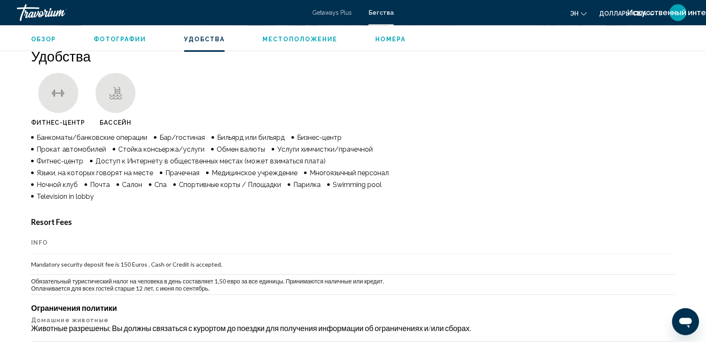
scroll to position [634, 0]
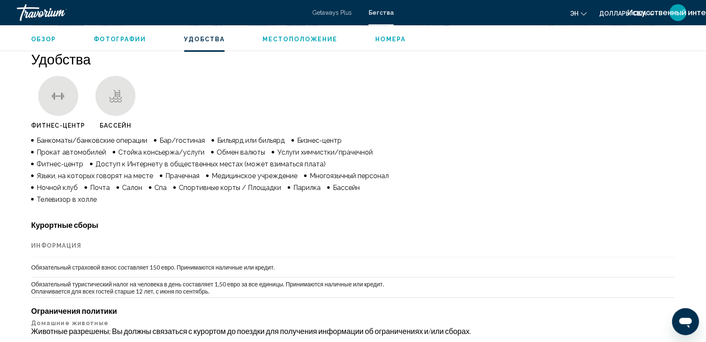
click at [43, 37] on span "Обзор" at bounding box center [43, 39] width 25 height 7
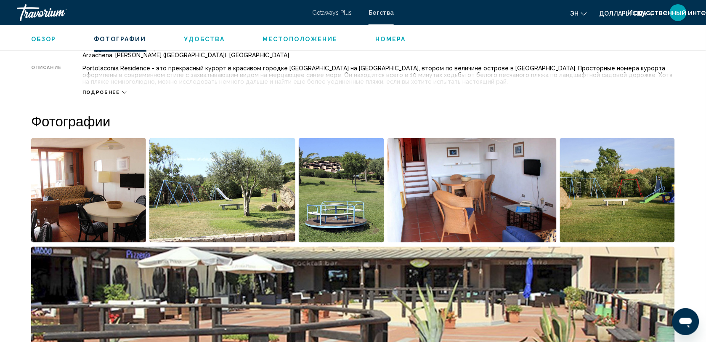
scroll to position [270, 0]
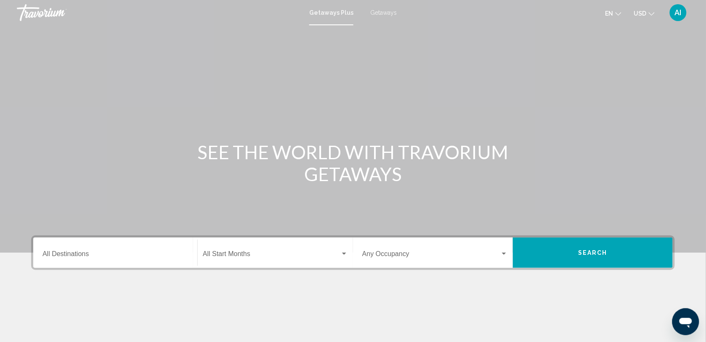
drag, startPoint x: 0, startPoint y: 0, endPoint x: 52, endPoint y: 198, distance: 204.3
click at [52, 198] on div "Main content" at bounding box center [353, 126] width 706 height 252
click at [73, 252] on input "Destination All Destinations" at bounding box center [115, 256] width 146 height 8
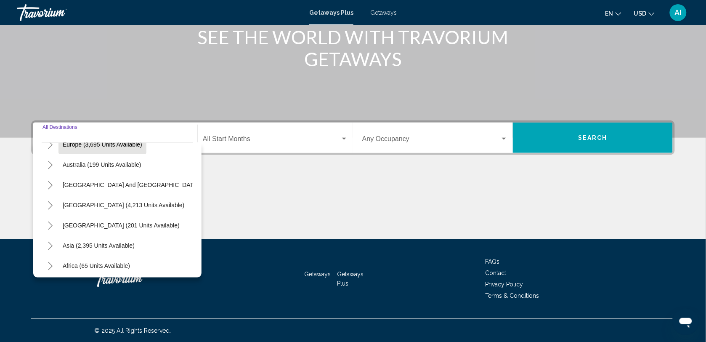
scroll to position [144, 0]
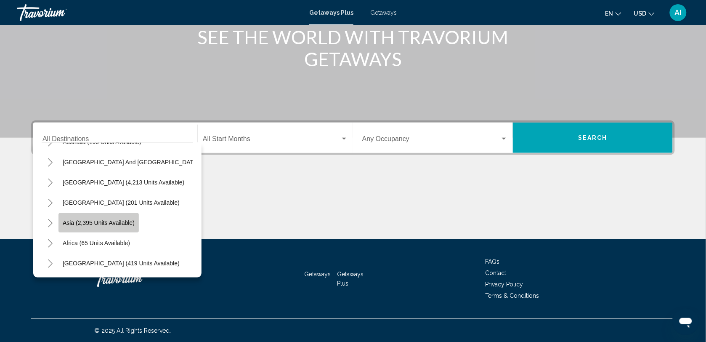
click at [115, 219] on span "Asia (2,395 units available)" at bounding box center [99, 222] width 72 height 7
type input "**********"
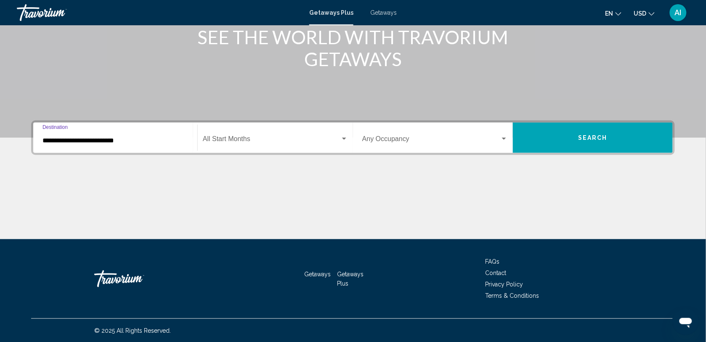
click at [259, 146] on div "Start Month All Start Months" at bounding box center [275, 137] width 145 height 26
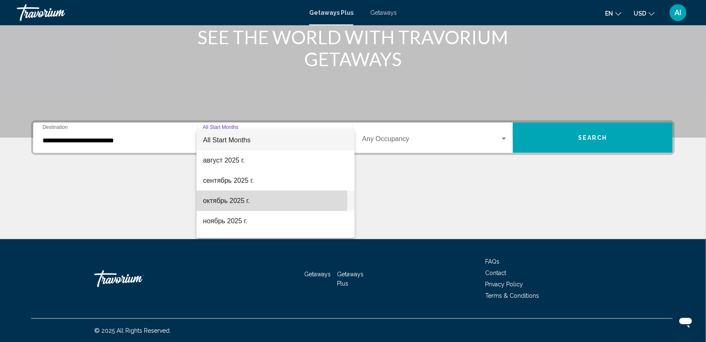
click at [247, 201] on span "октябрь 2025 г." at bounding box center [275, 201] width 145 height 20
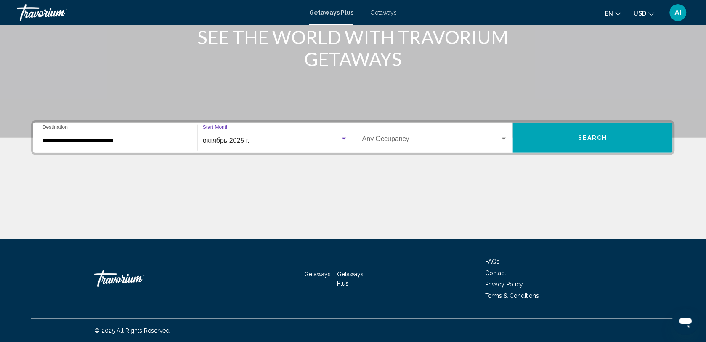
click at [537, 135] on button "Search" at bounding box center [593, 137] width 160 height 30
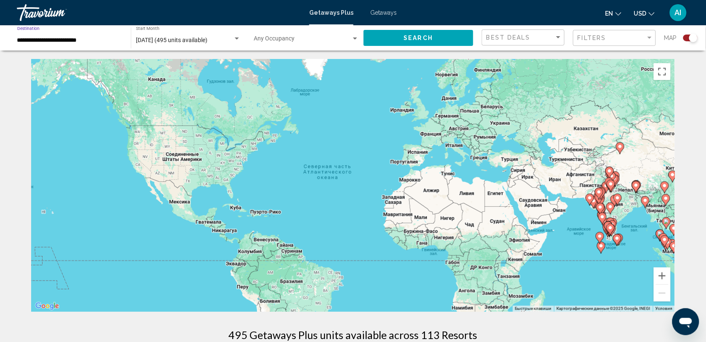
click at [62, 41] on input "**********" at bounding box center [69, 40] width 105 height 7
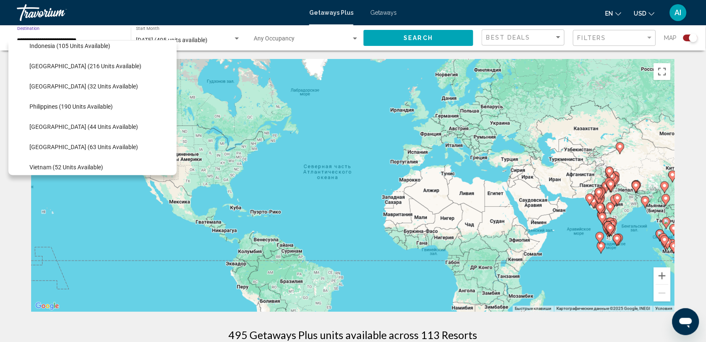
scroll to position [294, 0]
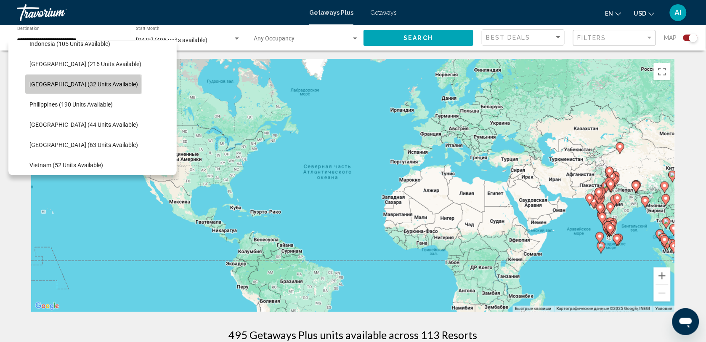
click at [83, 85] on span "Maldives (32 units available)" at bounding box center [83, 84] width 109 height 7
type input "**********"
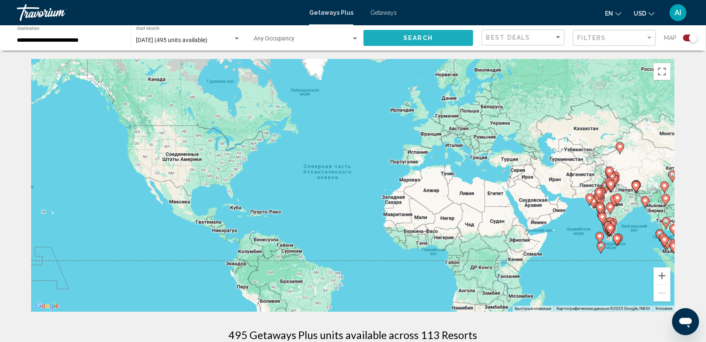
click at [401, 40] on button "Search" at bounding box center [418, 38] width 110 height 16
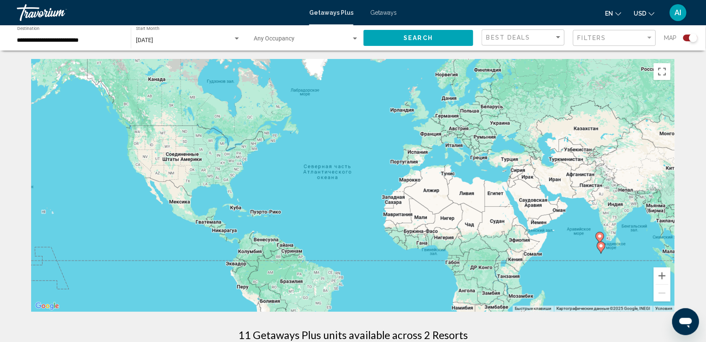
click at [600, 244] on image "Main content" at bounding box center [600, 245] width 5 height 5
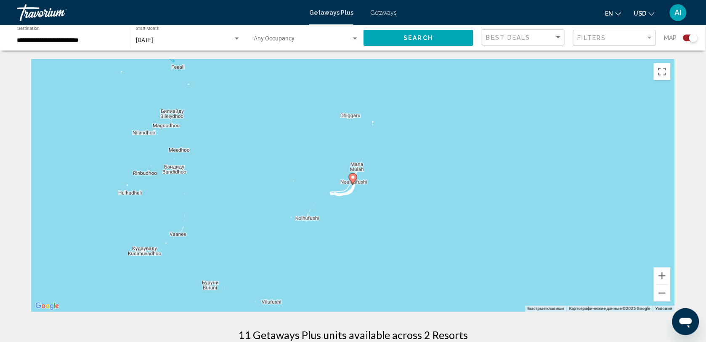
click at [352, 175] on image "Main content" at bounding box center [352, 177] width 5 height 5
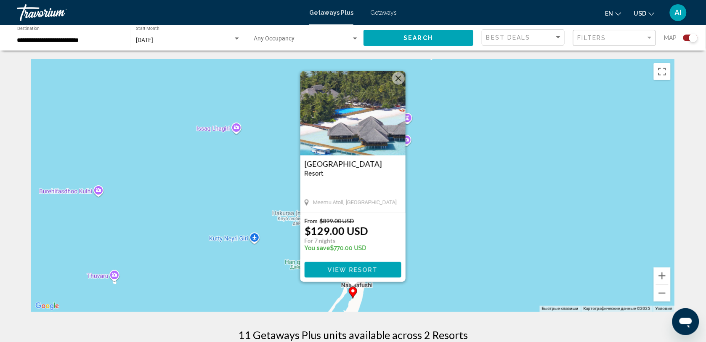
click at [417, 220] on div "Чтобы активировать перетаскивание с помощью клавиатуры, нажмите Alt + Ввод. Пос…" at bounding box center [353, 185] width 644 height 252
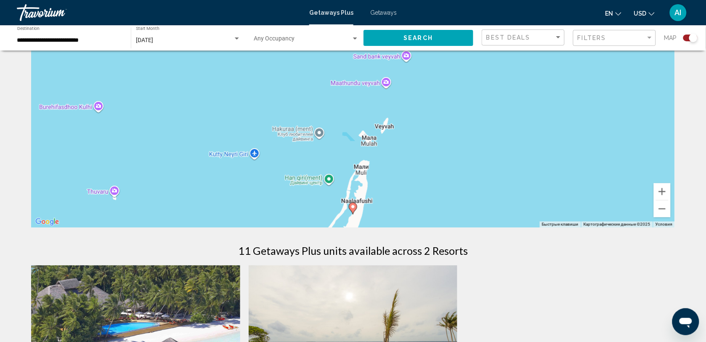
scroll to position [85, 0]
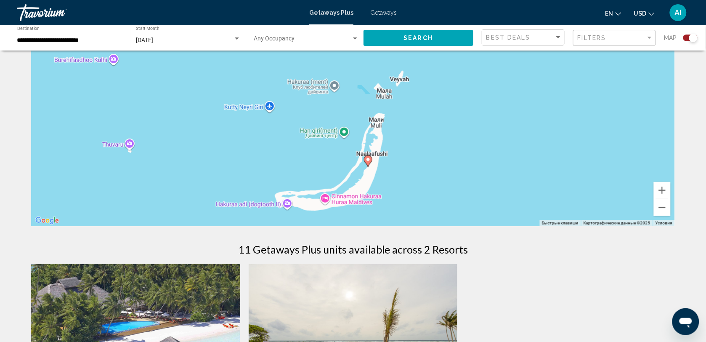
drag, startPoint x: 408, startPoint y: 208, endPoint x: 423, endPoint y: 161, distance: 49.9
click at [423, 161] on div "Чтобы активировать перетаскивание с помощью клавиатуры, нажмите Alt + Ввод. Пос…" at bounding box center [353, 100] width 644 height 252
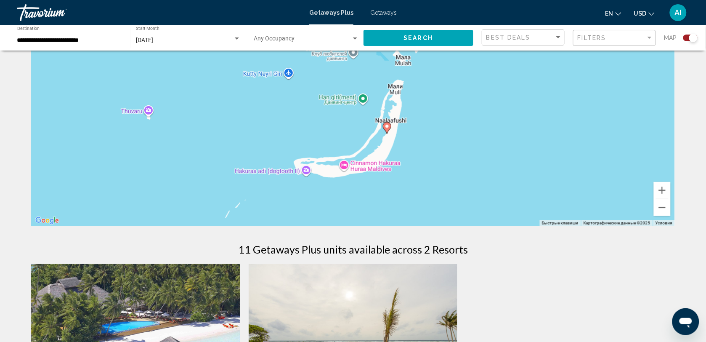
drag, startPoint x: 428, startPoint y: 138, endPoint x: 447, endPoint y: 104, distance: 38.2
click at [447, 104] on div "Чтобы активировать перетаскивание с помощью клавиатуры, нажмите Alt + Ввод. Пос…" at bounding box center [353, 100] width 644 height 252
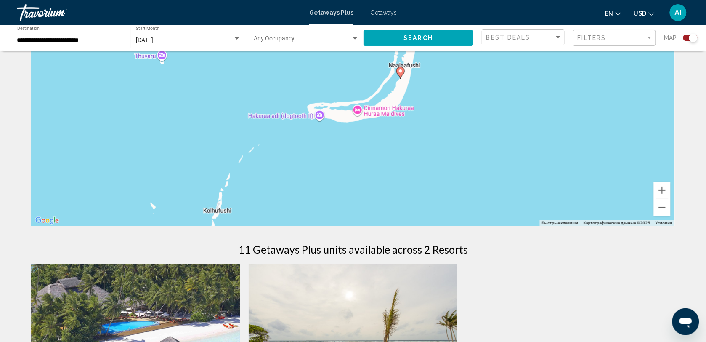
drag, startPoint x: 545, startPoint y: 177, endPoint x: 553, endPoint y: 146, distance: 32.2
click at [553, 146] on div "Чтобы активировать перетаскивание с помощью клавиатуры, нажмите Alt + Ввод. Пос…" at bounding box center [353, 100] width 644 height 252
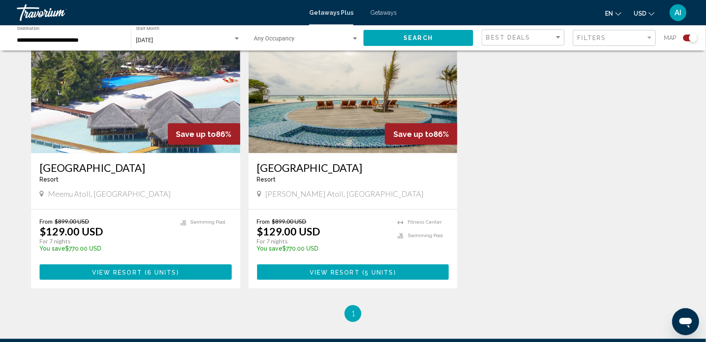
scroll to position [287, 0]
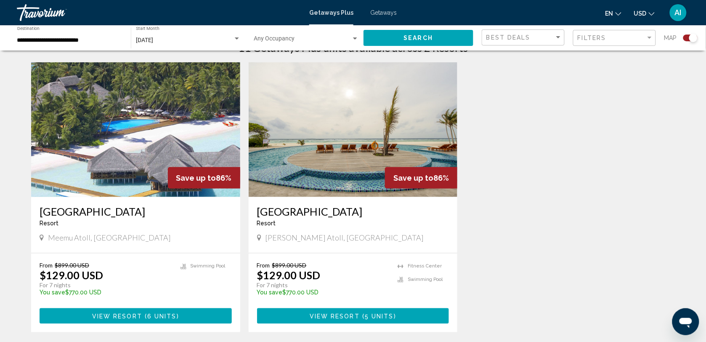
click at [371, 313] on span "5 units" at bounding box center [379, 315] width 29 height 7
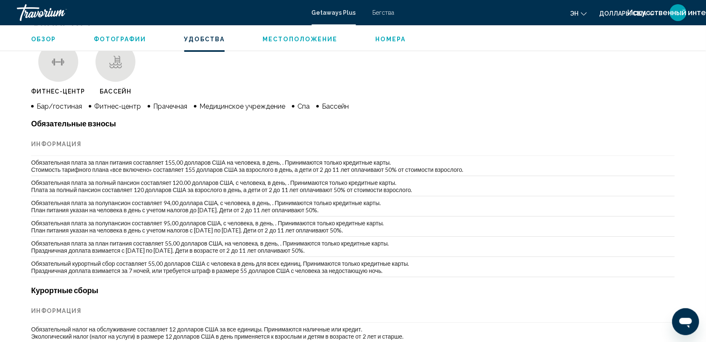
scroll to position [692, 0]
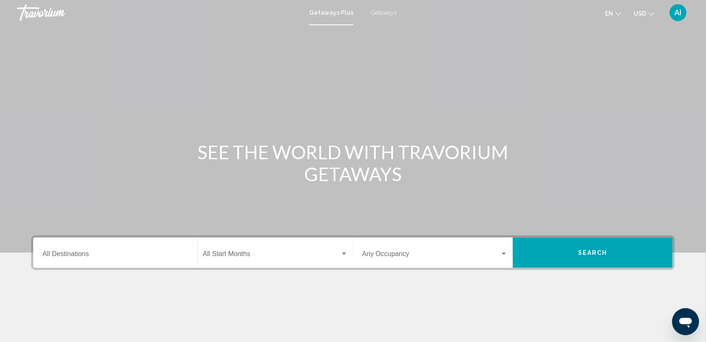
click at [385, 13] on span "Getaways" at bounding box center [383, 12] width 26 height 7
click at [64, 257] on input "Destination All Destinations" at bounding box center [115, 256] width 146 height 8
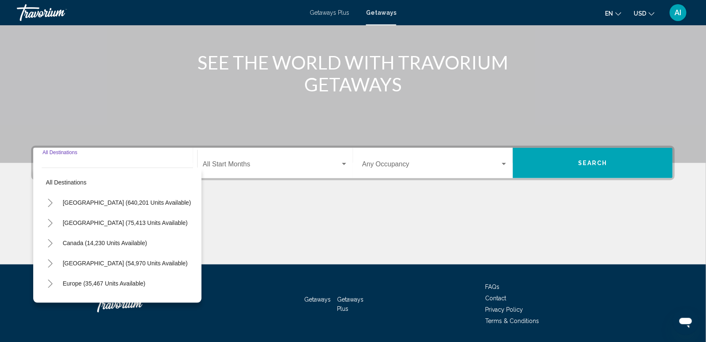
scroll to position [115, 0]
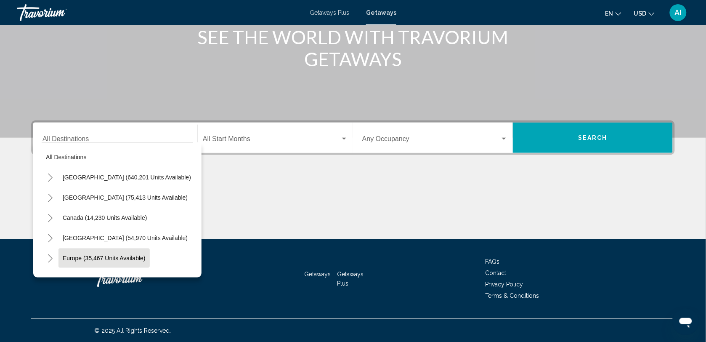
click at [64, 257] on span "Europe (35,467 units available)" at bounding box center [104, 257] width 83 height 7
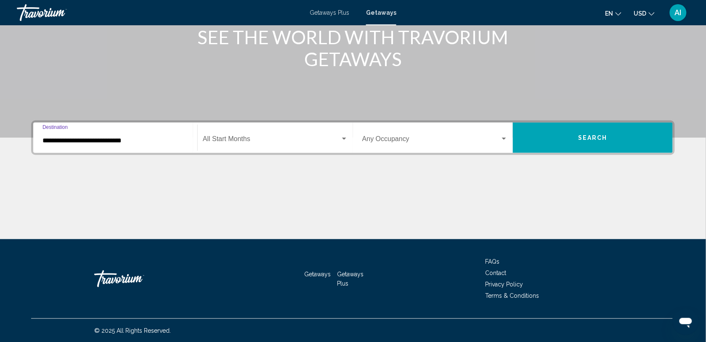
click at [101, 140] on input "**********" at bounding box center [115, 141] width 146 height 8
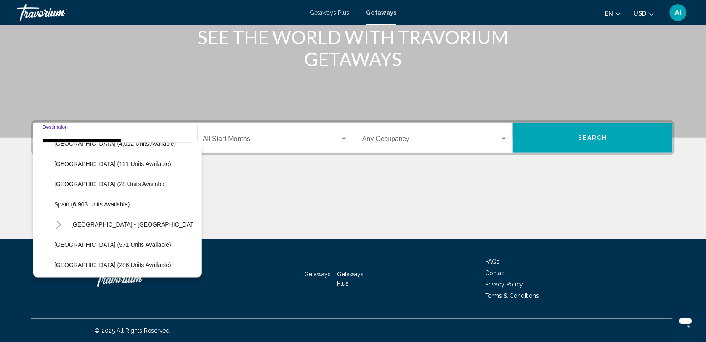
scroll to position [407, 0]
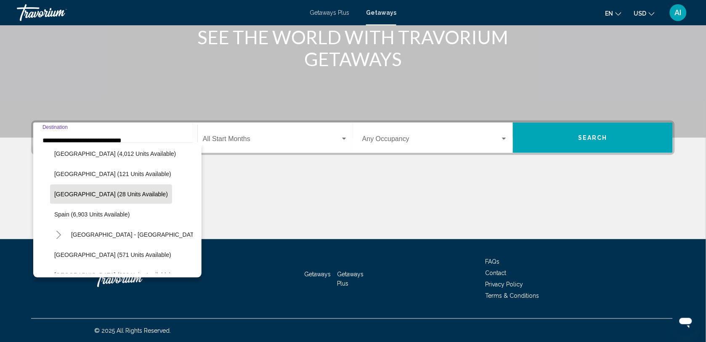
click at [117, 195] on span "[GEOGRAPHIC_DATA] (28 units available)" at bounding box center [111, 194] width 114 height 7
type input "**********"
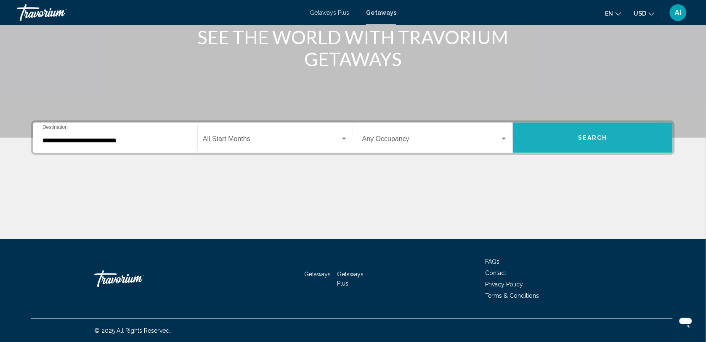
click at [558, 135] on button "Search" at bounding box center [593, 137] width 160 height 30
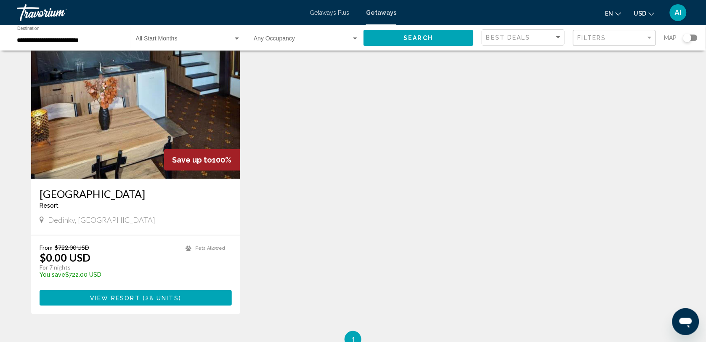
scroll to position [49, 0]
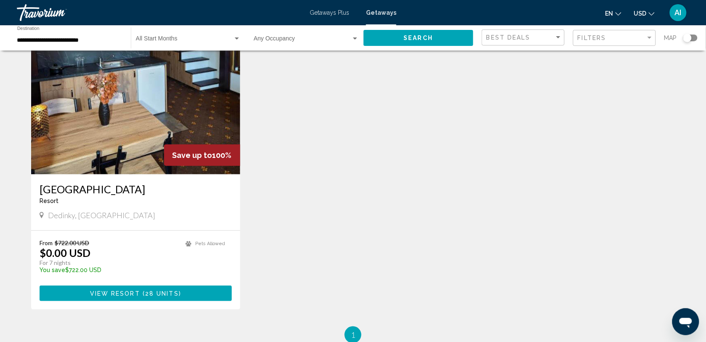
drag, startPoint x: 508, startPoint y: 95, endPoint x: 178, endPoint y: 118, distance: 330.6
click at [178, 118] on img "Main content" at bounding box center [135, 107] width 209 height 135
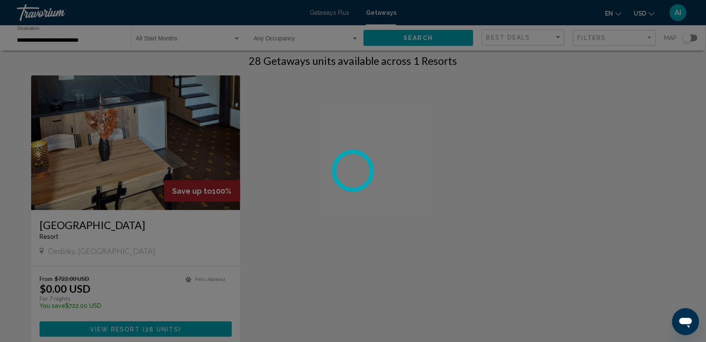
scroll to position [0, 0]
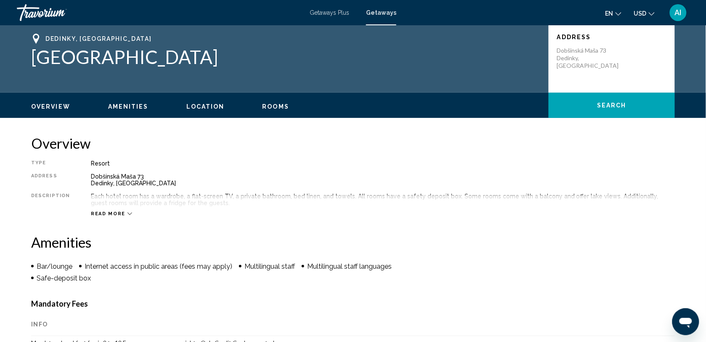
click at [277, 108] on span "Rooms" at bounding box center [275, 106] width 27 height 7
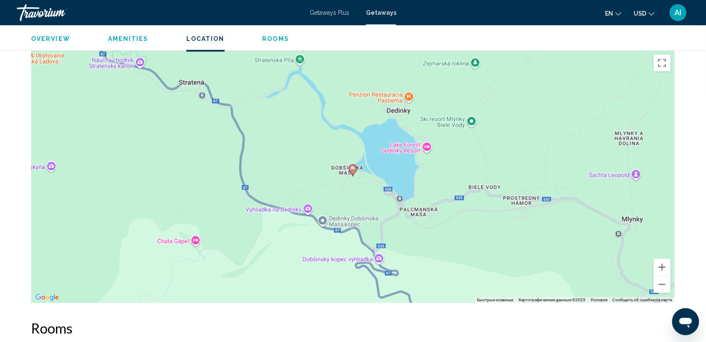
scroll to position [437, 0]
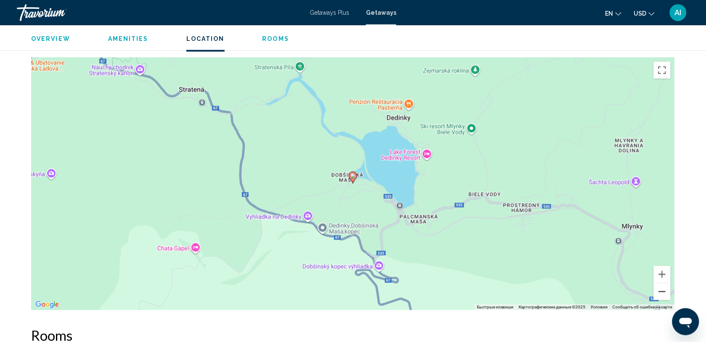
click at [663, 289] on button "Уменьшить" at bounding box center [662, 291] width 17 height 17
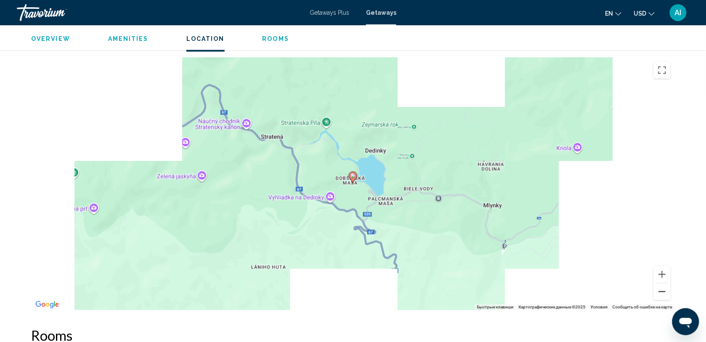
click at [663, 289] on button "Уменьшить" at bounding box center [662, 291] width 17 height 17
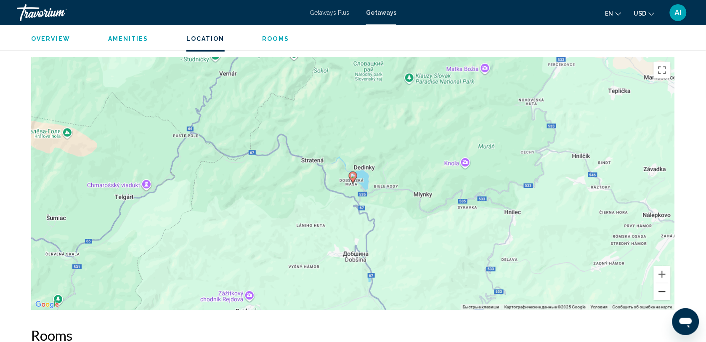
click at [663, 289] on button "Уменьшить" at bounding box center [662, 291] width 17 height 17
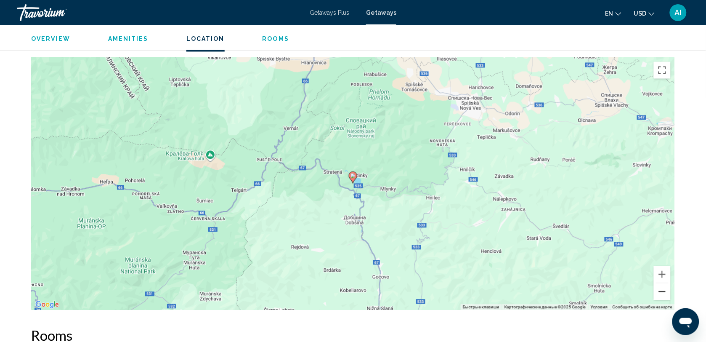
click at [663, 289] on button "Уменьшить" at bounding box center [662, 291] width 17 height 17
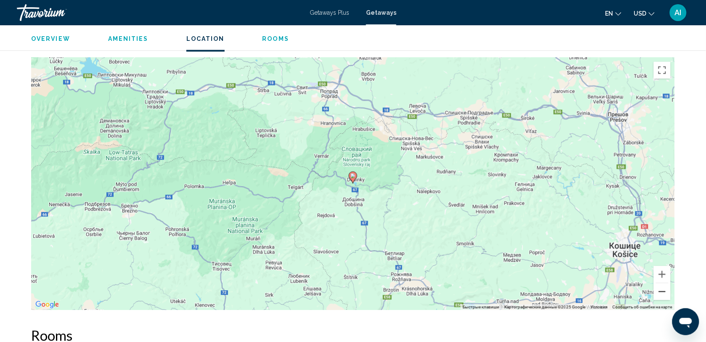
click at [663, 289] on button "Уменьшить" at bounding box center [662, 291] width 17 height 17
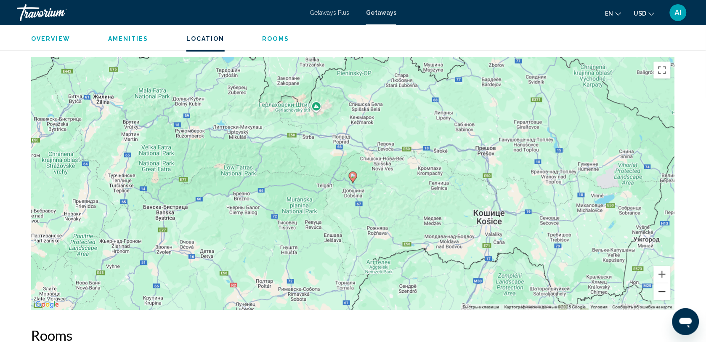
click at [663, 289] on button "Уменьшить" at bounding box center [662, 291] width 17 height 17
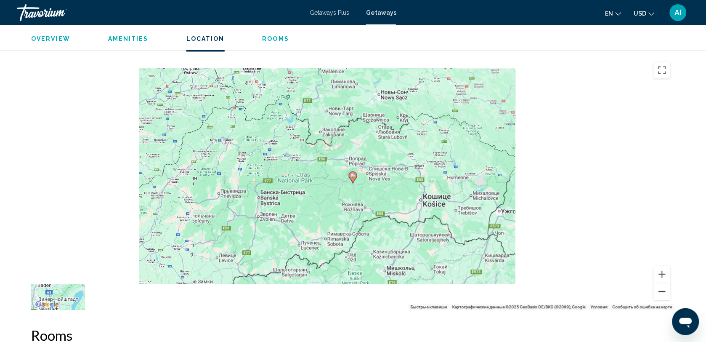
click at [663, 289] on button "Уменьшить" at bounding box center [662, 291] width 17 height 17
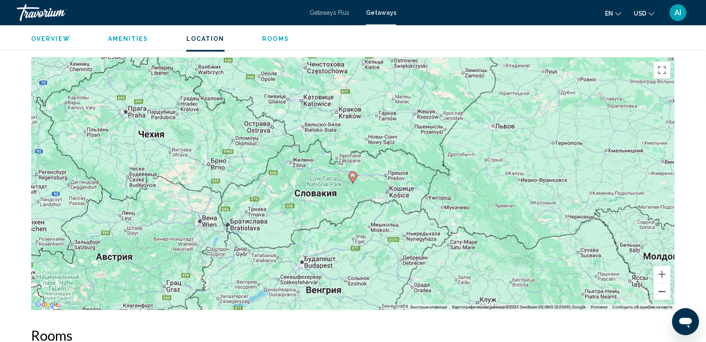
click at [663, 289] on button "Уменьшить" at bounding box center [662, 291] width 17 height 17
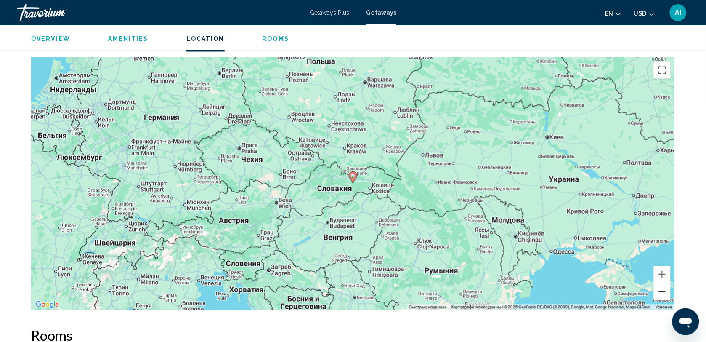
click at [663, 289] on button "Уменьшить" at bounding box center [662, 291] width 17 height 17
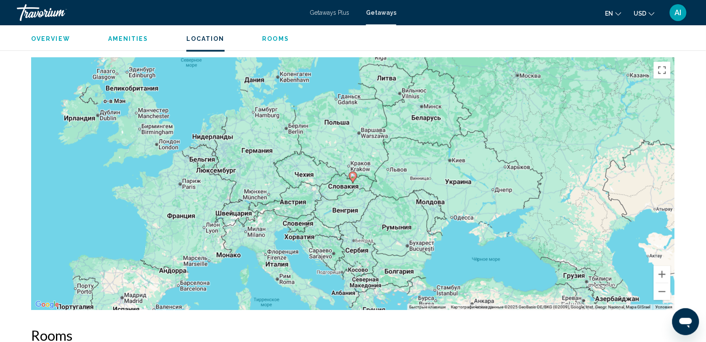
click at [383, 13] on span "Getaways" at bounding box center [381, 12] width 30 height 7
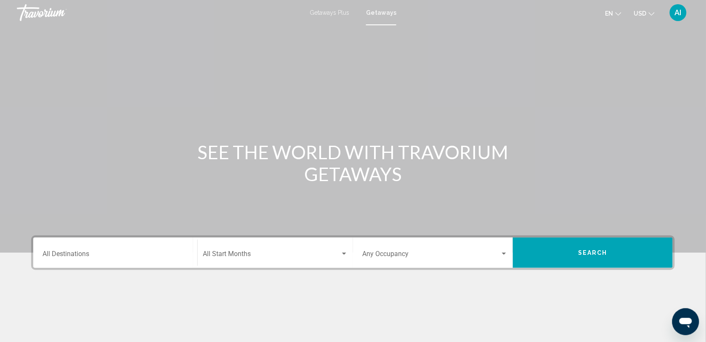
click at [66, 250] on div "Destination All Destinations" at bounding box center [115, 252] width 146 height 26
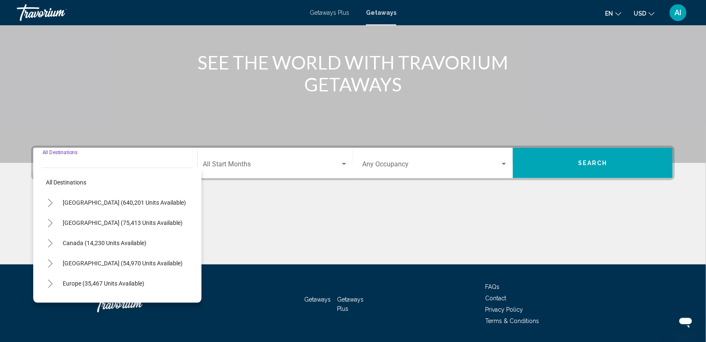
scroll to position [115, 0]
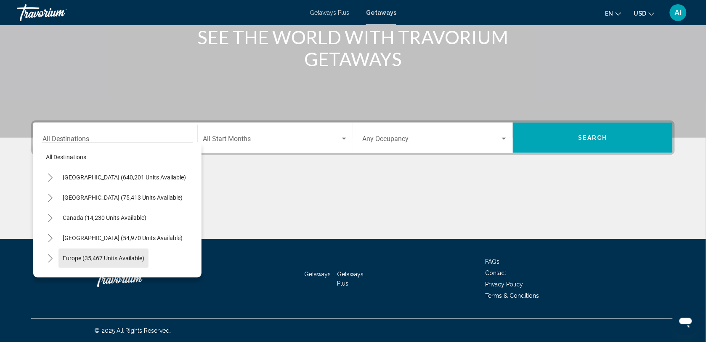
click at [66, 250] on button "Europe (35,467 units available)" at bounding box center [103, 257] width 90 height 19
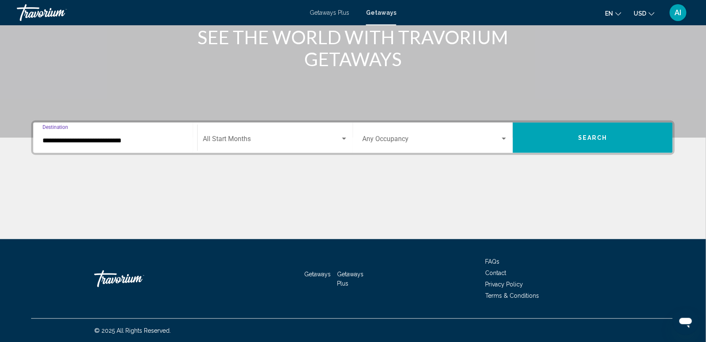
click at [72, 137] on input "**********" at bounding box center [115, 141] width 146 height 8
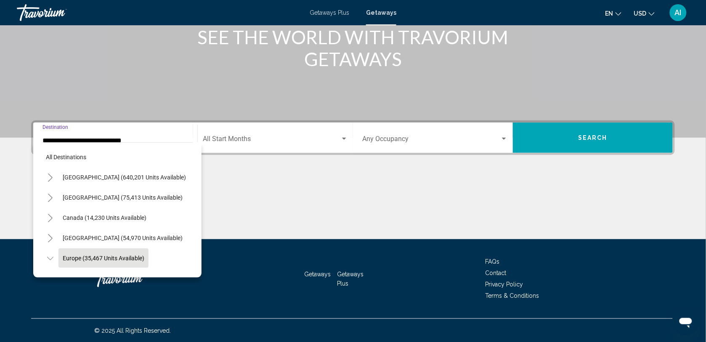
scroll to position [54, 0]
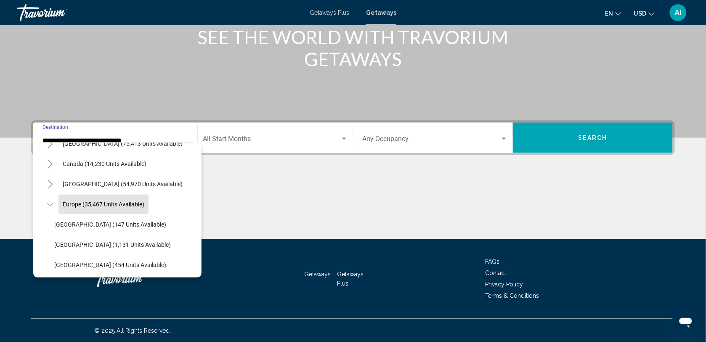
click at [78, 194] on div "Europe (35,467 units available)" at bounding box center [117, 204] width 151 height 20
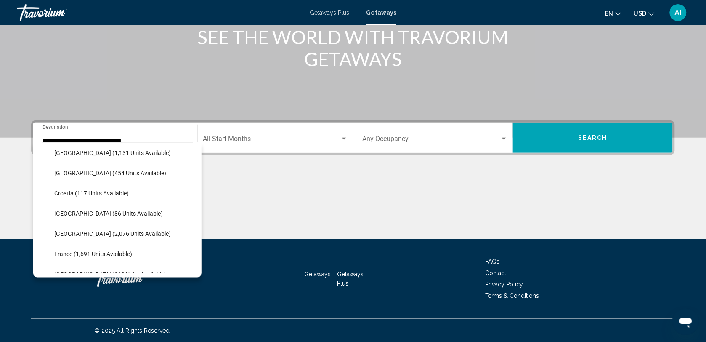
scroll to position [152, 0]
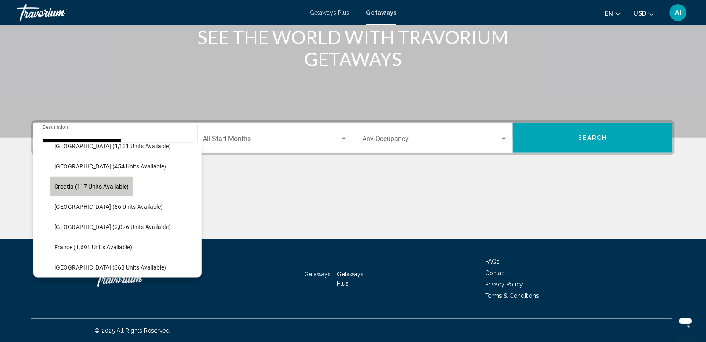
click at [111, 185] on span "Croatia (117 units available)" at bounding box center [91, 186] width 74 height 7
type input "**********"
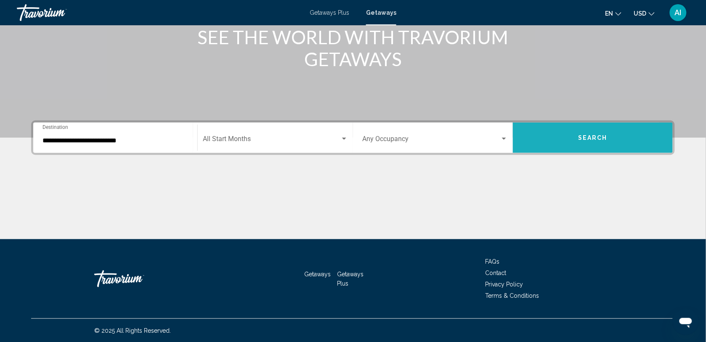
click at [559, 135] on button "Search" at bounding box center [593, 137] width 160 height 30
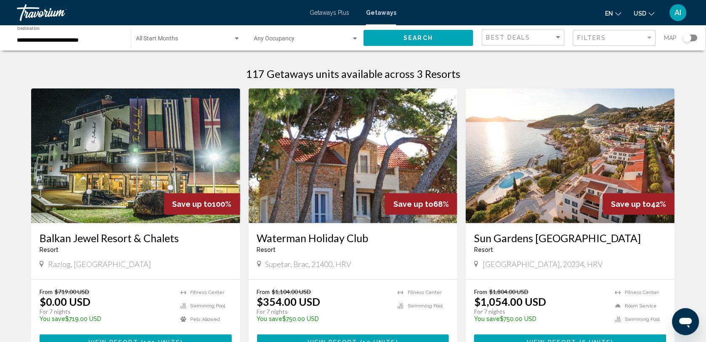
click at [696, 38] on div "Search widget" at bounding box center [690, 37] width 14 height 7
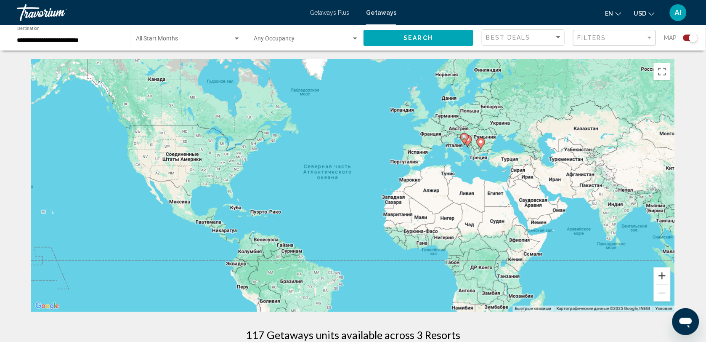
click at [665, 270] on button "Увеличить" at bounding box center [662, 275] width 17 height 17
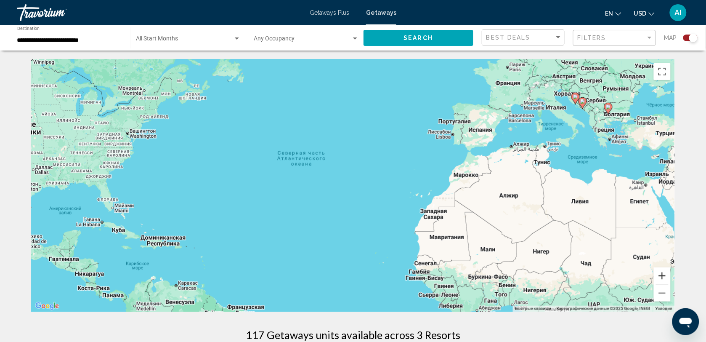
drag, startPoint x: 665, startPoint y: 270, endPoint x: 463, endPoint y: 263, distance: 202.0
click at [463, 263] on div "Чтобы активировать перетаскивание с помощью клавиатуры, нажмите Alt + Ввод. Пос…" at bounding box center [353, 185] width 644 height 252
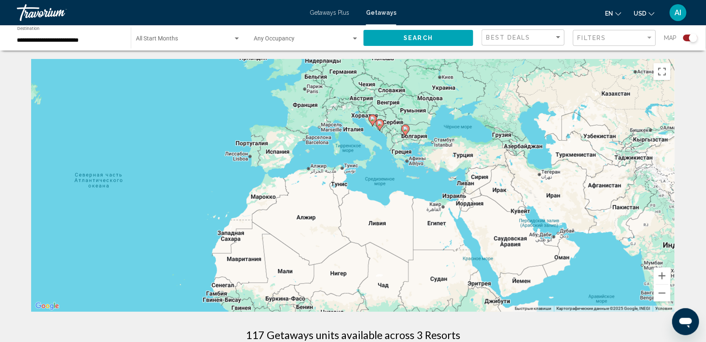
drag, startPoint x: 471, startPoint y: 209, endPoint x: 259, endPoint y: 231, distance: 213.5
click at [259, 231] on div "Чтобы активировать перетаскивание с помощью клавиатуры, нажмите Alt + Ввод. Пос…" at bounding box center [353, 185] width 644 height 252
click at [662, 273] on button "Увеличить" at bounding box center [662, 275] width 17 height 17
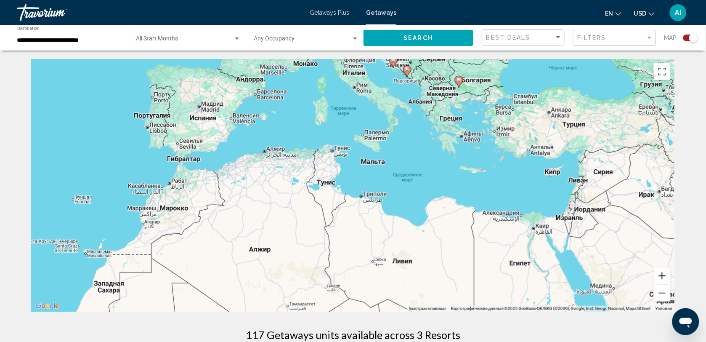
click at [662, 273] on button "Увеличить" at bounding box center [662, 275] width 17 height 17
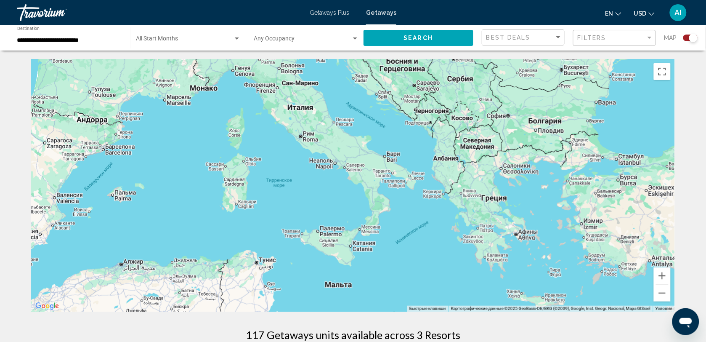
drag, startPoint x: 508, startPoint y: 141, endPoint x: 451, endPoint y: 292, distance: 161.2
click at [451, 292] on div "Main content" at bounding box center [353, 185] width 644 height 252
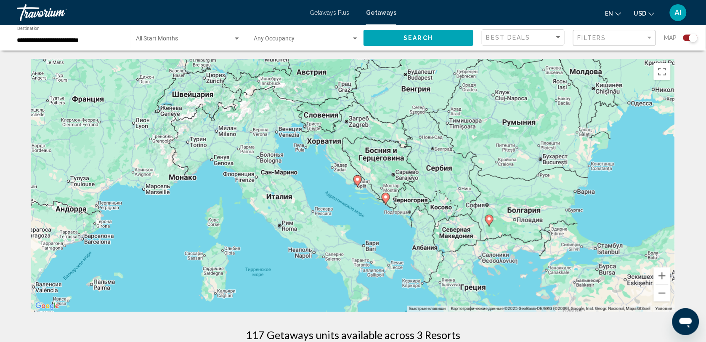
drag, startPoint x: 442, startPoint y: 144, endPoint x: 417, endPoint y: 249, distance: 107.2
click at [417, 249] on div "Чтобы активировать перетаскивание с помощью клавиатуры, нажмите Alt + Ввод. Пос…" at bounding box center [353, 185] width 644 height 252
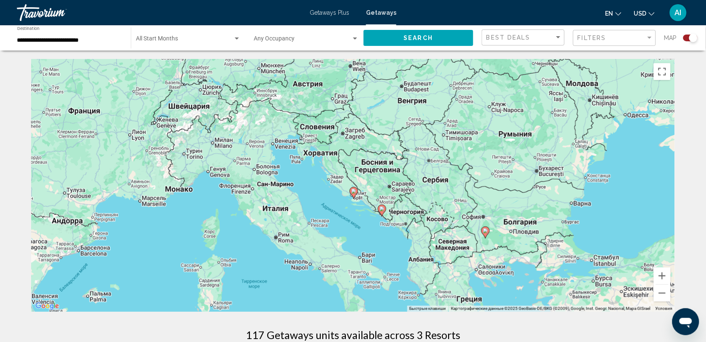
click at [354, 191] on image "Main content" at bounding box center [353, 190] width 5 height 5
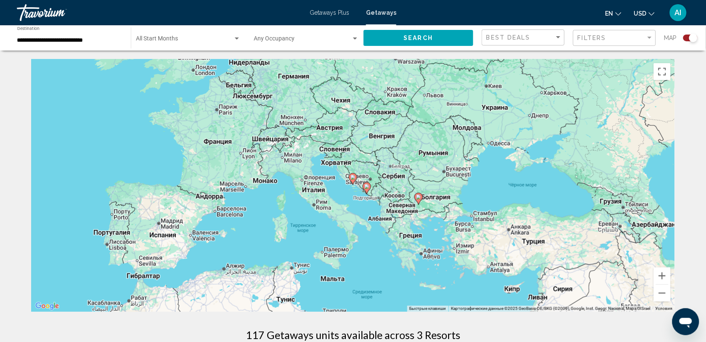
click at [352, 180] on icon "Main content" at bounding box center [353, 178] width 8 height 11
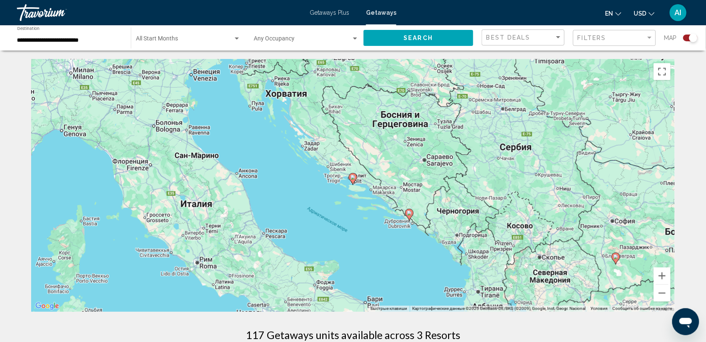
click at [352, 180] on icon "Main content" at bounding box center [353, 178] width 8 height 11
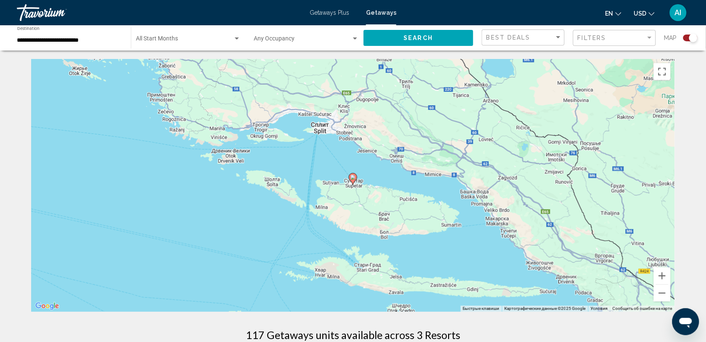
click at [352, 180] on icon "Main content" at bounding box center [353, 178] width 8 height 11
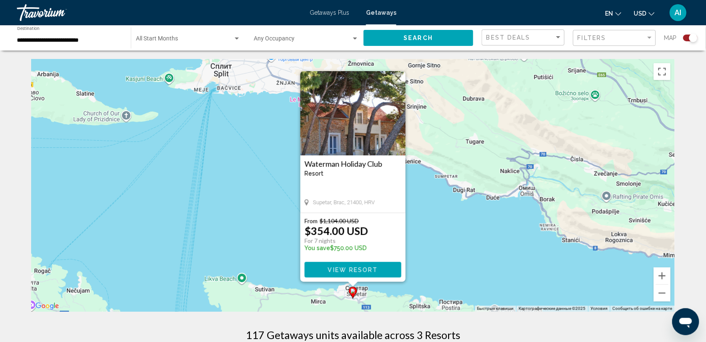
click at [432, 228] on div "Чтобы активировать перетаскивание с помощью клавиатуры, нажмите Alt + Ввод. Пос…" at bounding box center [353, 185] width 644 height 252
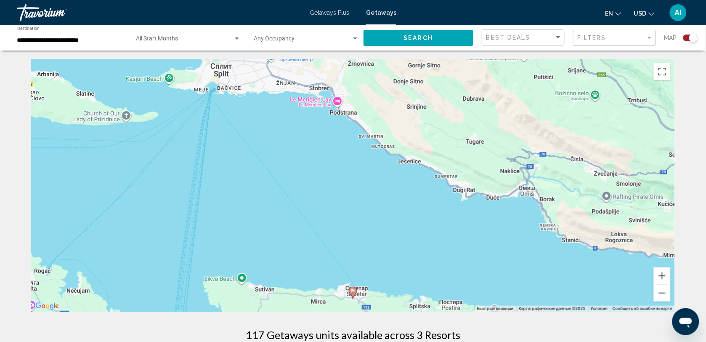
click at [485, 259] on div "Чтобы активировать перетаскивание с помощью клавиатуры, нажмите Alt + Ввод. Пос…" at bounding box center [353, 185] width 644 height 252
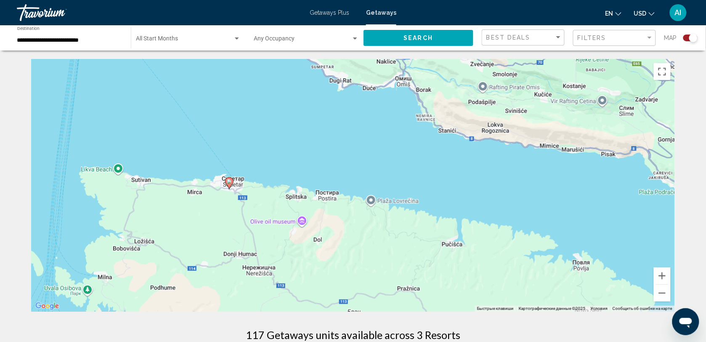
drag, startPoint x: 485, startPoint y: 259, endPoint x: 360, endPoint y: 148, distance: 166.2
click at [360, 148] on div "Чтобы активировать перетаскивание с помощью клавиатуры, нажмите Alt + Ввод. Пос…" at bounding box center [353, 185] width 644 height 252
click at [663, 290] on button "Уменьшить" at bounding box center [662, 292] width 17 height 17
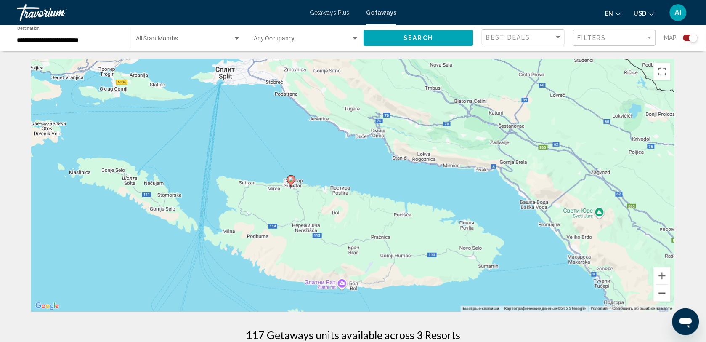
click at [663, 290] on button "Уменьшить" at bounding box center [662, 292] width 17 height 17
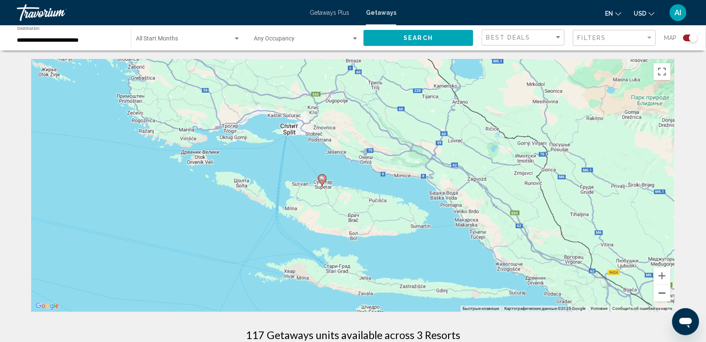
click at [663, 290] on button "Уменьшить" at bounding box center [662, 292] width 17 height 17
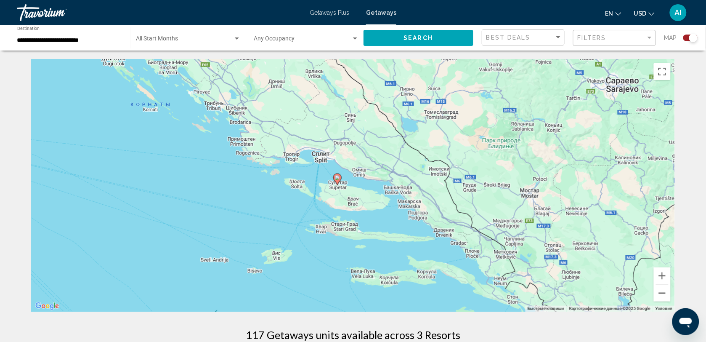
click at [663, 290] on button "Уменьшить" at bounding box center [662, 292] width 17 height 17
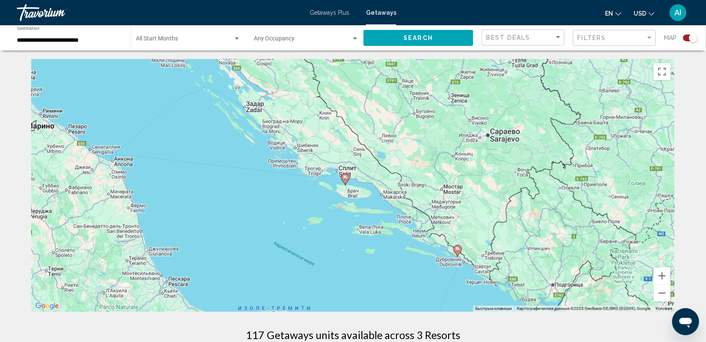
click at [457, 250] on image "Main content" at bounding box center [457, 248] width 5 height 5
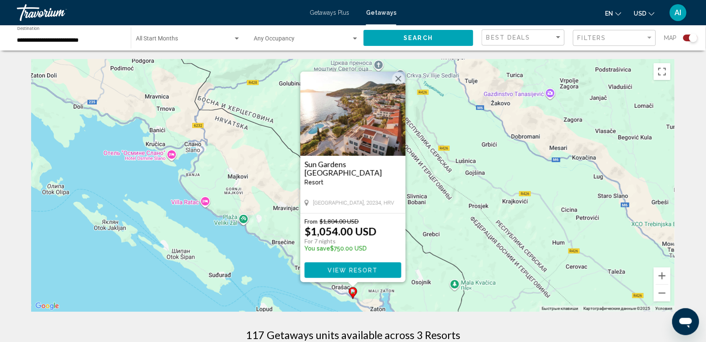
click at [46, 39] on input "**********" at bounding box center [69, 40] width 105 height 7
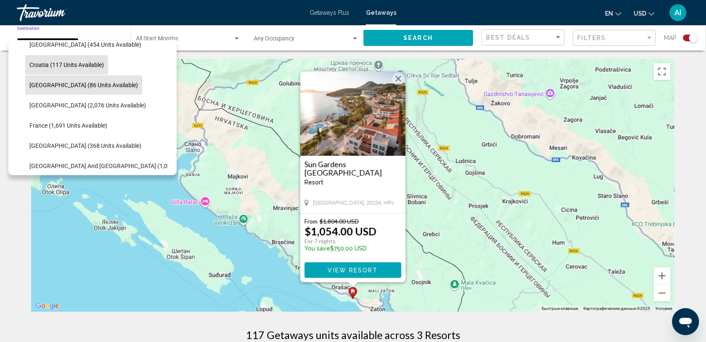
scroll to position [200, 0]
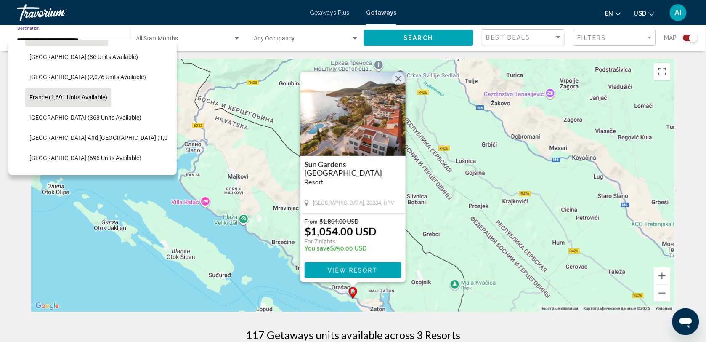
click at [78, 95] on span "France (1,691 units available)" at bounding box center [68, 97] width 78 height 7
type input "**********"
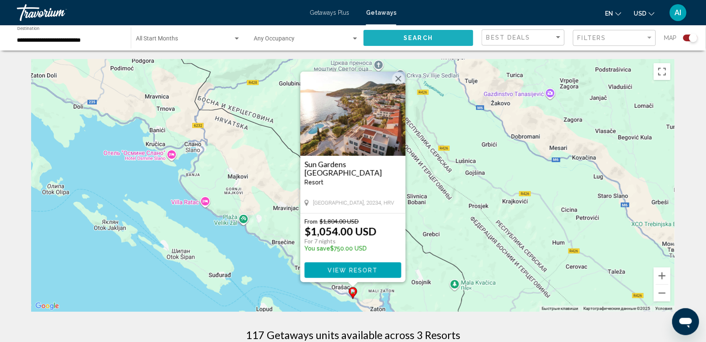
click at [443, 37] on button "Search" at bounding box center [418, 38] width 110 height 16
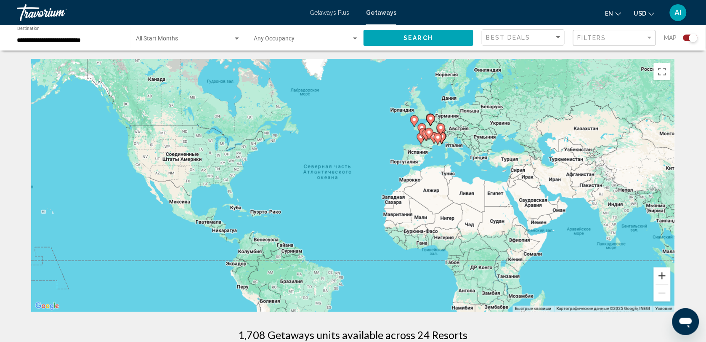
click at [659, 274] on button "Увеличить" at bounding box center [662, 275] width 17 height 17
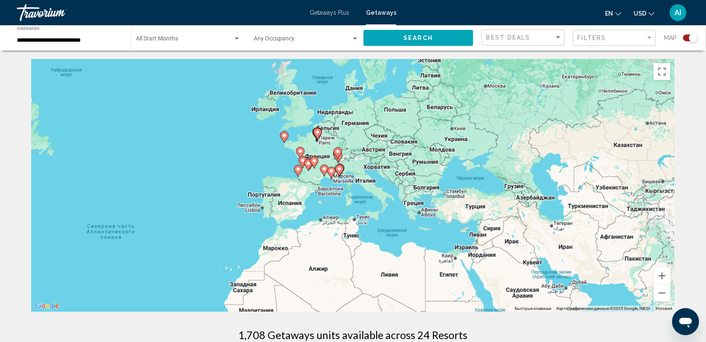
drag, startPoint x: 616, startPoint y: 240, endPoint x: 419, endPoint y: 312, distance: 209.6
click at [661, 272] on button "Увеличить" at bounding box center [662, 275] width 17 height 17
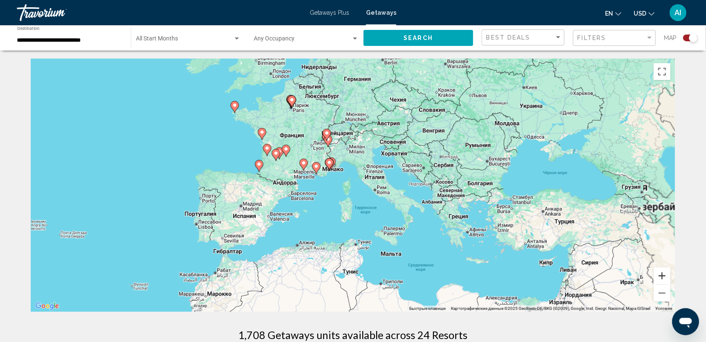
click at [661, 272] on button "Увеличить" at bounding box center [662, 275] width 17 height 17
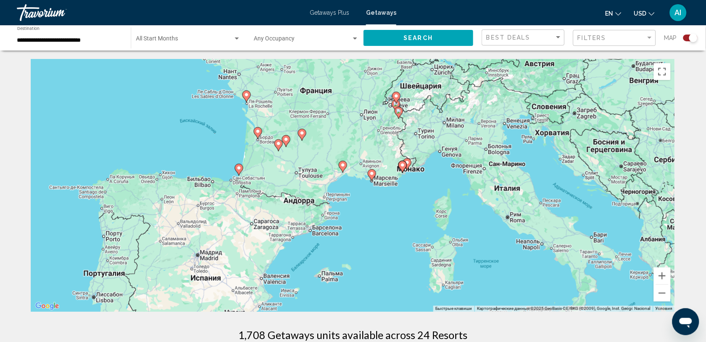
drag, startPoint x: 408, startPoint y: 232, endPoint x: 512, endPoint y: 254, distance: 106.2
click at [512, 254] on div "Чтобы активировать перетаскивание с помощью клавиатуры, нажмите Alt + Ввод. Пос…" at bounding box center [353, 185] width 644 height 252
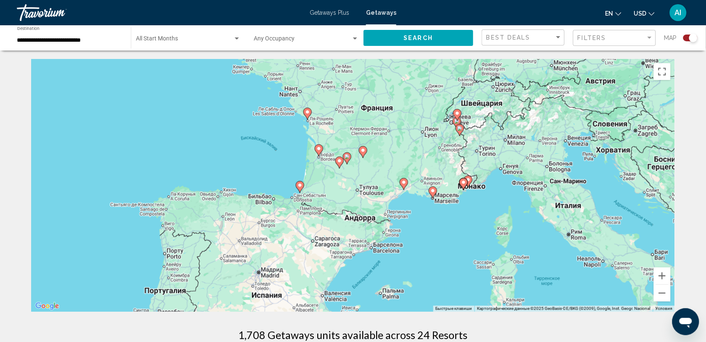
drag, startPoint x: 404, startPoint y: 219, endPoint x: 467, endPoint y: 240, distance: 66.8
click at [466, 238] on div "Чтобы активировать перетаскивание с помощью клавиатуры, нажмите Alt + Ввод. Пос…" at bounding box center [353, 185] width 644 height 252
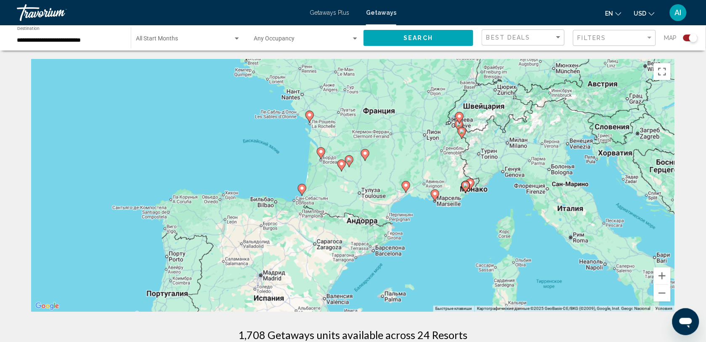
click at [302, 188] on image "Main content" at bounding box center [301, 187] width 5 height 5
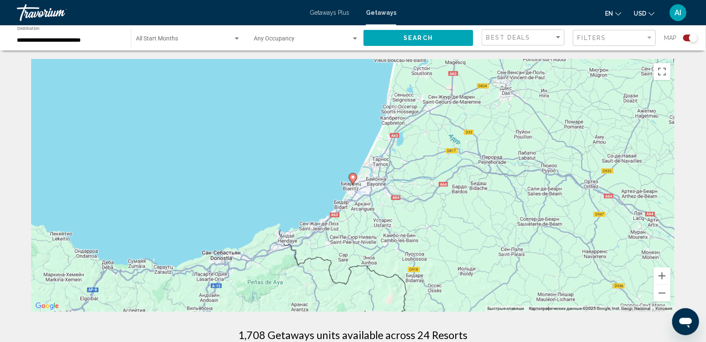
click at [354, 180] on icon "Main content" at bounding box center [353, 178] width 8 height 11
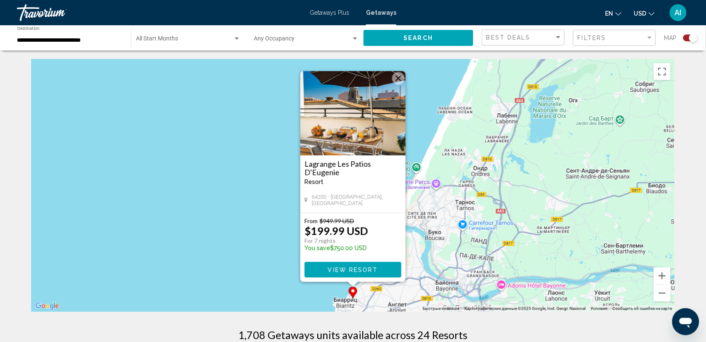
click at [369, 132] on img "Main content" at bounding box center [352, 113] width 105 height 84
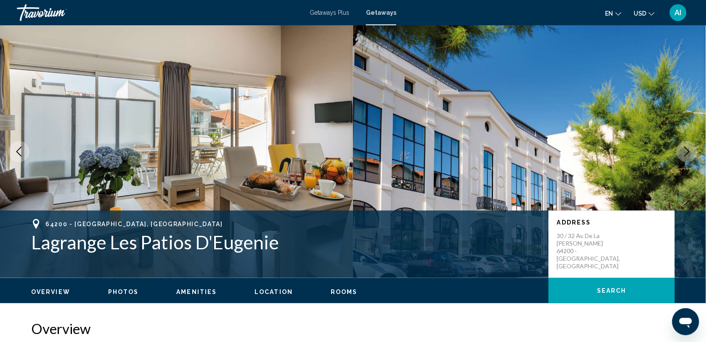
click at [335, 287] on ul "Overview Photos Amenities Location Rooms Search" at bounding box center [353, 290] width 644 height 9
click at [335, 289] on span "Rooms" at bounding box center [344, 291] width 27 height 7
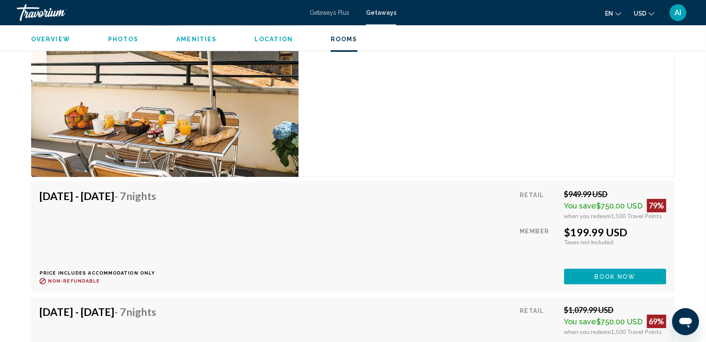
scroll to position [1460, 0]
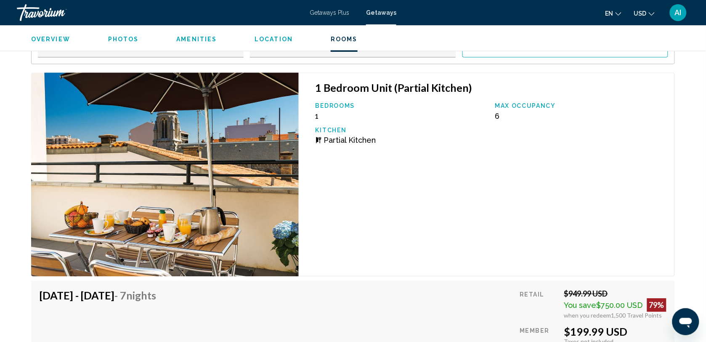
click at [275, 38] on span "Location" at bounding box center [273, 39] width 38 height 7
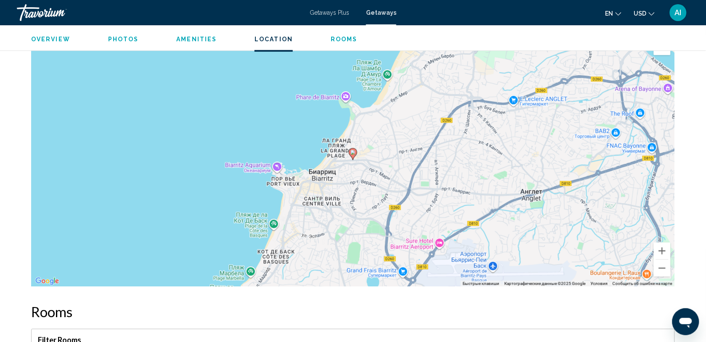
scroll to position [1099, 0]
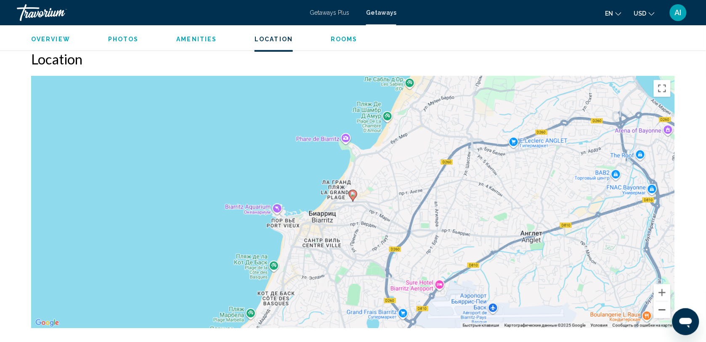
click at [662, 307] on button "Уменьшить" at bounding box center [662, 309] width 17 height 17
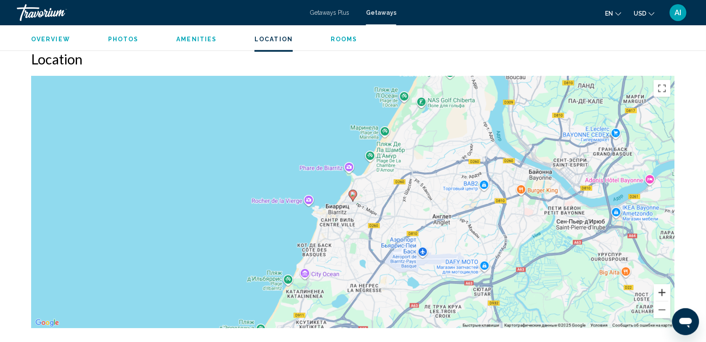
click at [660, 287] on button "Увеличить" at bounding box center [662, 292] width 17 height 17
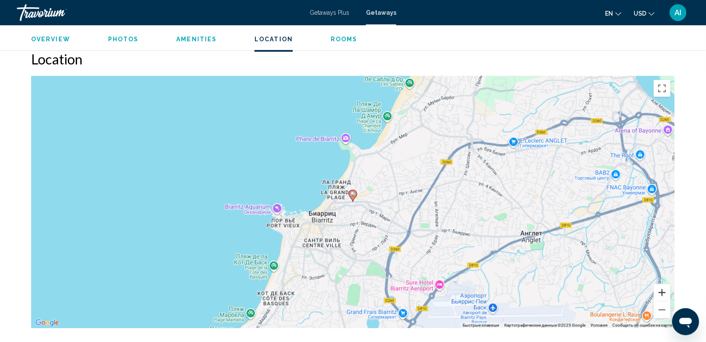
click at [660, 287] on button "Увеличить" at bounding box center [662, 292] width 17 height 17
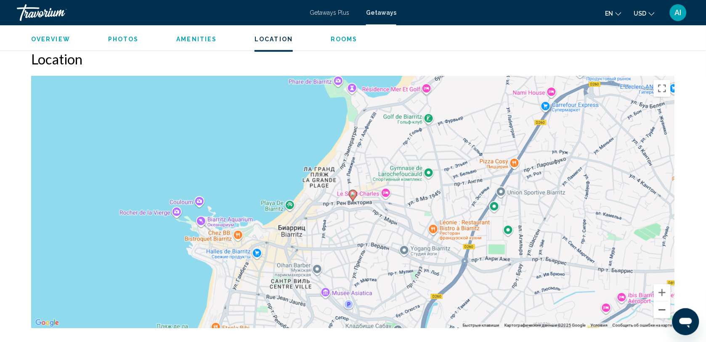
click at [663, 309] on button "Уменьшить" at bounding box center [662, 309] width 17 height 17
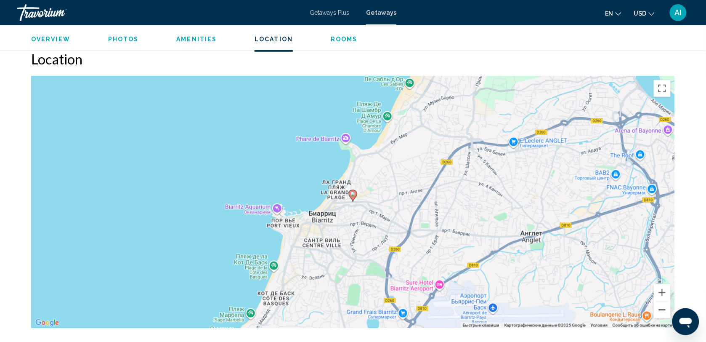
click at [663, 309] on button "Уменьшить" at bounding box center [662, 309] width 17 height 17
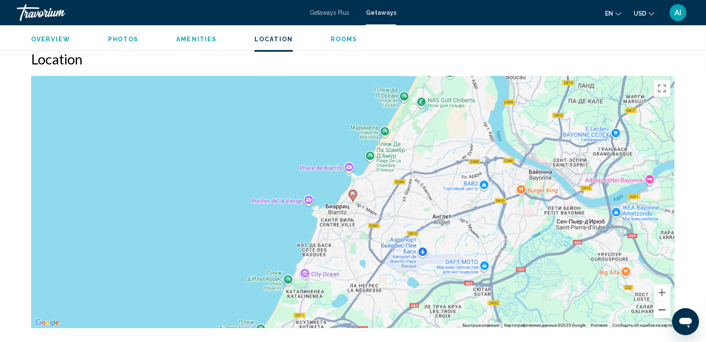
click at [663, 309] on button "Уменьшить" at bounding box center [662, 309] width 17 height 17
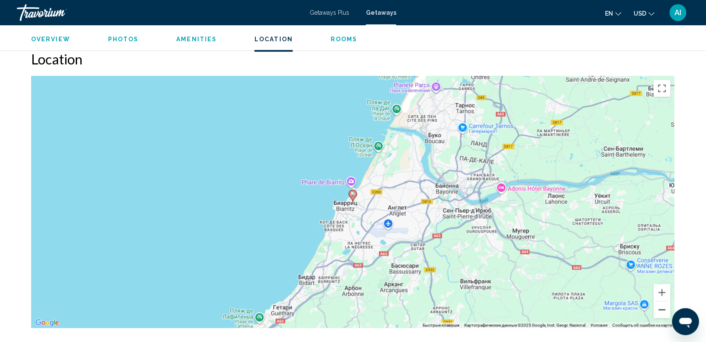
click at [663, 309] on button "Уменьшить" at bounding box center [662, 309] width 17 height 17
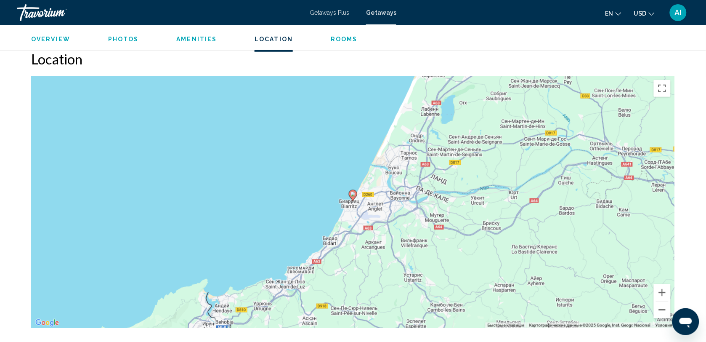
click at [663, 309] on button "Уменьшить" at bounding box center [662, 309] width 17 height 17
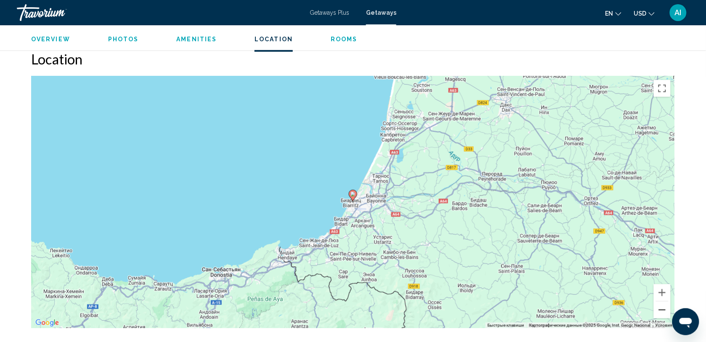
click at [663, 309] on button "Уменьшить" at bounding box center [662, 309] width 17 height 17
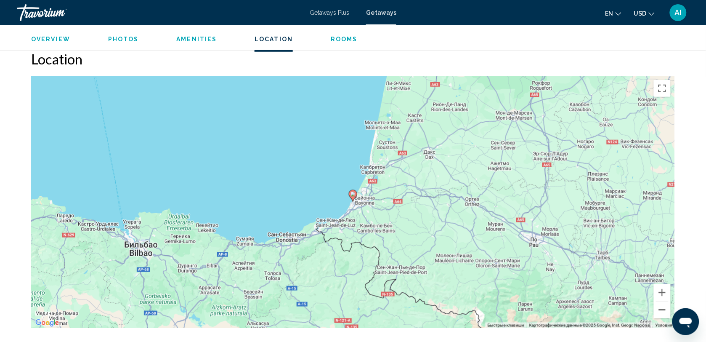
click at [663, 309] on button "Уменьшить" at bounding box center [662, 309] width 17 height 17
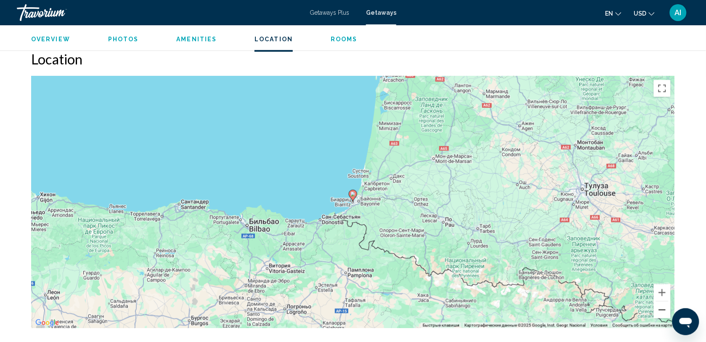
click at [663, 310] on button "Уменьшить" at bounding box center [662, 309] width 17 height 17
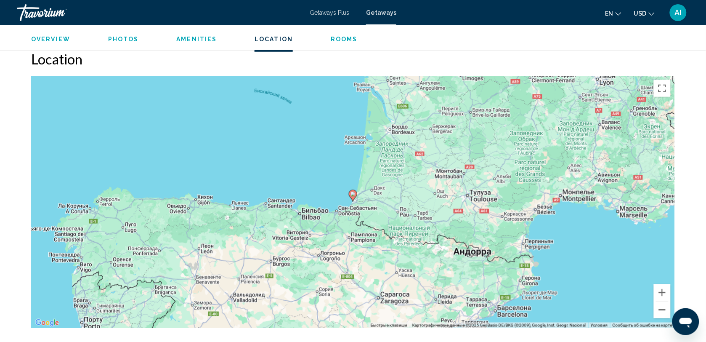
click at [663, 310] on button "Уменьшить" at bounding box center [662, 309] width 17 height 17
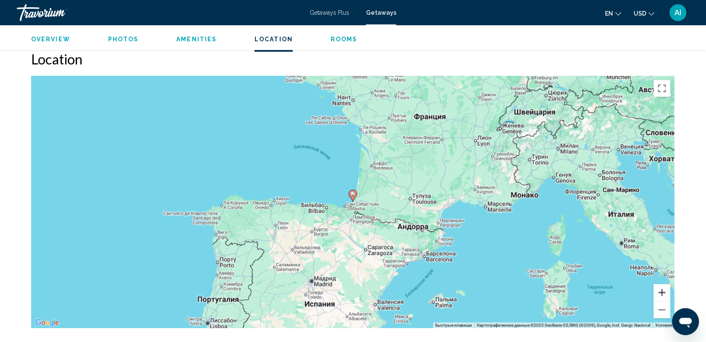
click at [665, 289] on button "Увеличить" at bounding box center [662, 292] width 17 height 17
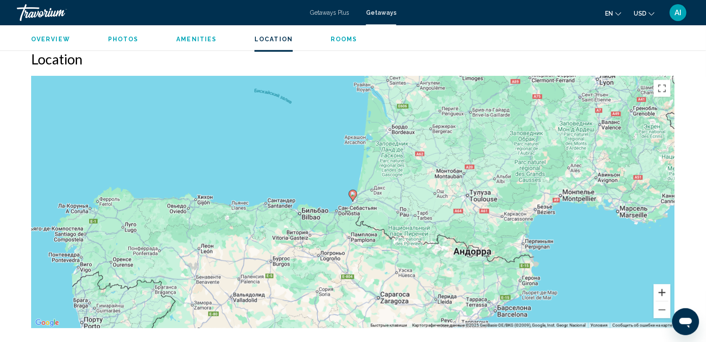
click at [665, 289] on button "Увеличить" at bounding box center [662, 292] width 17 height 17
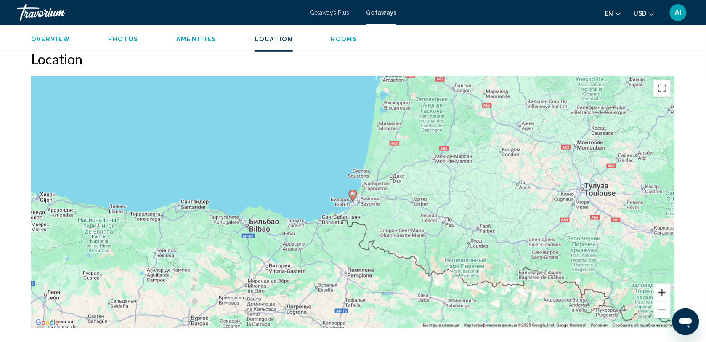
click at [665, 289] on button "Увеличить" at bounding box center [662, 292] width 17 height 17
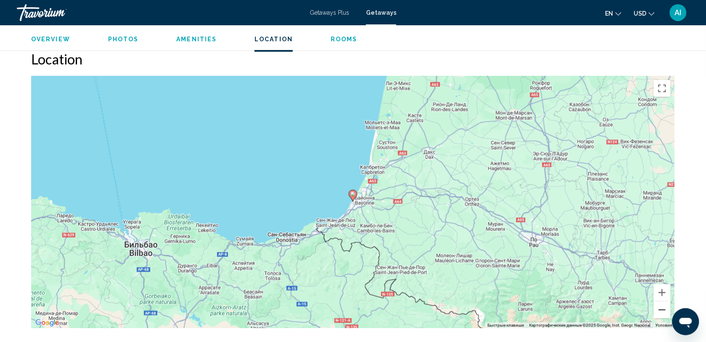
click at [663, 306] on button "Уменьшить" at bounding box center [662, 309] width 17 height 17
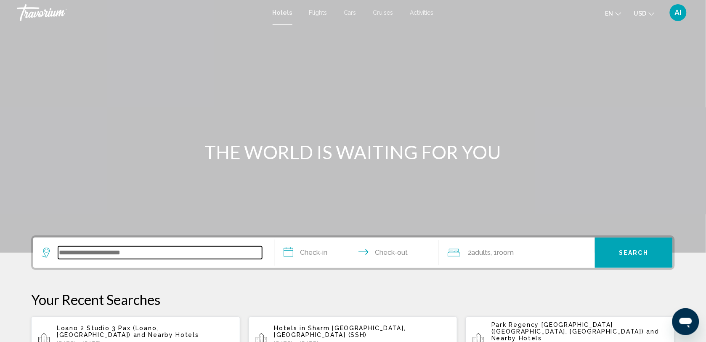
click at [95, 250] on input "Search widget" at bounding box center [160, 252] width 204 height 13
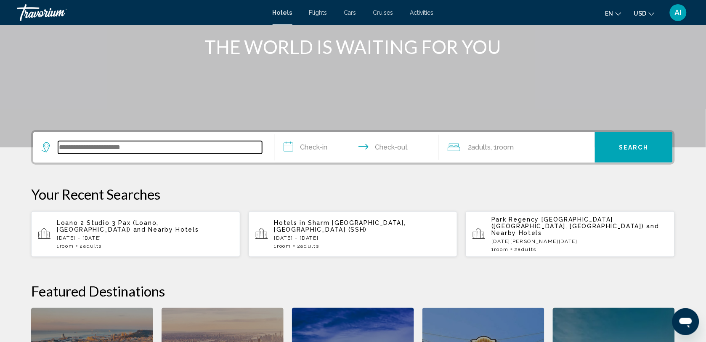
scroll to position [207, 0]
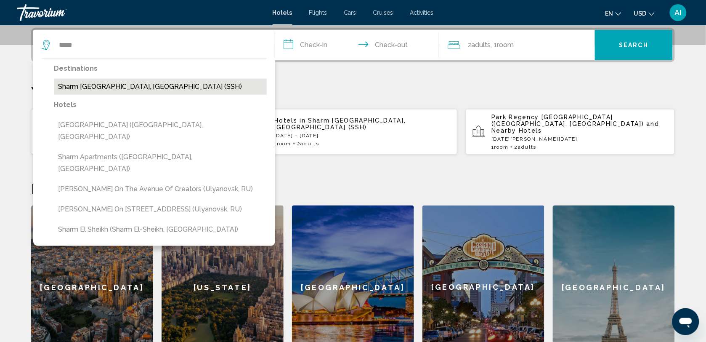
click at [137, 86] on button "Sharm [GEOGRAPHIC_DATA], [GEOGRAPHIC_DATA] (SSH)" at bounding box center [160, 87] width 213 height 16
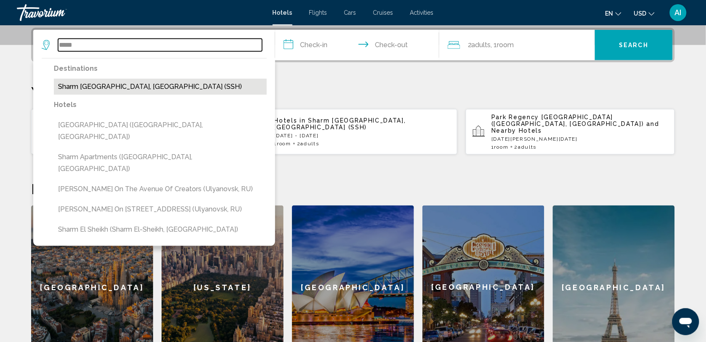
type input "**********"
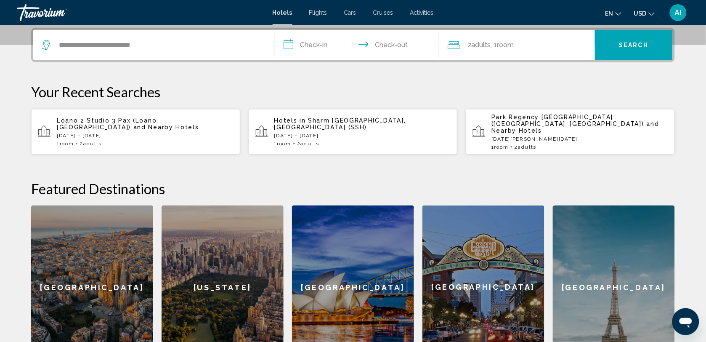
click at [310, 46] on input "**********" at bounding box center [358, 46] width 167 height 33
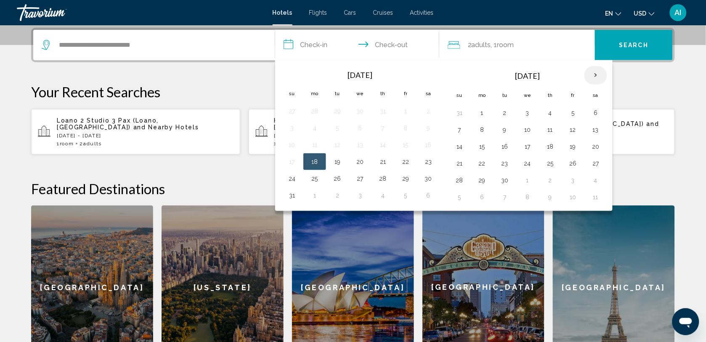
click at [596, 73] on th "Next month" at bounding box center [595, 75] width 23 height 19
click at [466, 165] on button "18" at bounding box center [459, 163] width 13 height 12
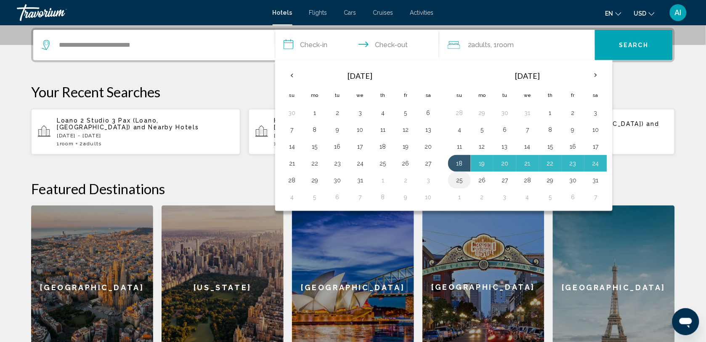
click at [464, 177] on button "25" at bounding box center [459, 180] width 13 height 12
type input "**********"
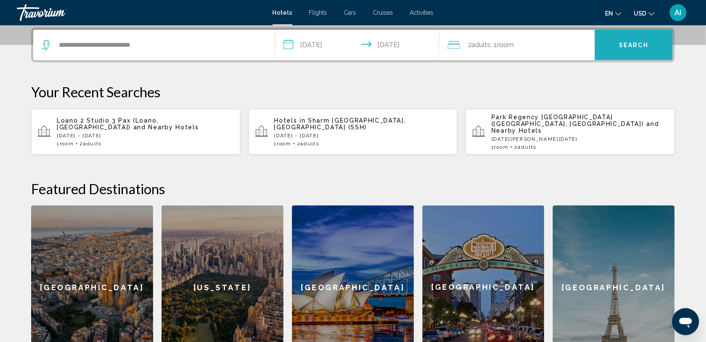
click at [638, 34] on button "Search" at bounding box center [634, 45] width 78 height 30
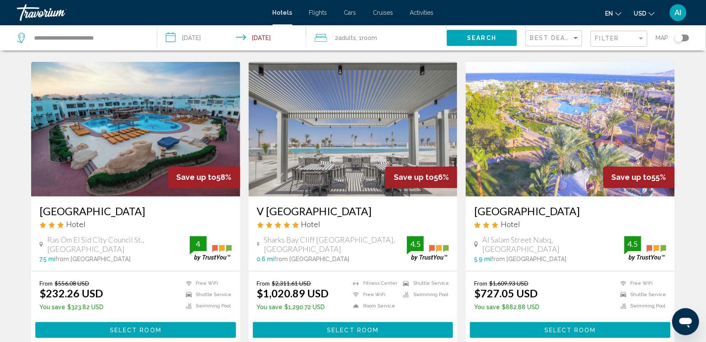
scroll to position [364, 0]
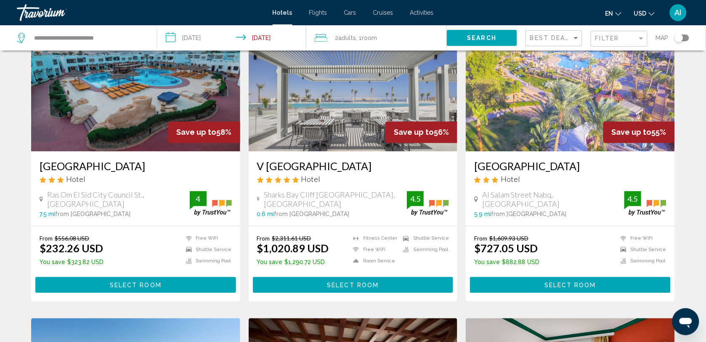
click at [686, 39] on div "Toggle map" at bounding box center [682, 37] width 14 height 7
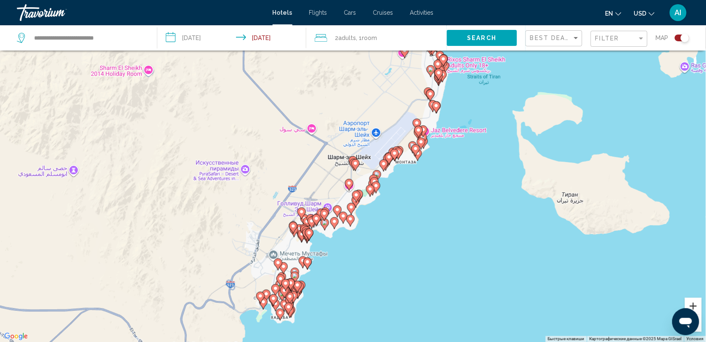
click at [694, 304] on button "Увеличить" at bounding box center [693, 305] width 17 height 17
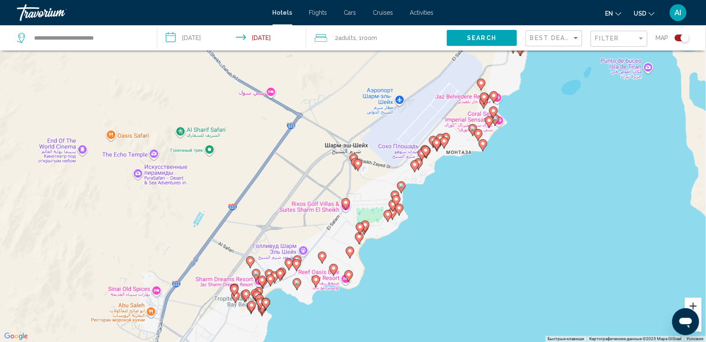
click at [694, 304] on button "Увеличить" at bounding box center [693, 305] width 17 height 17
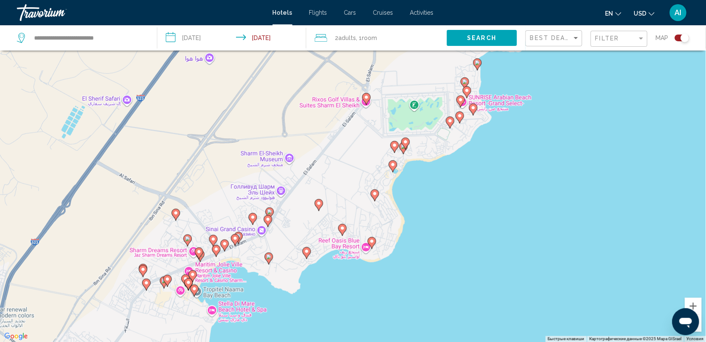
drag, startPoint x: 529, startPoint y: 242, endPoint x: 556, endPoint y: 93, distance: 152.3
click at [556, 93] on div "Чтобы активировать перетаскивание с помощью клавиатуры, нажмите Alt + Ввод. Пос…" at bounding box center [353, 171] width 706 height 342
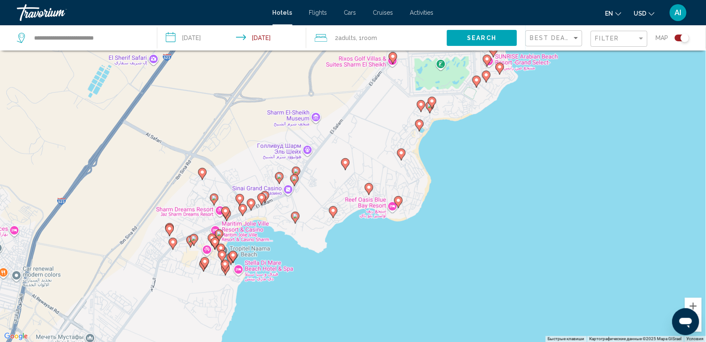
drag, startPoint x: 478, startPoint y: 236, endPoint x: 522, endPoint y: 163, distance: 85.3
click at [522, 163] on div "Чтобы активировать перетаскивание с помощью клавиатуры, нажмите Alt + Ввод. Пос…" at bounding box center [353, 171] width 706 height 342
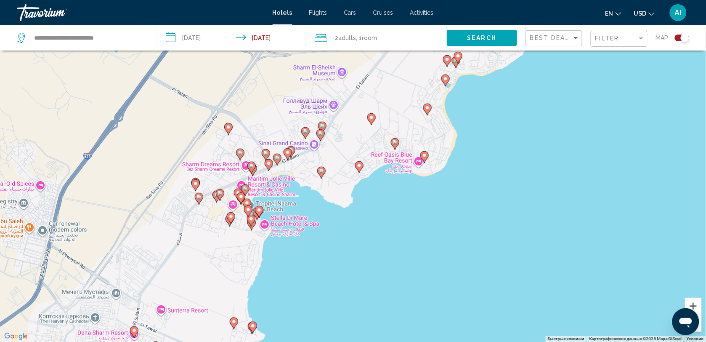
click at [695, 301] on button "Увеличить" at bounding box center [693, 305] width 17 height 17
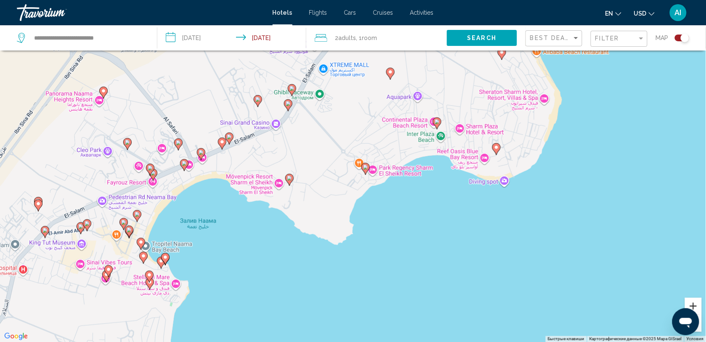
click at [696, 306] on button "Увеличить" at bounding box center [693, 305] width 17 height 17
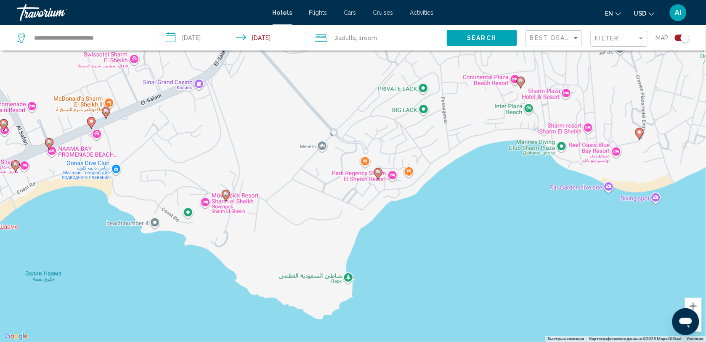
click at [379, 170] on image "Main content" at bounding box center [378, 171] width 5 height 5
